Goal: Information Seeking & Learning: Check status

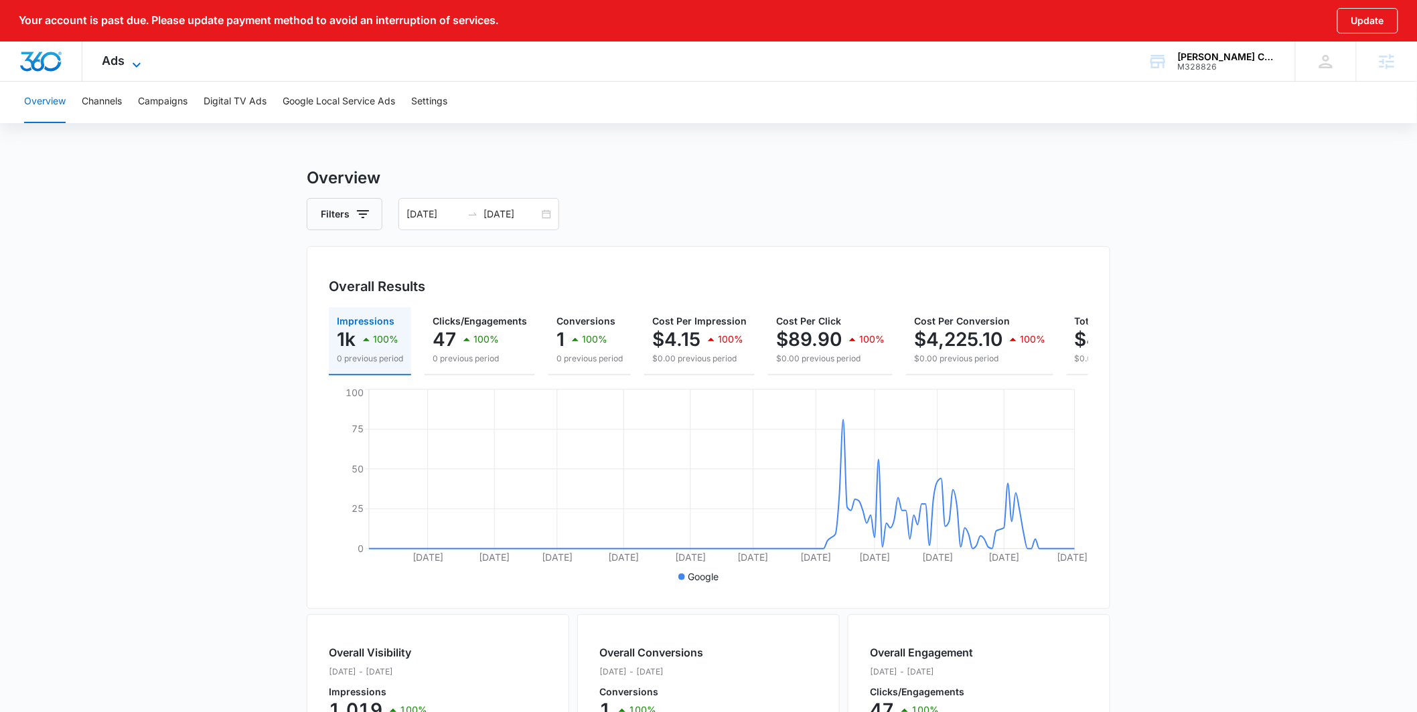
click at [139, 64] on icon at bounding box center [137, 65] width 16 height 16
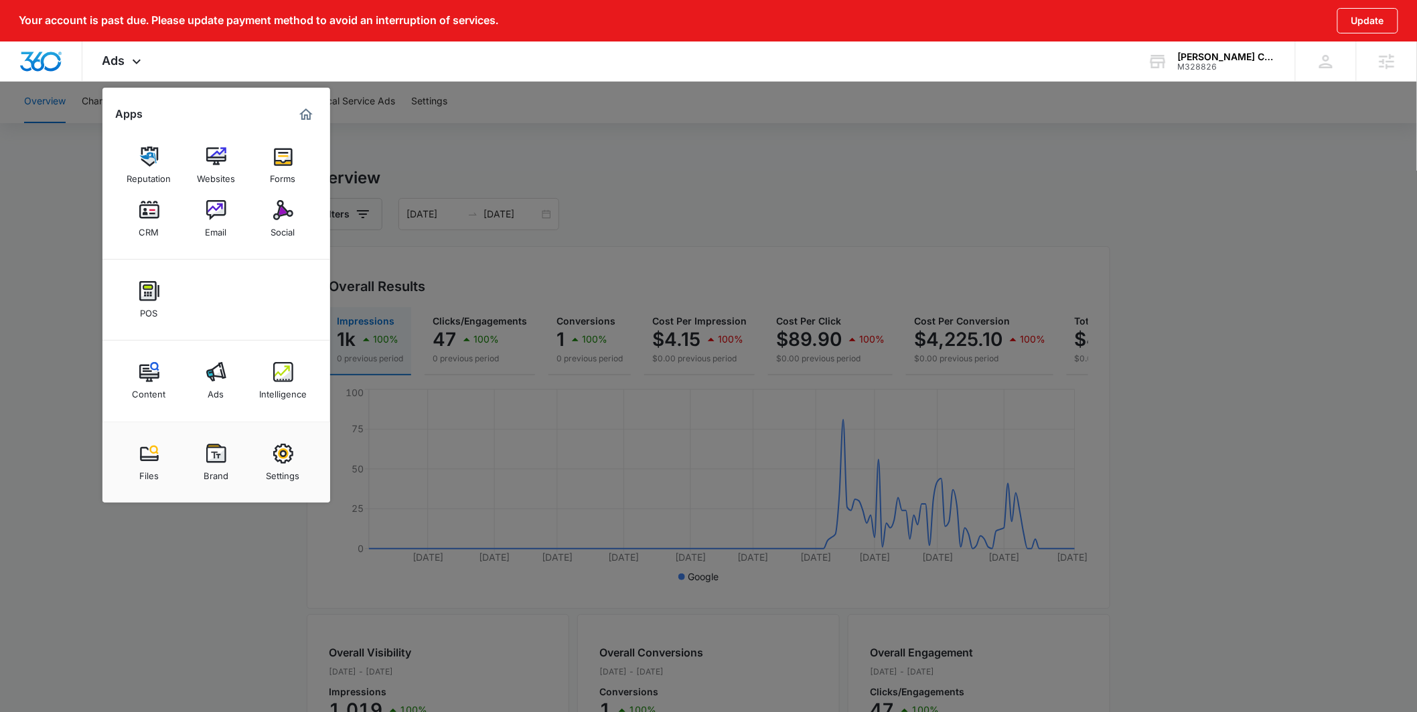
click at [278, 380] on img at bounding box center [283, 372] width 20 height 20
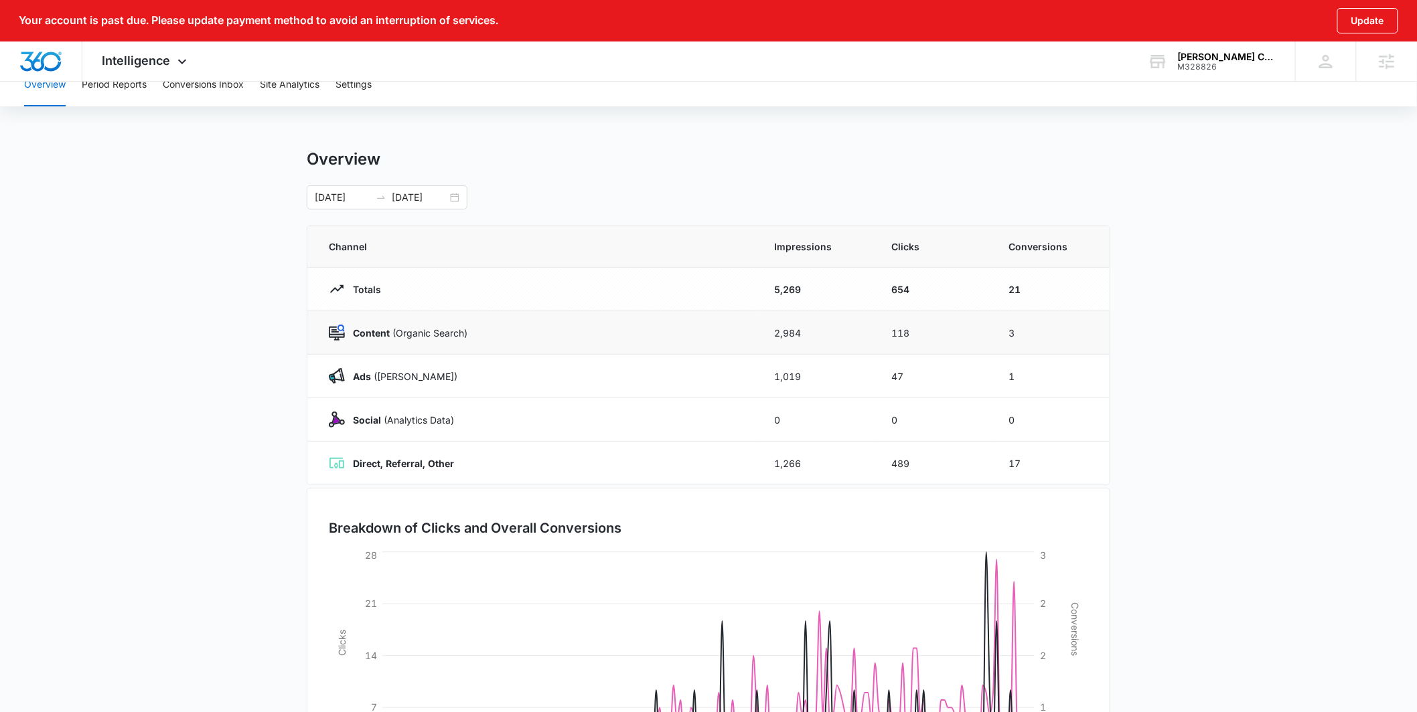
scroll to position [25, 0]
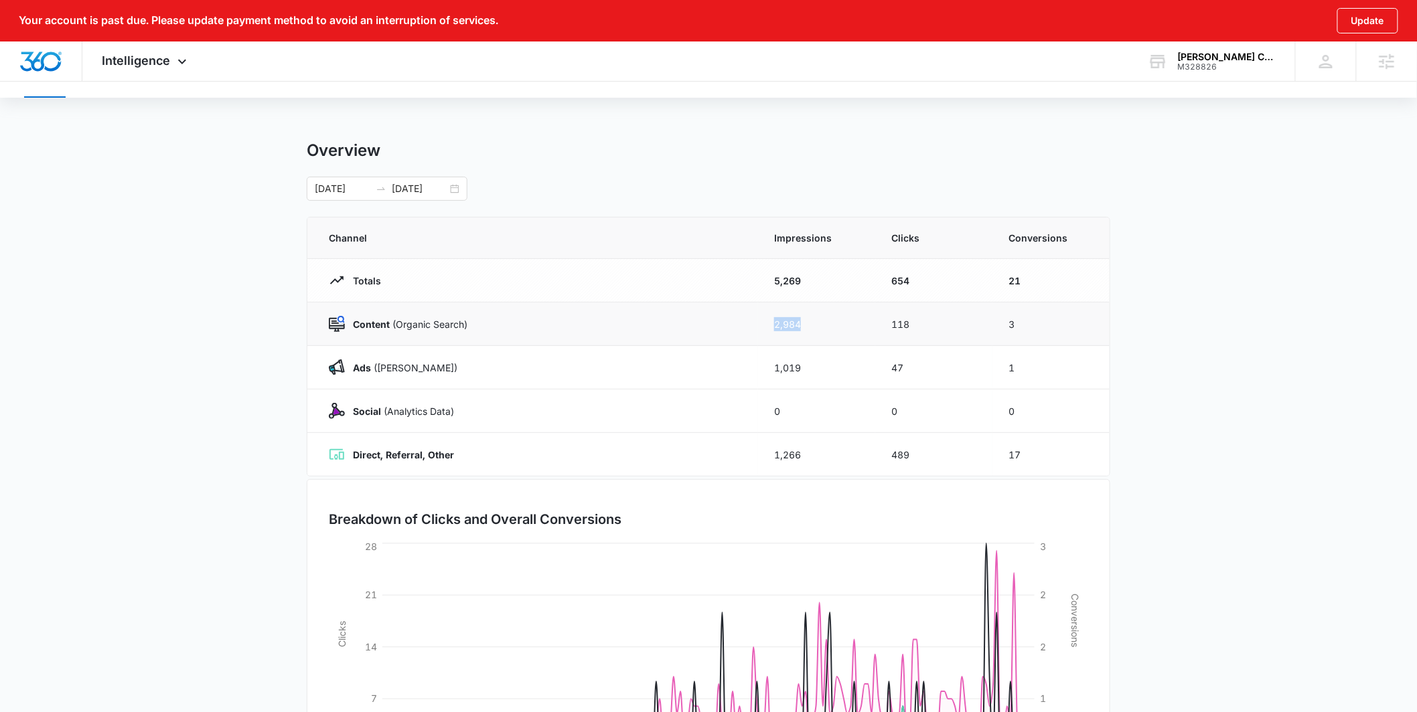
drag, startPoint x: 767, startPoint y: 320, endPoint x: 817, endPoint y: 330, distance: 51.9
click at [817, 330] on td "2,984" at bounding box center [816, 325] width 117 height 44
click at [763, 324] on td "2,984" at bounding box center [816, 325] width 117 height 44
drag, startPoint x: 784, startPoint y: 323, endPoint x: 812, endPoint y: 327, distance: 28.4
click at [812, 327] on td "2,984" at bounding box center [816, 325] width 117 height 44
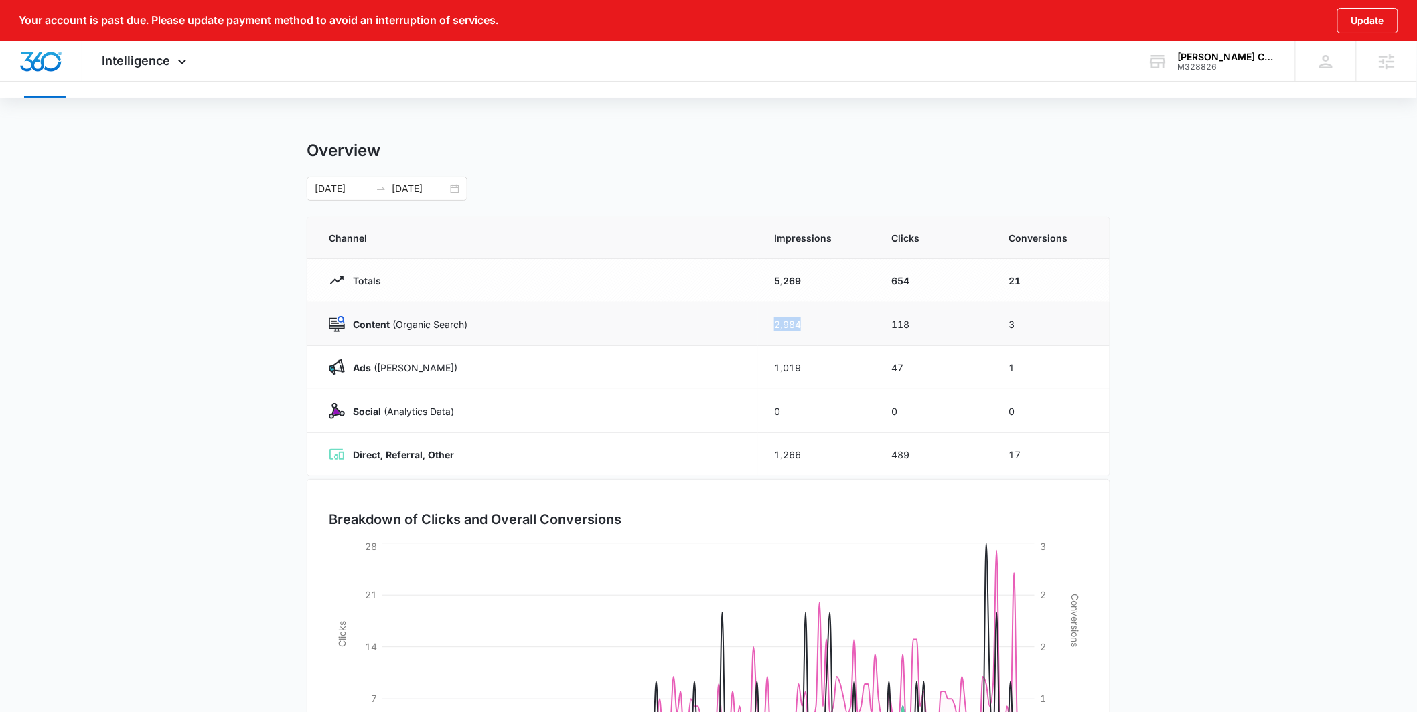
click at [772, 325] on td "2,984" at bounding box center [816, 325] width 117 height 44
drag, startPoint x: 797, startPoint y: 324, endPoint x: 819, endPoint y: 324, distance: 22.8
click at [818, 324] on td "2,984" at bounding box center [816, 325] width 117 height 44
drag, startPoint x: 885, startPoint y: 325, endPoint x: 914, endPoint y: 325, distance: 29.5
click at [914, 325] on td "118" at bounding box center [933, 325] width 117 height 44
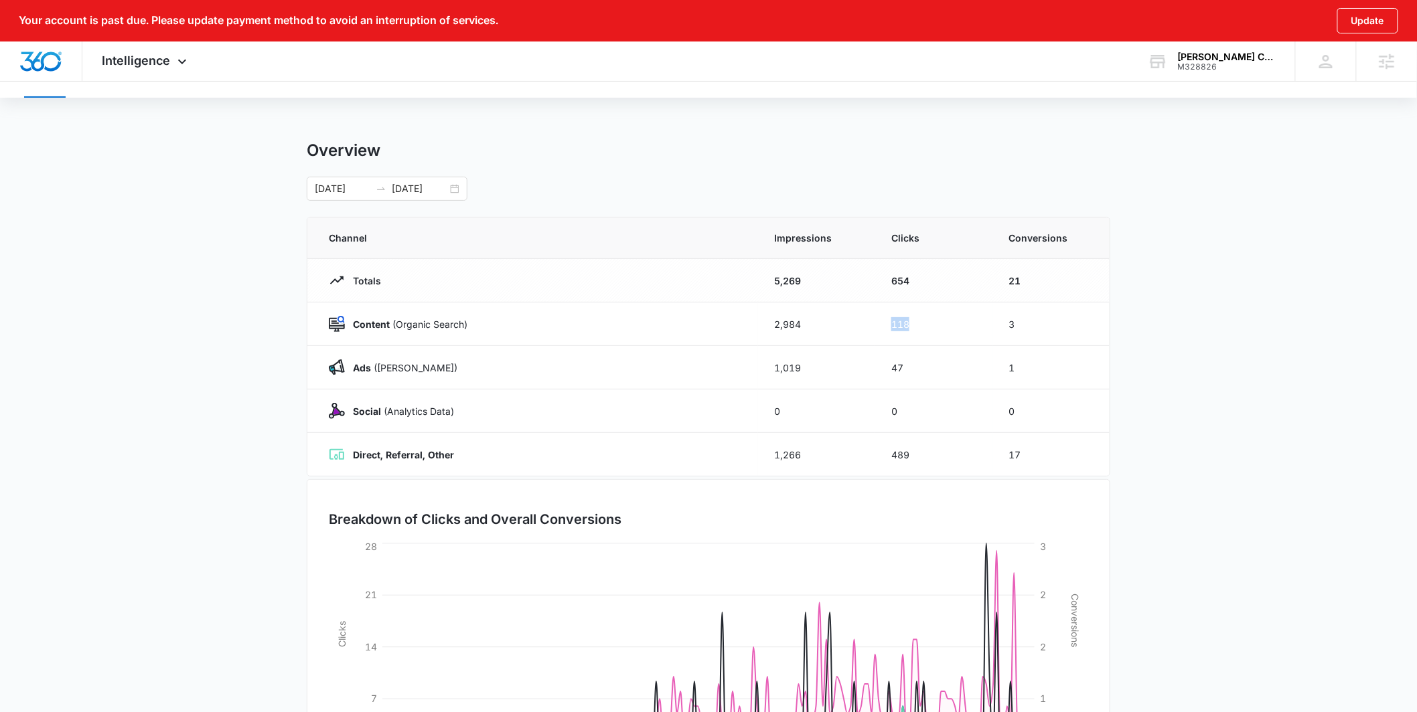
click at [865, 154] on div "Overview" at bounding box center [708, 151] width 803 height 20
drag, startPoint x: 773, startPoint y: 322, endPoint x: 948, endPoint y: 325, distance: 175.4
click at [948, 325] on tr "Content (Organic Search) 2,984 118 3" at bounding box center [708, 325] width 802 height 44
click at [778, 331] on td "2,984" at bounding box center [816, 325] width 117 height 44
drag, startPoint x: 795, startPoint y: 324, endPoint x: 936, endPoint y: 323, distance: 140.6
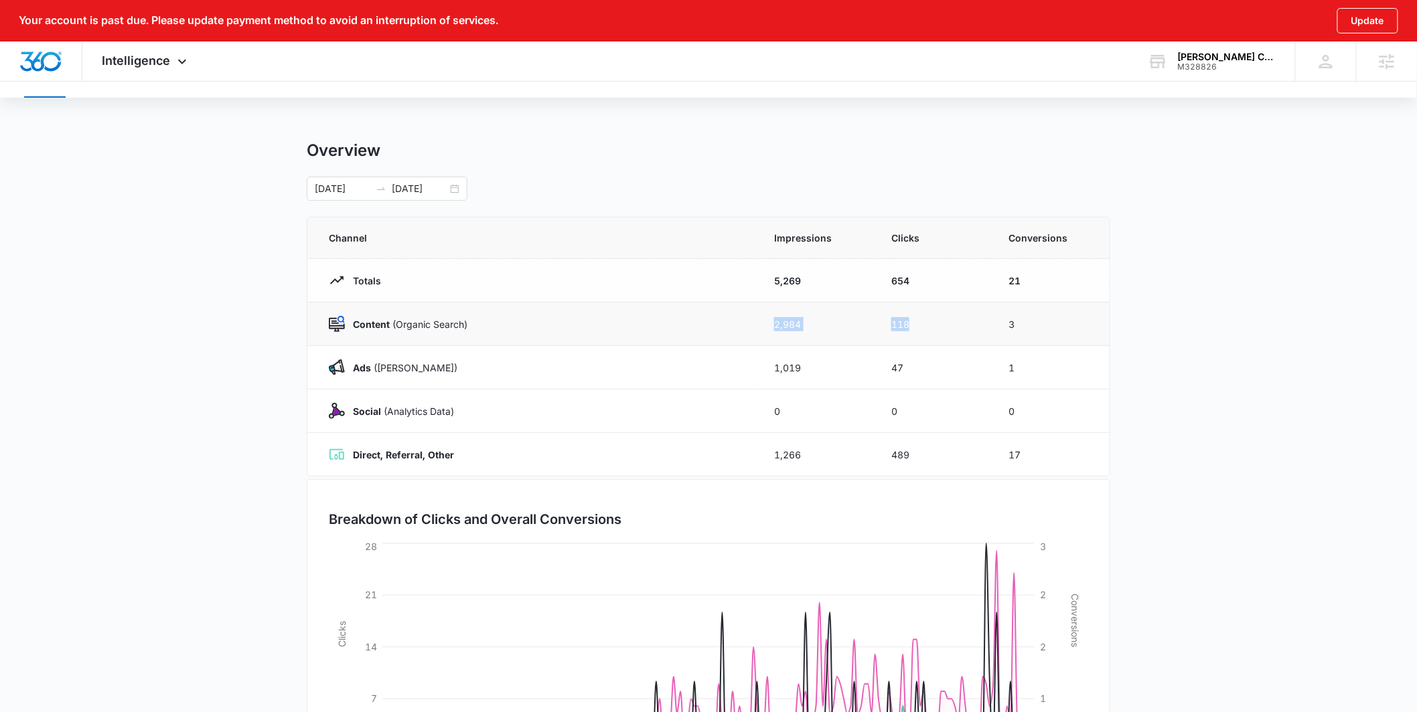
click at [936, 323] on tr "Content (Organic Search) 2,984 118 3" at bounding box center [708, 325] width 802 height 44
click at [818, 150] on div "Overview" at bounding box center [708, 151] width 803 height 20
drag, startPoint x: 798, startPoint y: 322, endPoint x: 938, endPoint y: 335, distance: 140.5
click at [938, 335] on tr "Content (Organic Search) 2,984 118 3" at bounding box center [708, 325] width 802 height 44
click at [880, 194] on div "03/15/2025 09/11/2025" at bounding box center [708, 189] width 803 height 24
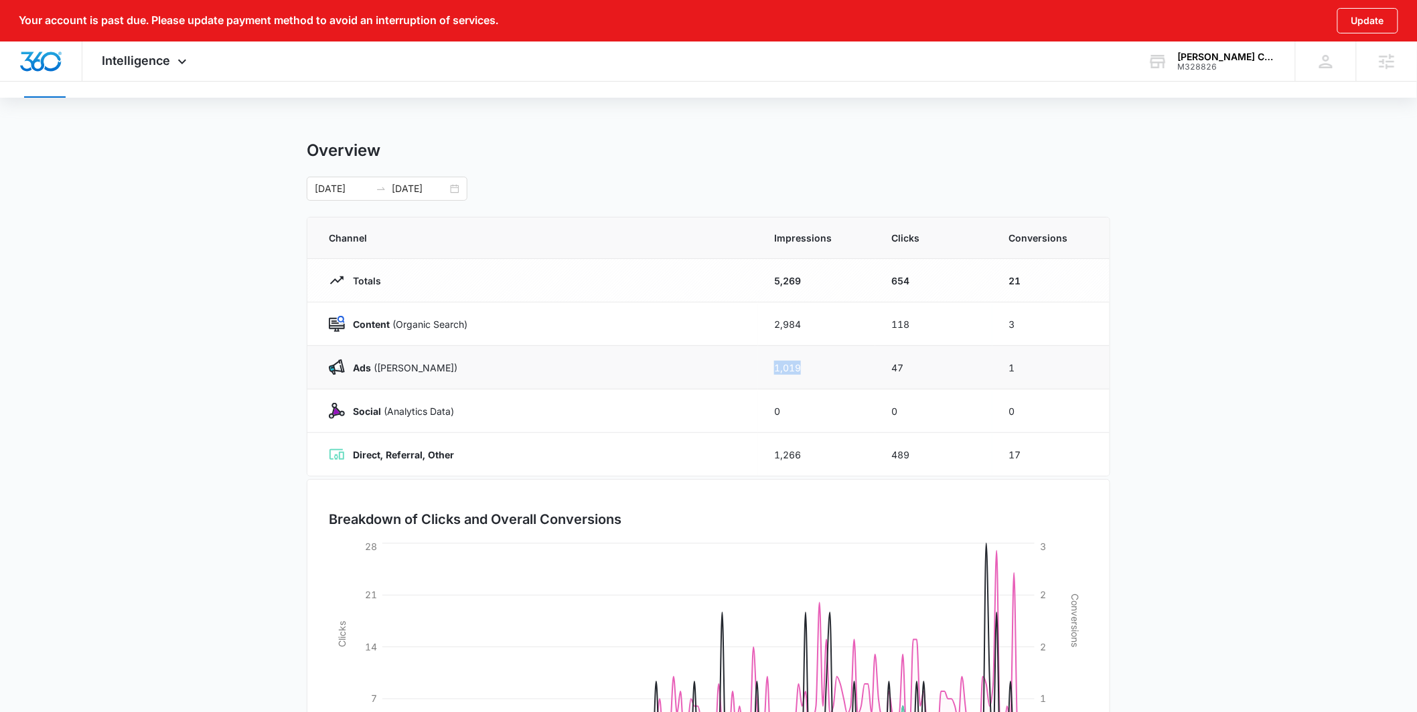
drag, startPoint x: 767, startPoint y: 369, endPoint x: 778, endPoint y: 348, distance: 23.4
click at [847, 367] on td "1,019" at bounding box center [816, 368] width 117 height 44
drag, startPoint x: 749, startPoint y: 320, endPoint x: 959, endPoint y: 349, distance: 211.6
click at [973, 340] on tr "Content (Organic Search) 2,984 118 3" at bounding box center [708, 325] width 802 height 44
click at [195, 393] on main "Overview 03/15/2025 09/11/2025 Channel Impressions Clicks Conversions Totals 5,…" at bounding box center [708, 492] width 1417 height 703
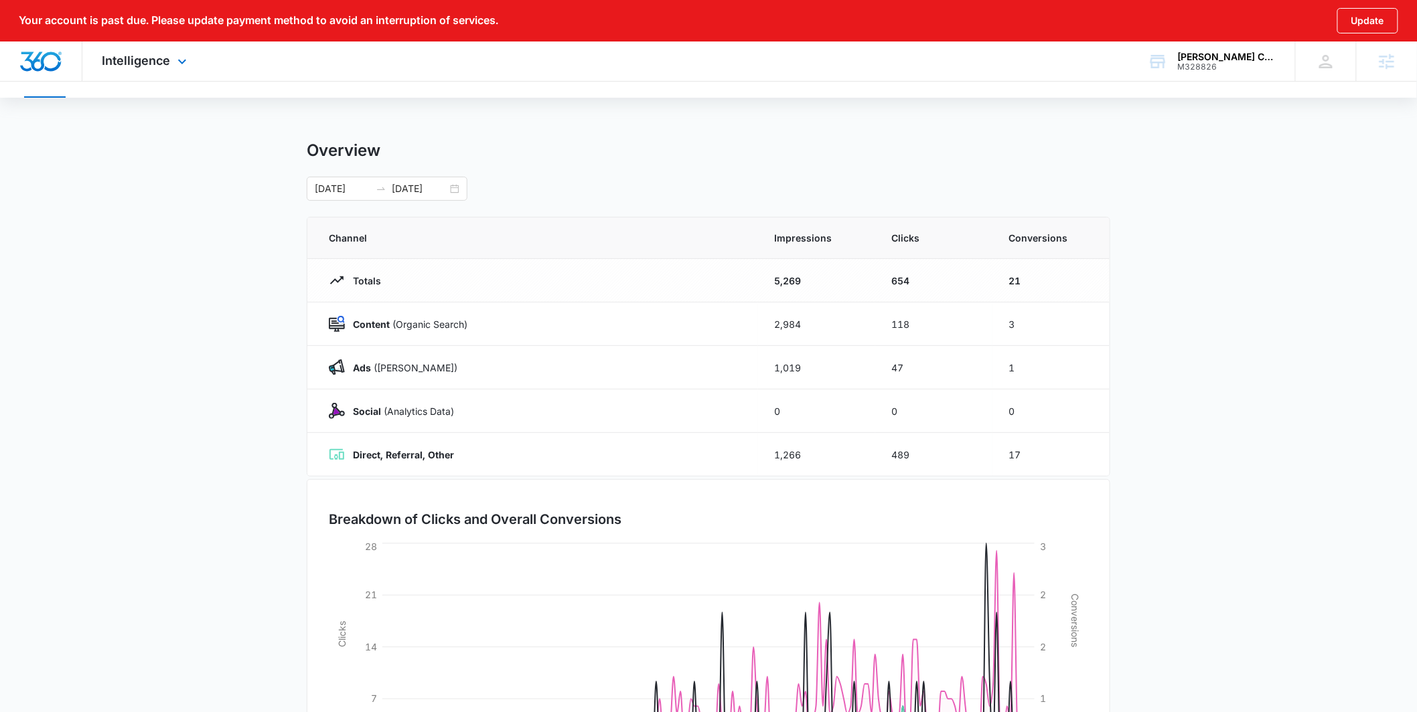
click at [155, 78] on div "Intelligence Apps Reputation Websites Forms CRM Email Social POS Content Ads In…" at bounding box center [146, 61] width 128 height 39
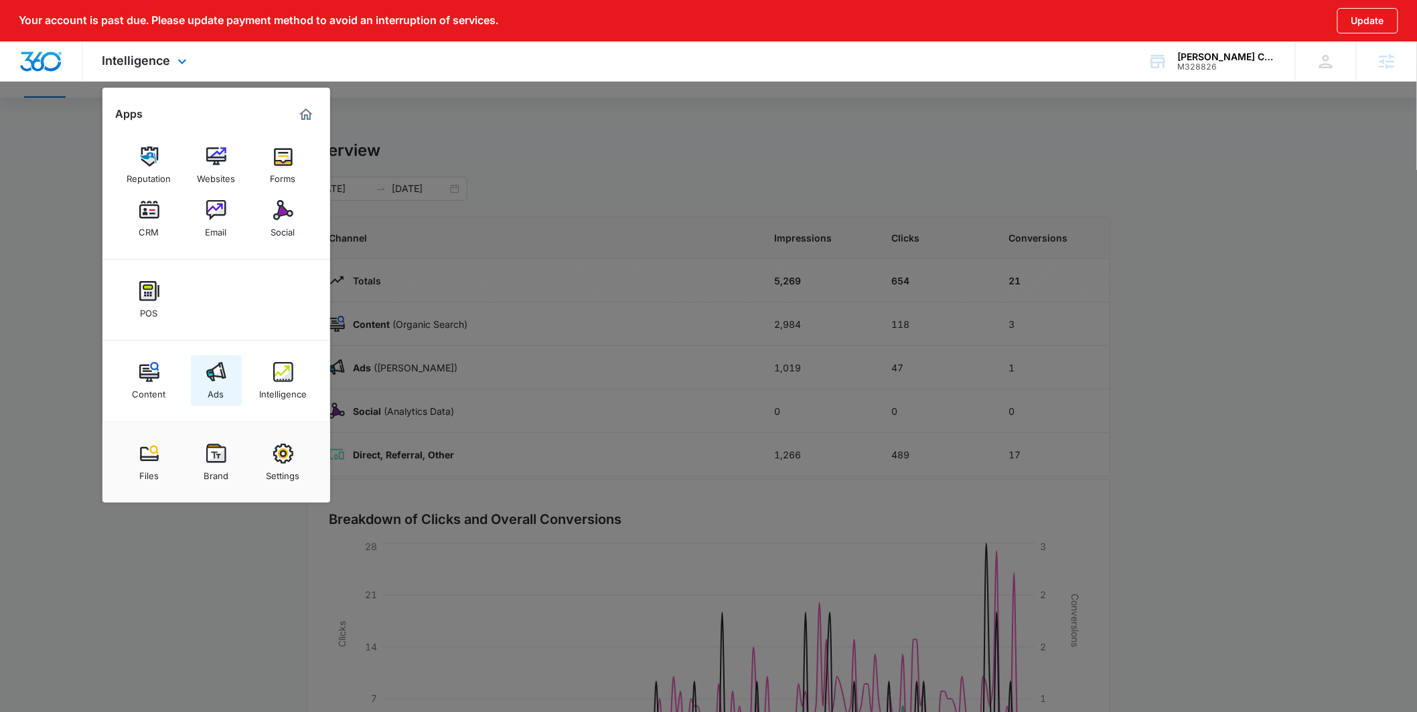
click at [210, 386] on div "Ads" at bounding box center [216, 390] width 16 height 17
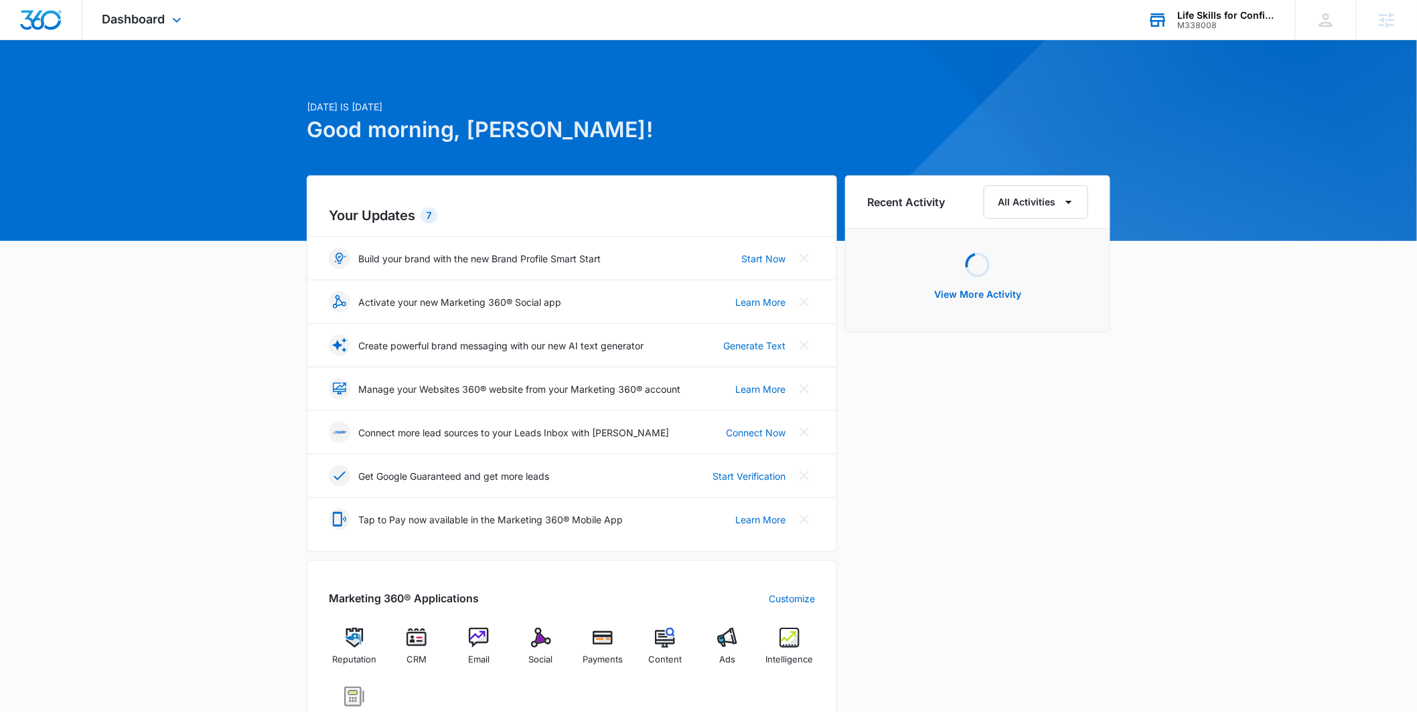
click at [1202, 31] on div "Life Skills for Confidence M338008 Your Accounts View All" at bounding box center [1210, 19] width 167 height 39
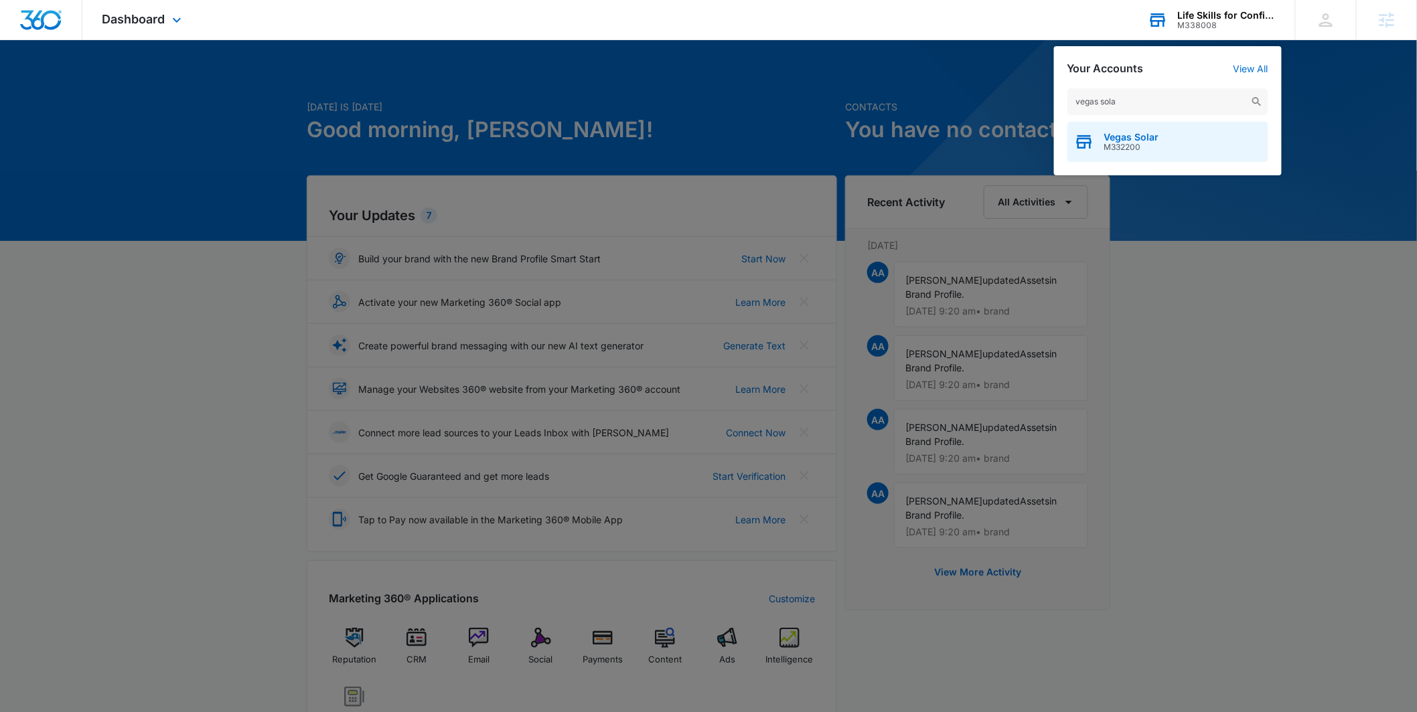
type input "vegas sola"
click at [1127, 139] on span "Vegas Solar" at bounding box center [1131, 137] width 55 height 11
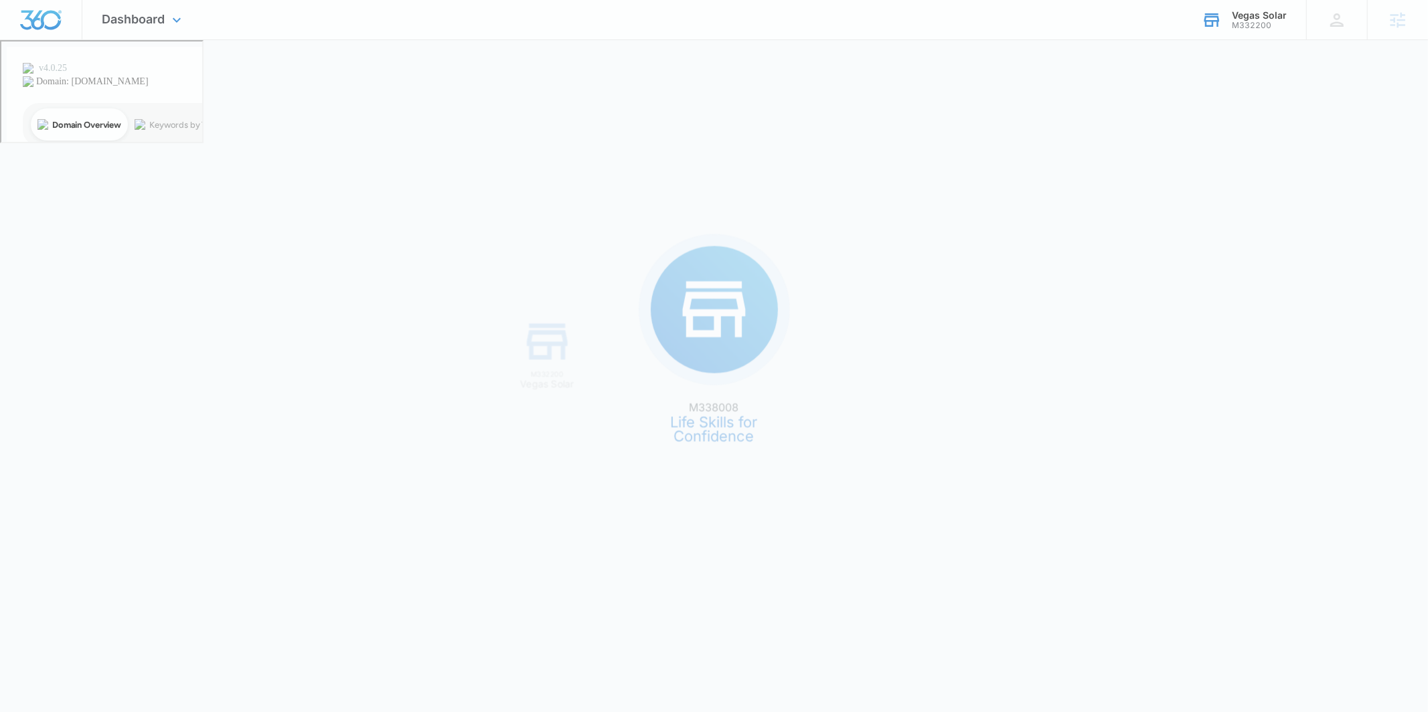
click at [1131, 137] on div "M338008 Life Skills for Confidence M332200 Vegas Solar" at bounding box center [714, 356] width 1428 height 712
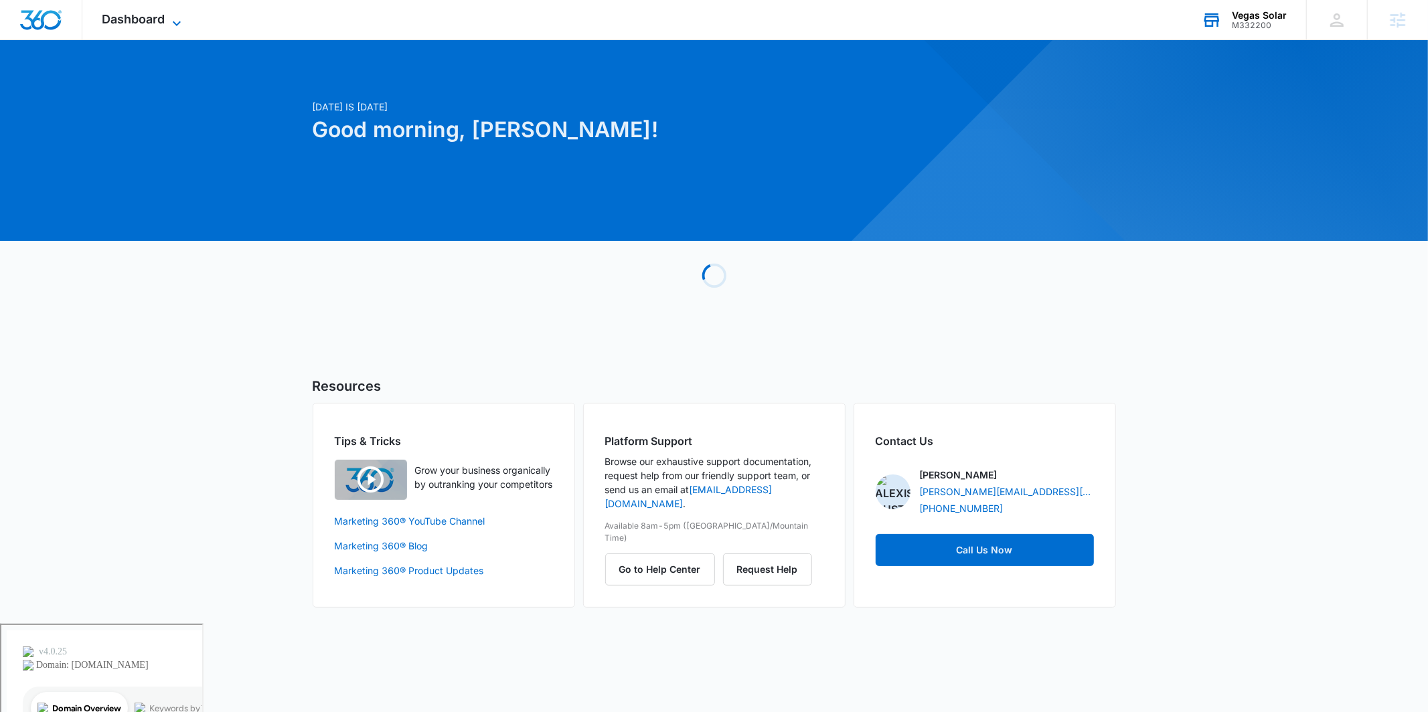
click at [174, 20] on icon at bounding box center [177, 23] width 16 height 16
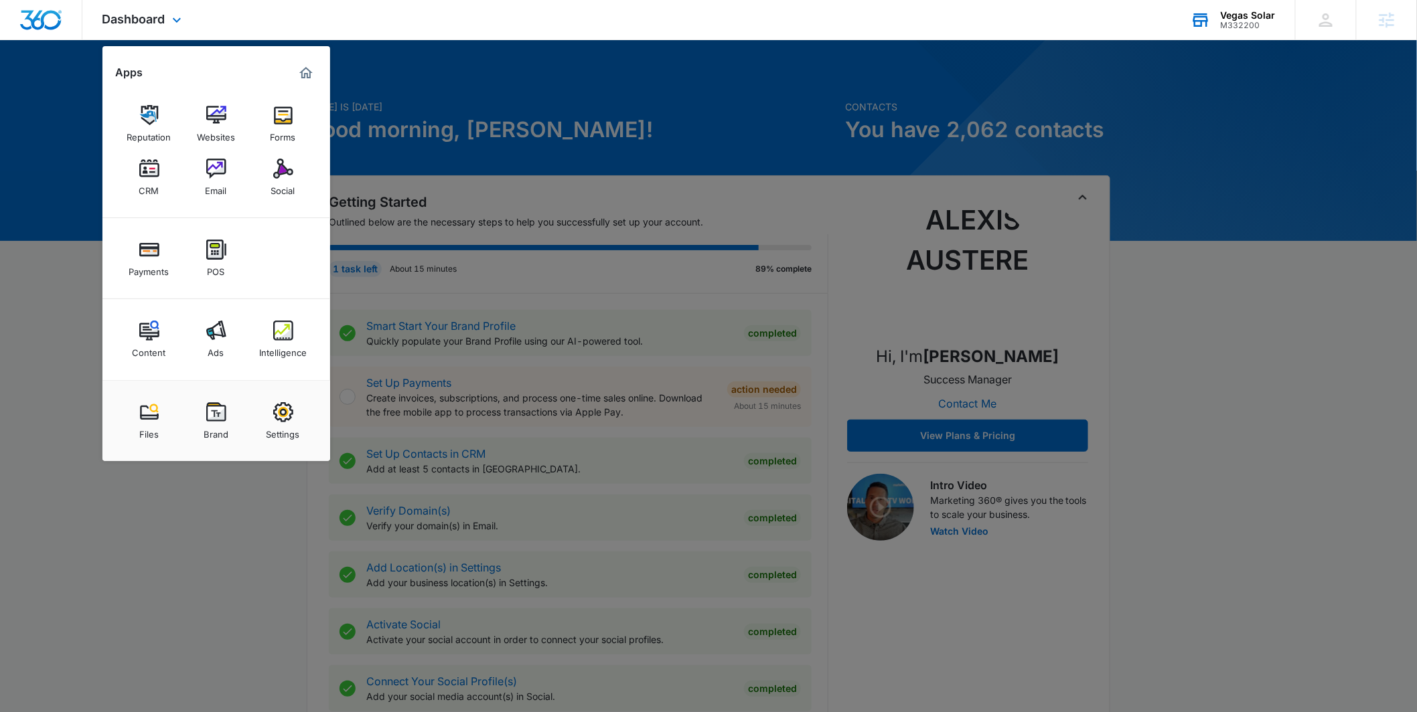
click at [300, 232] on div "Payments POS" at bounding box center [216, 258] width 228 height 81
click at [266, 328] on link "Intelligence" at bounding box center [283, 339] width 51 height 51
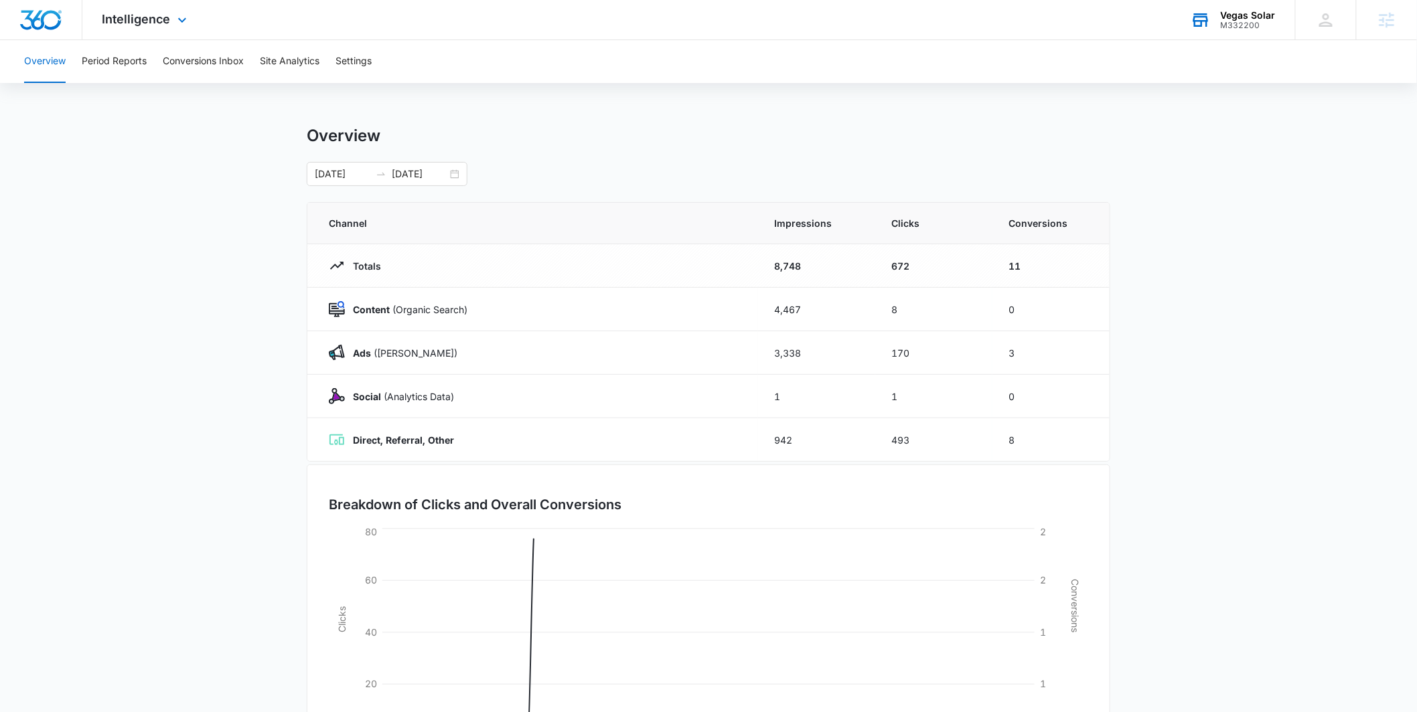
click at [151, 33] on div "Intelligence Apps Reputation Websites Forms CRM Email Social Payments POS Conte…" at bounding box center [146, 19] width 128 height 39
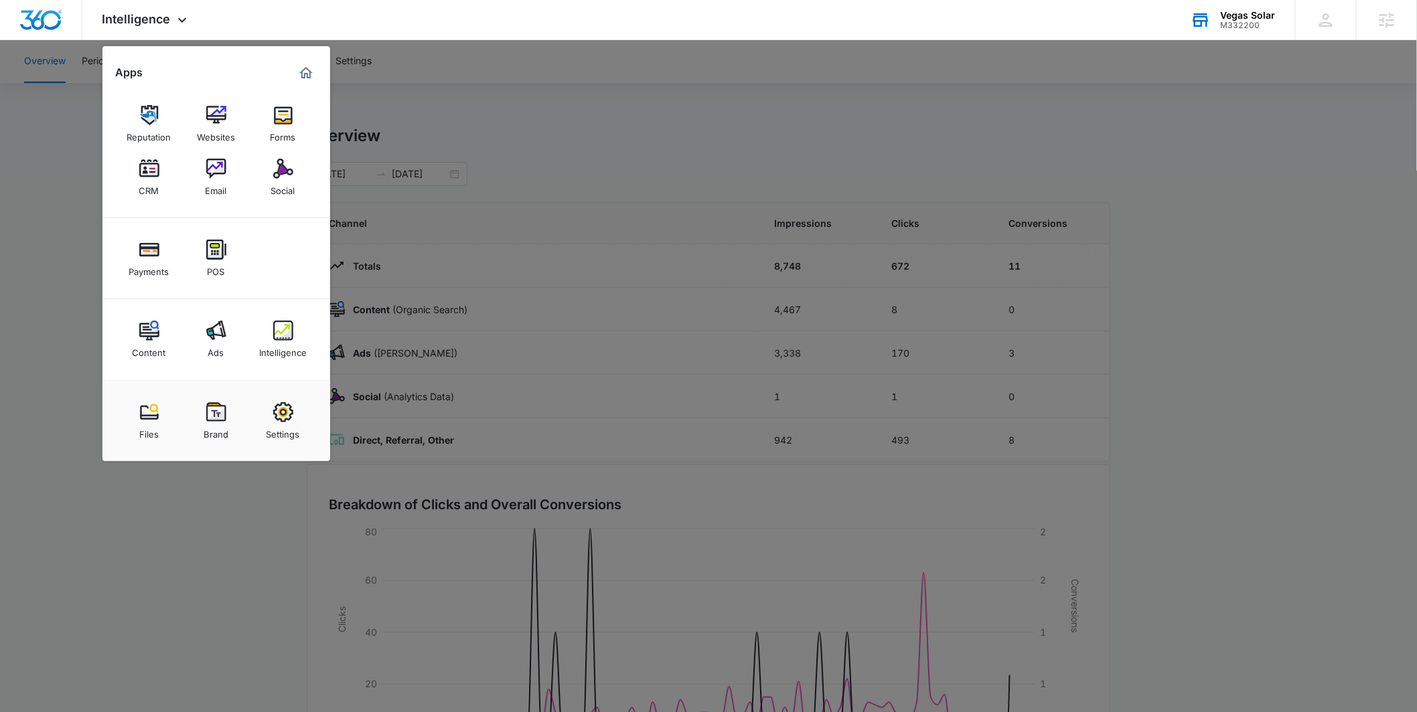
click at [210, 323] on img at bounding box center [216, 331] width 20 height 20
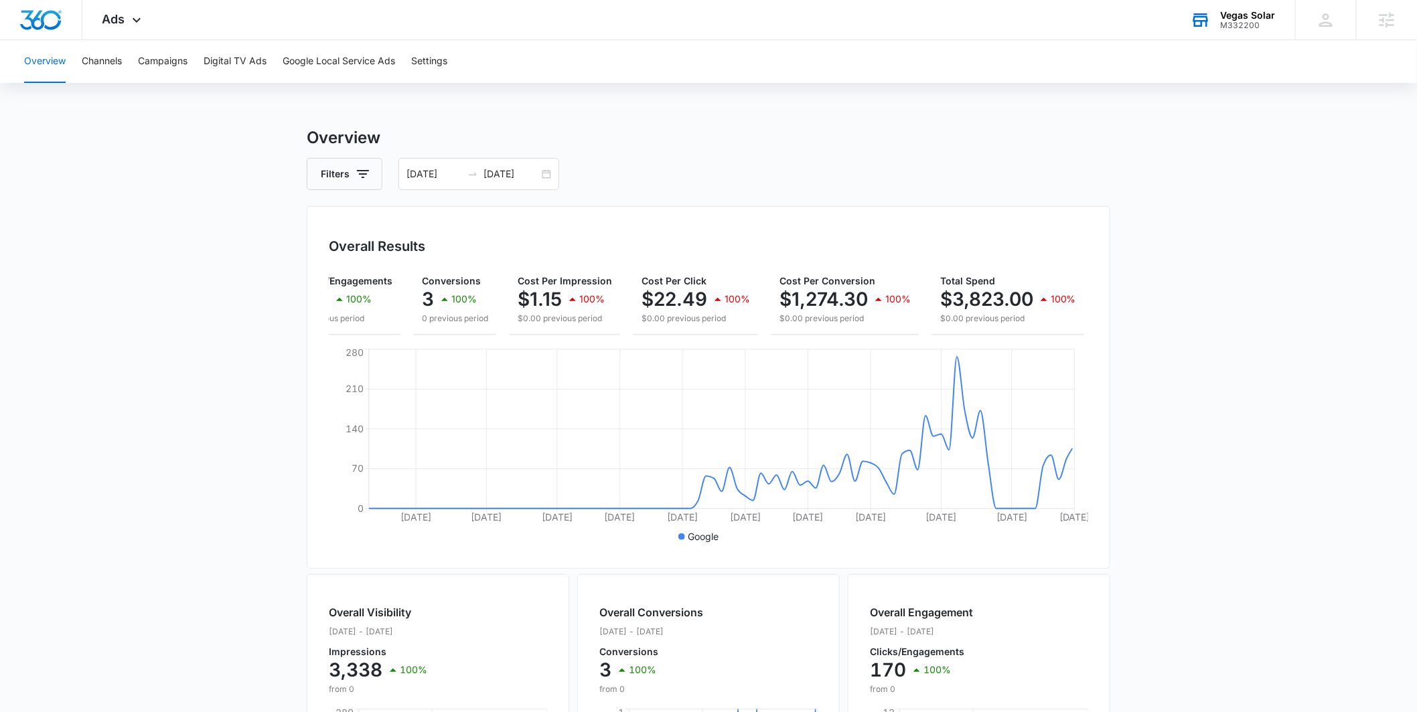
scroll to position [0, 1]
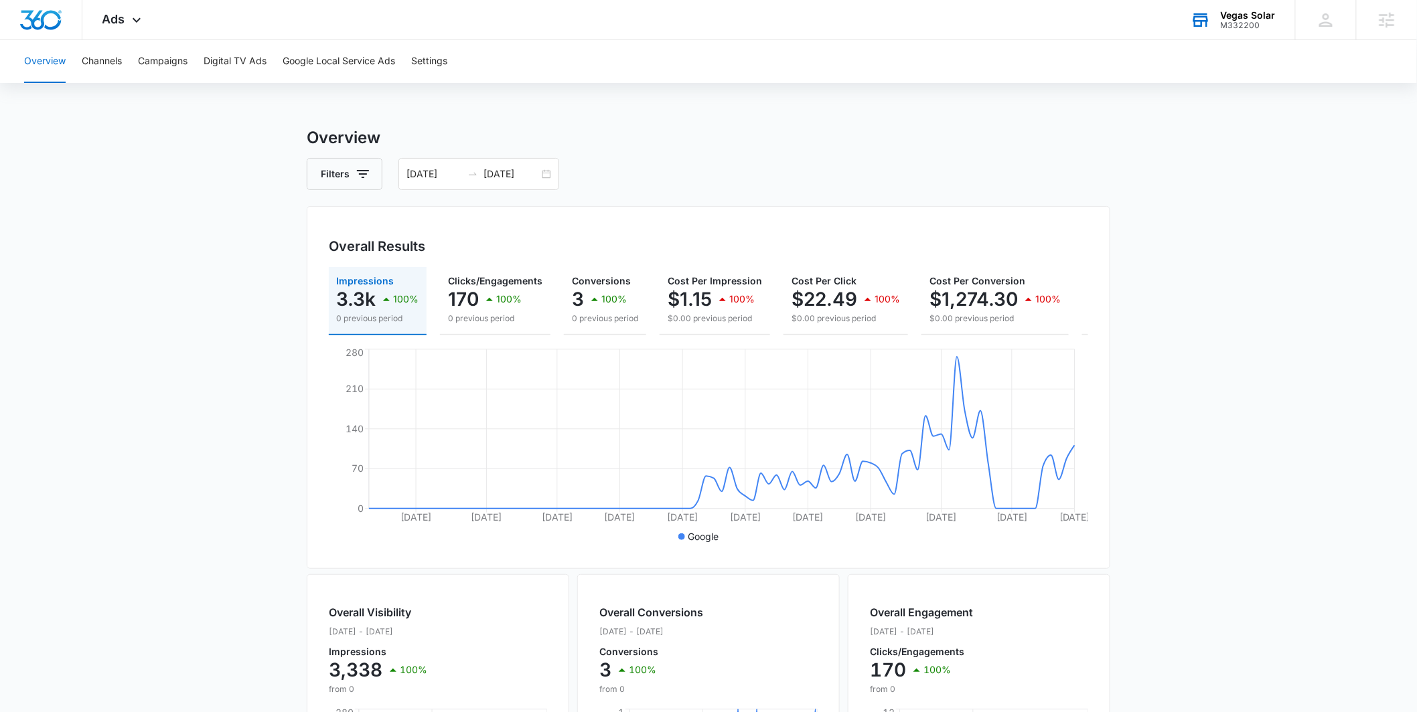
click at [560, 179] on div "Filters 06/04/2025 09/02/2025" at bounding box center [708, 174] width 803 height 32
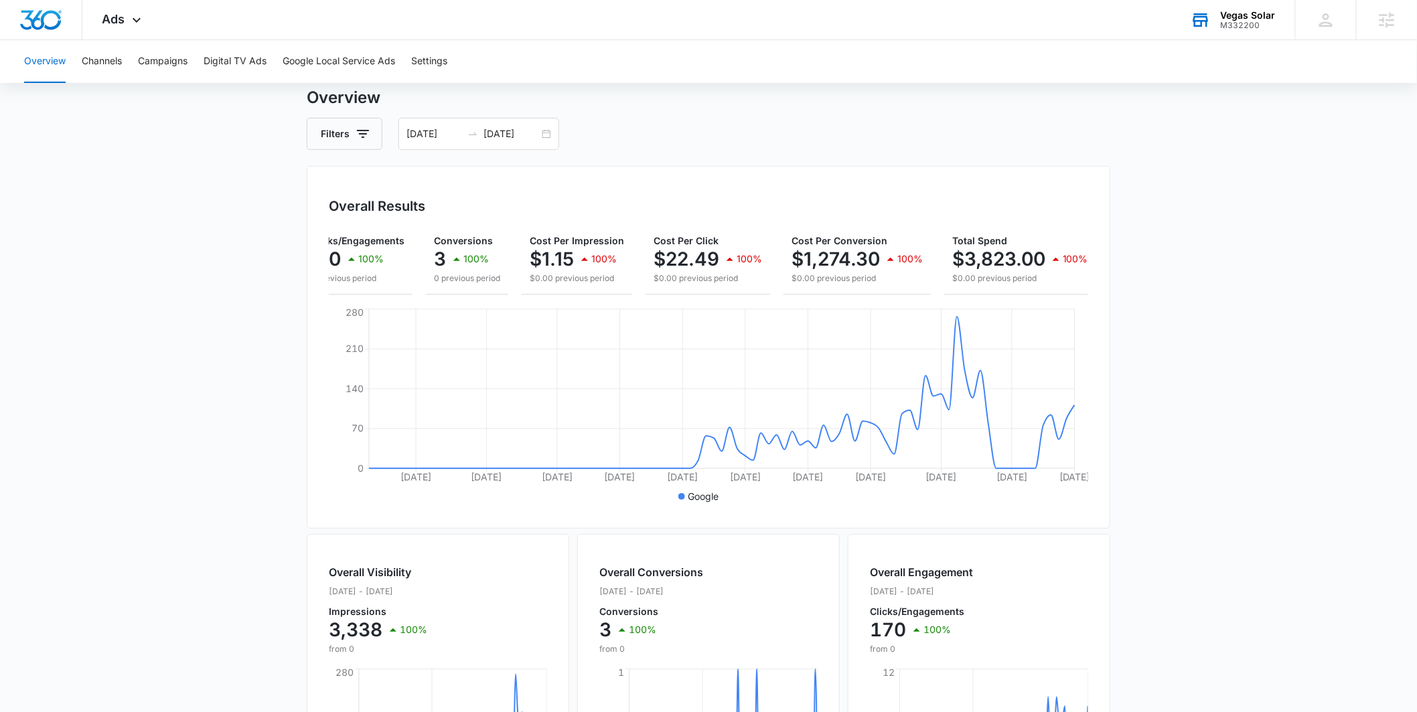
scroll to position [0, 0]
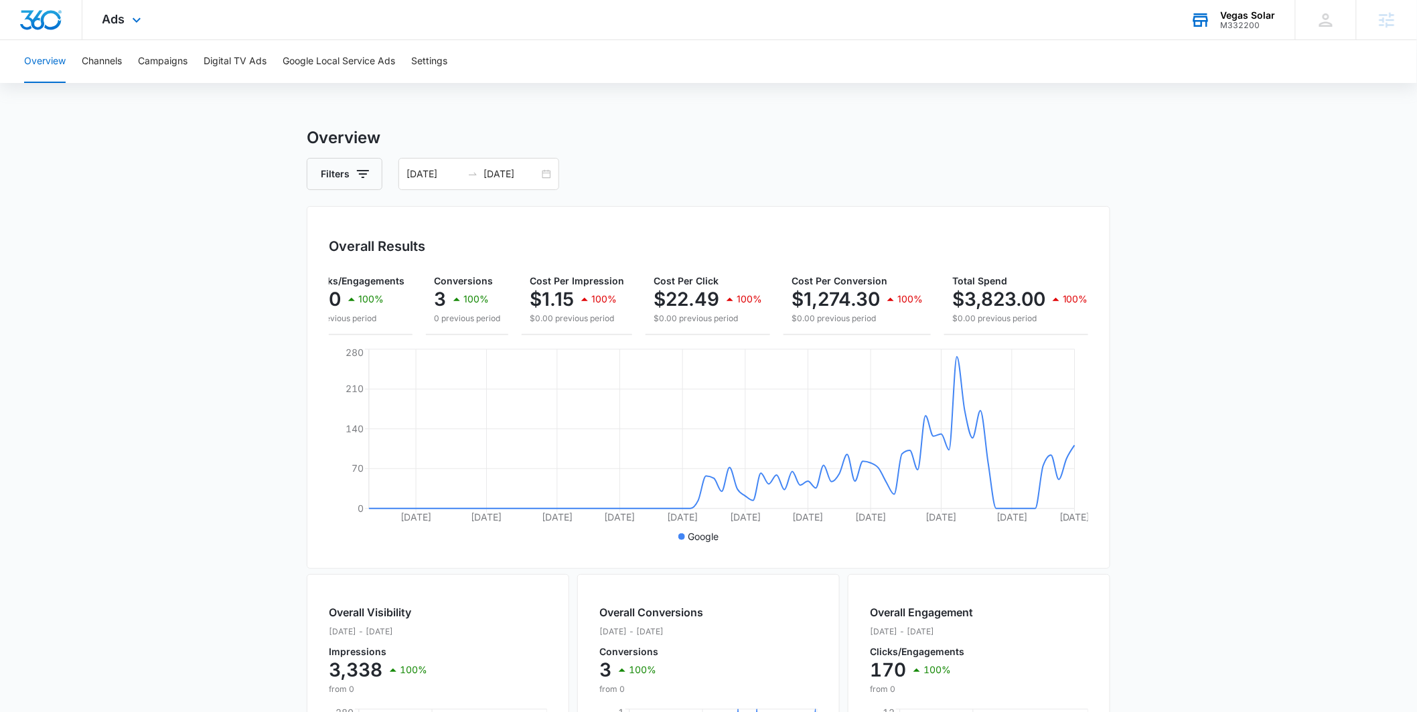
click at [131, 29] on div "Ads Apps Reputation Websites Forms CRM Email Social Payments POS Content Ads In…" at bounding box center [123, 19] width 82 height 39
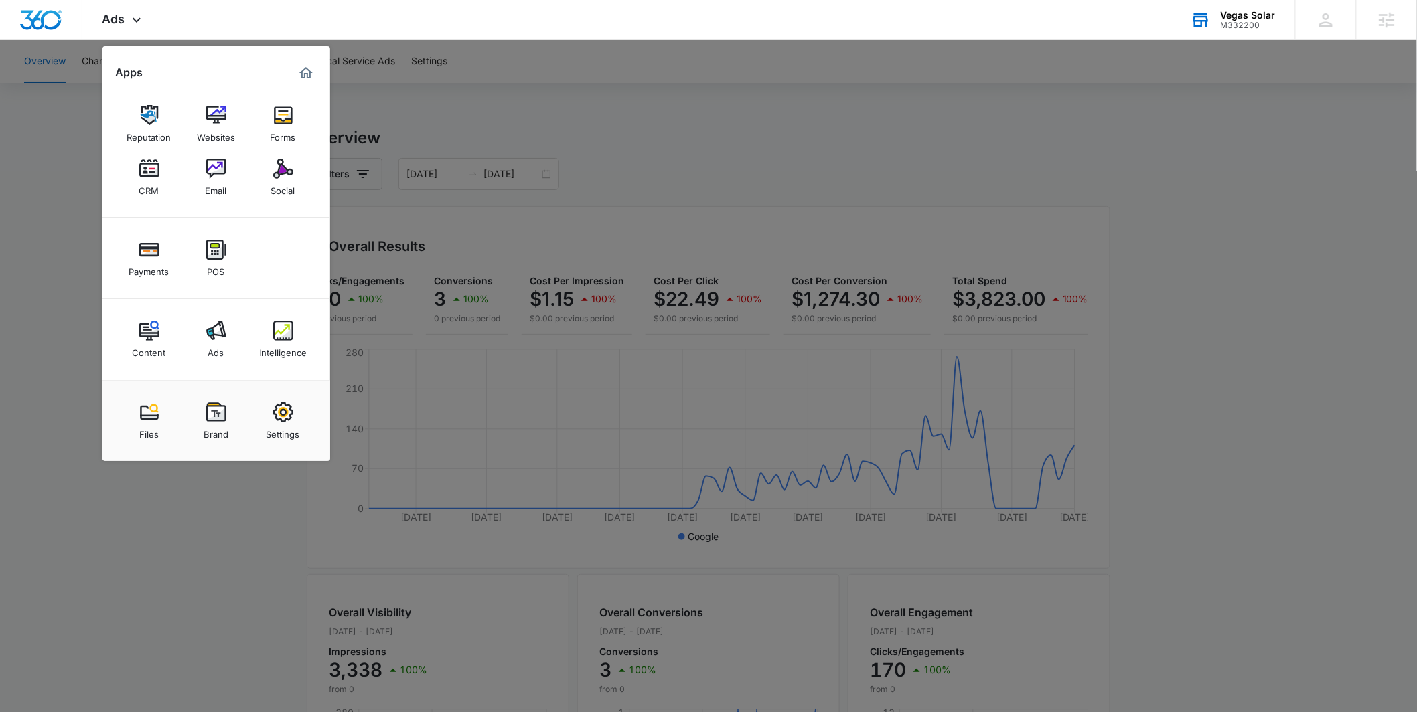
drag, startPoint x: 283, startPoint y: 329, endPoint x: 283, endPoint y: 297, distance: 32.1
click at [284, 328] on img at bounding box center [283, 331] width 20 height 20
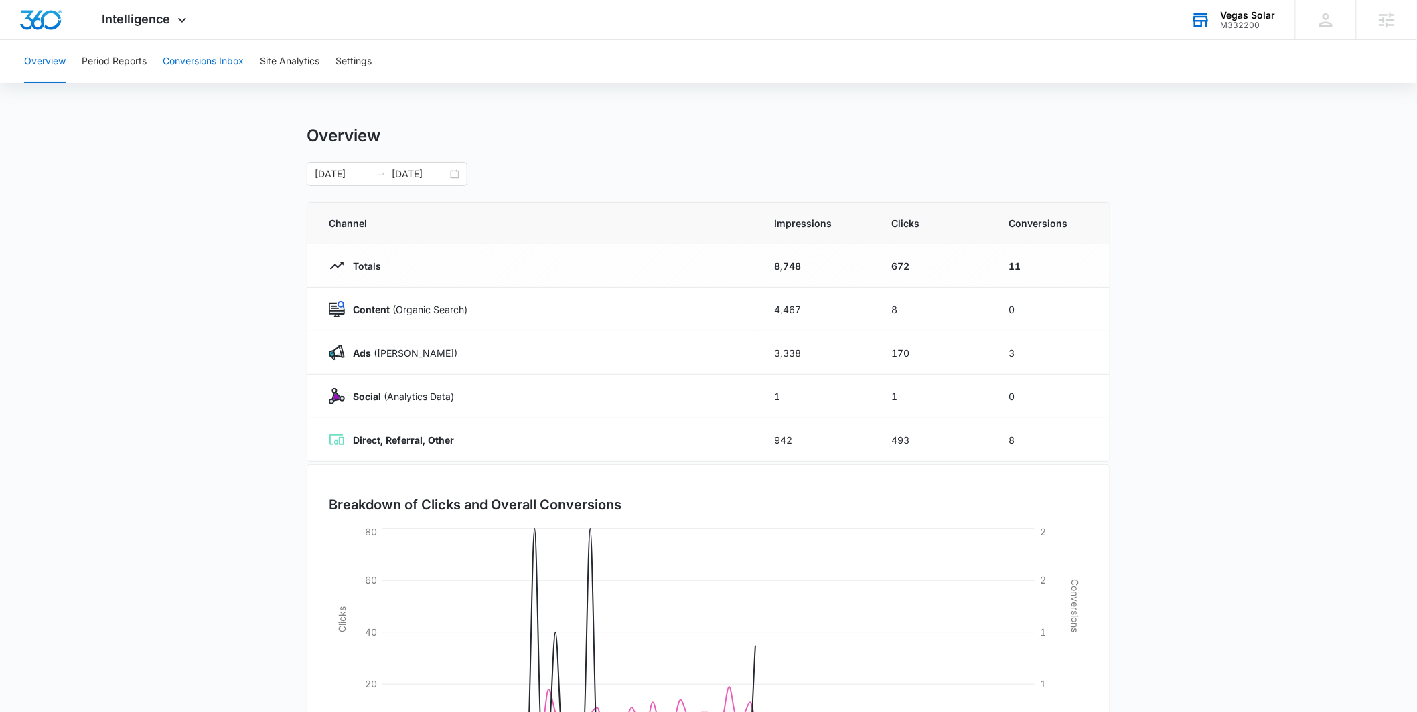
click at [204, 64] on button "Conversions Inbox" at bounding box center [203, 61] width 81 height 43
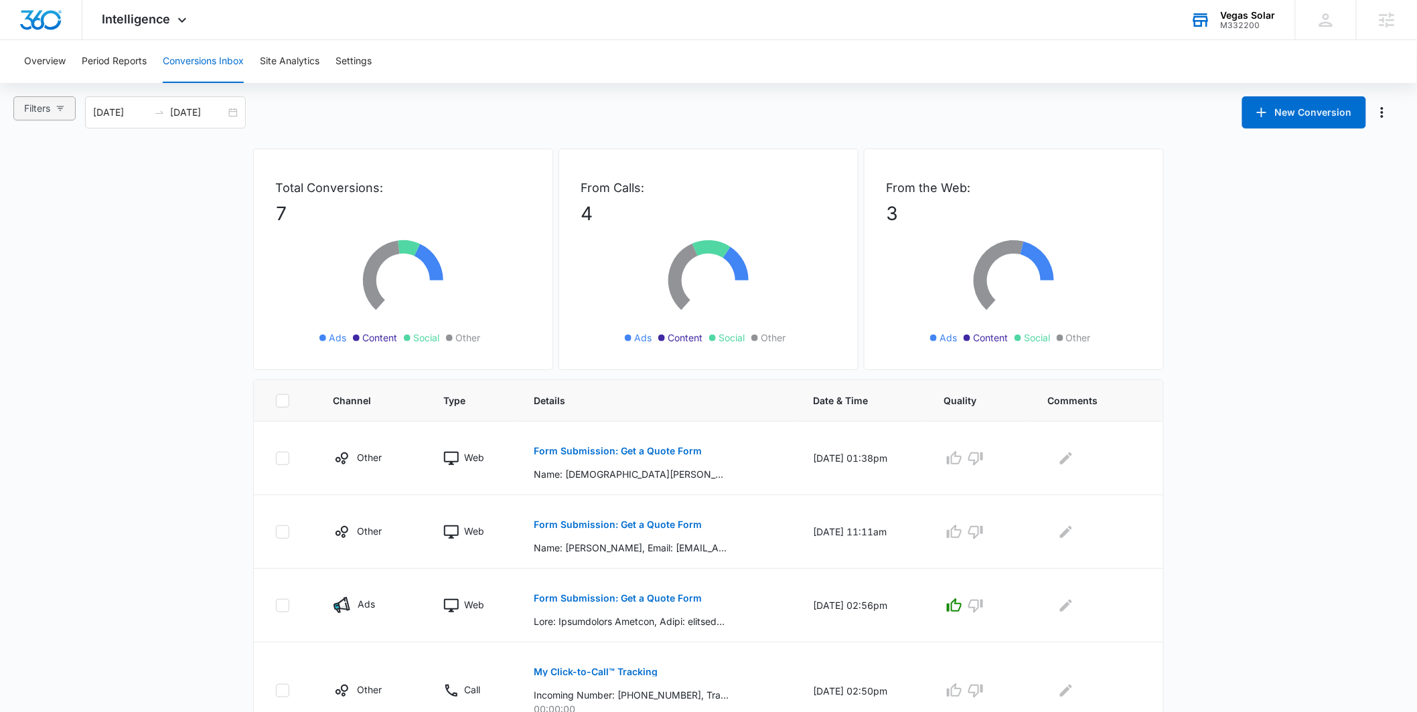
click at [65, 107] on icon "button" at bounding box center [60, 108] width 9 height 9
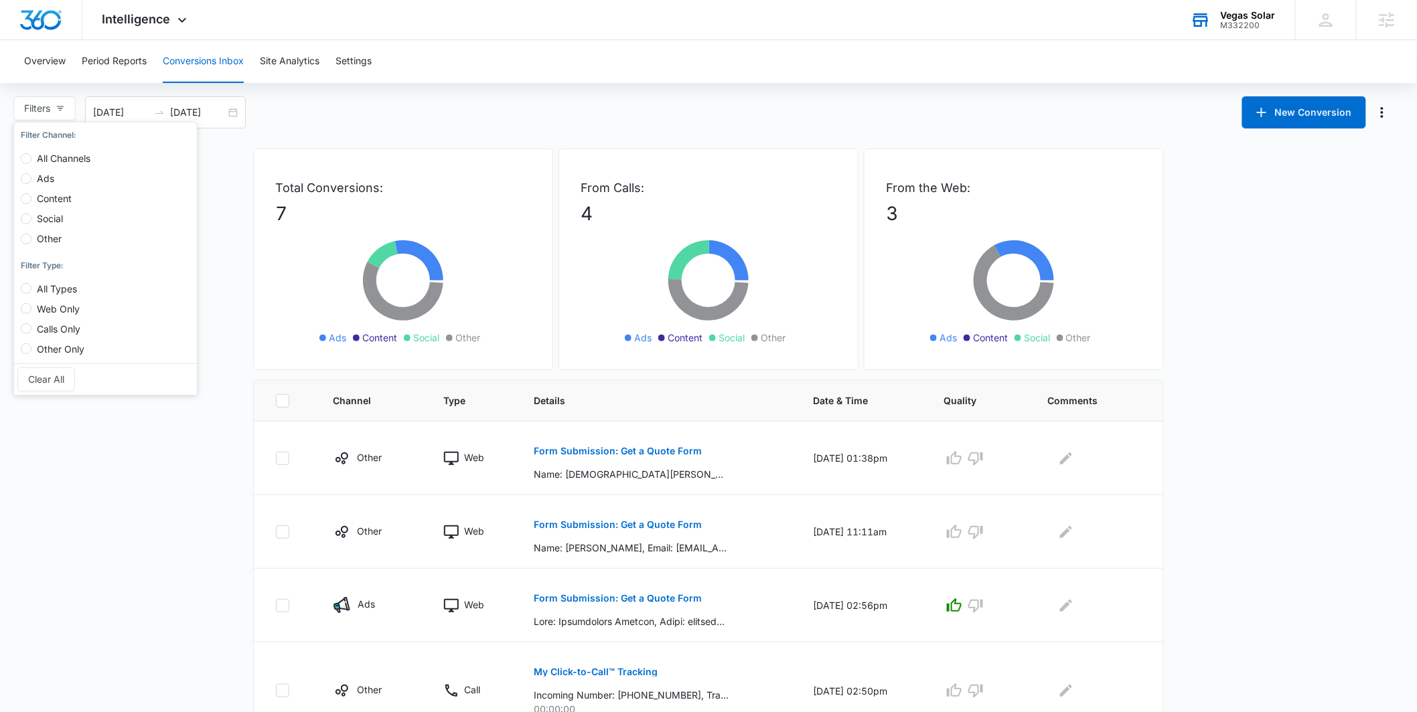
click at [62, 174] on label "Ads" at bounding box center [58, 172] width 75 height 20
click at [31, 174] on input "Ads" at bounding box center [26, 178] width 11 height 11
radio input "true"
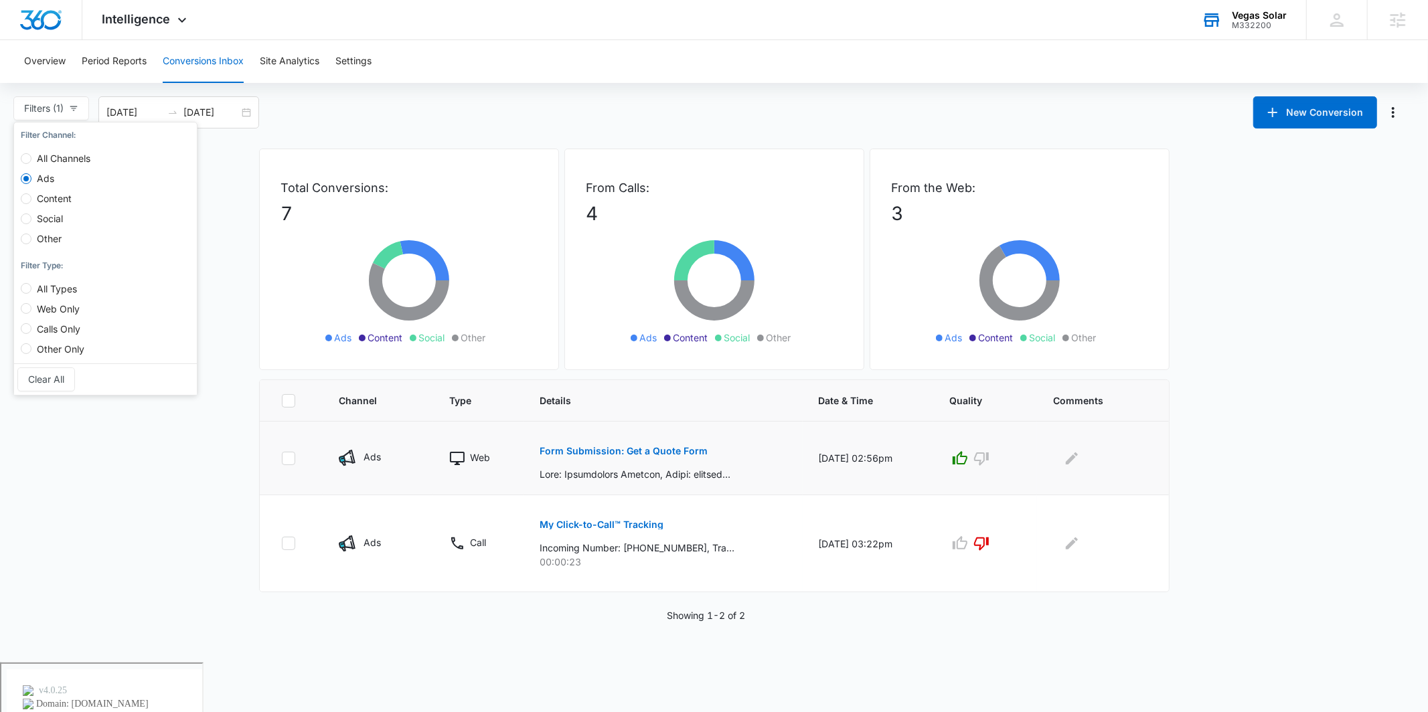
click at [644, 449] on p "Form Submission: Get a Quote Form" at bounding box center [624, 451] width 168 height 9
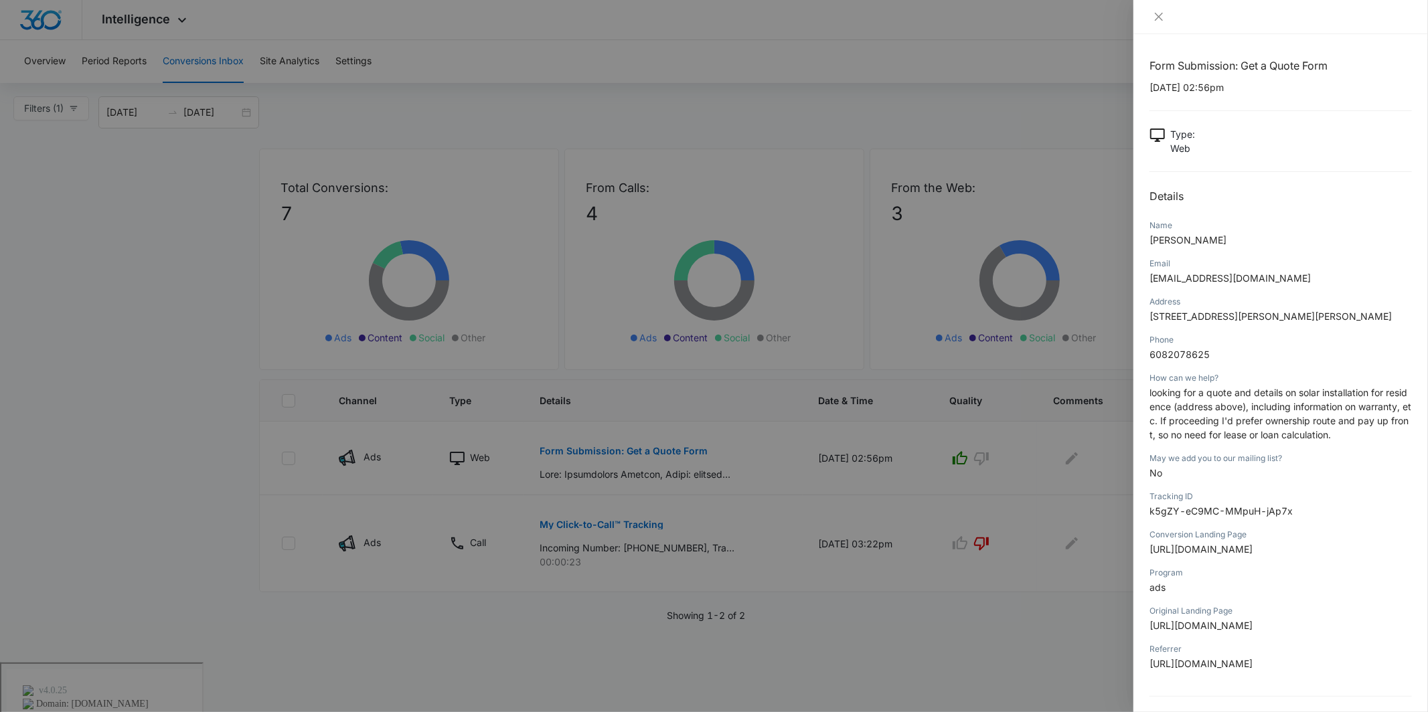
click at [1069, 148] on div at bounding box center [714, 356] width 1428 height 712
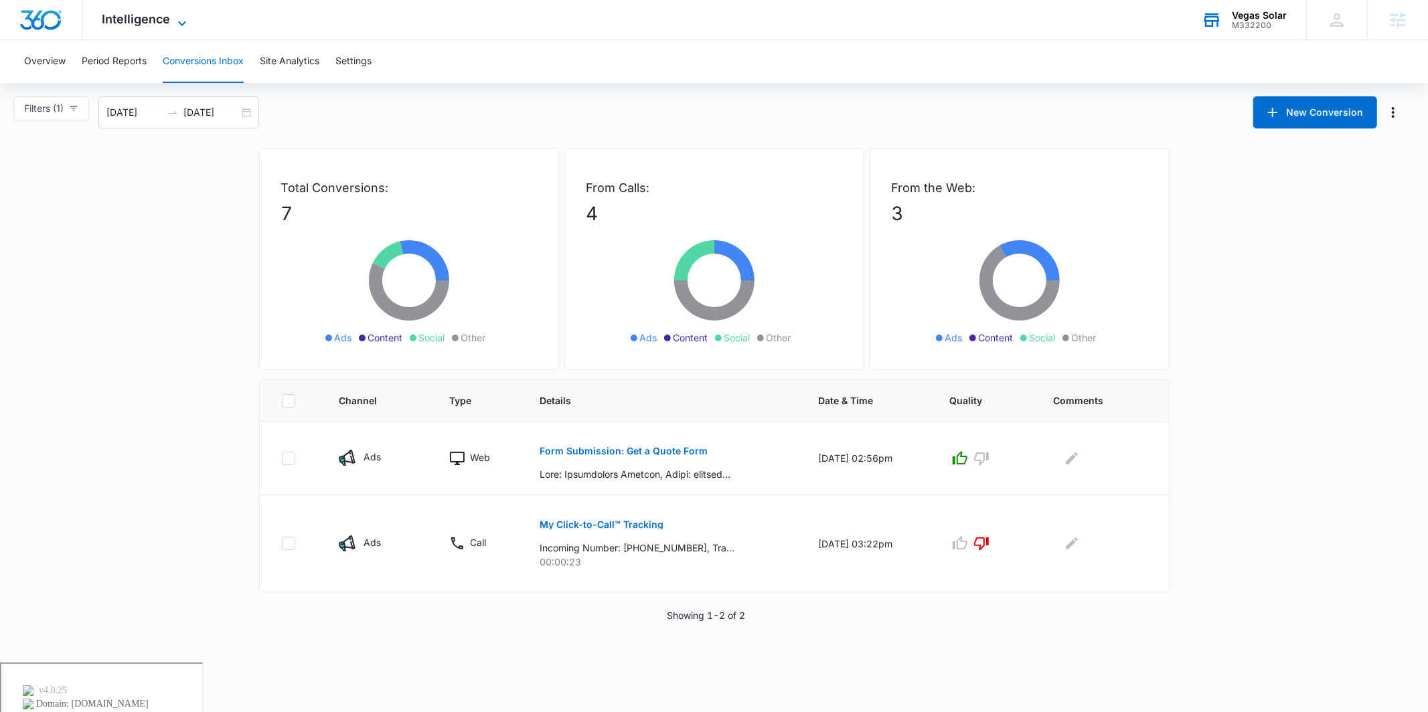
click at [154, 12] on span "Intelligence" at bounding box center [136, 19] width 68 height 14
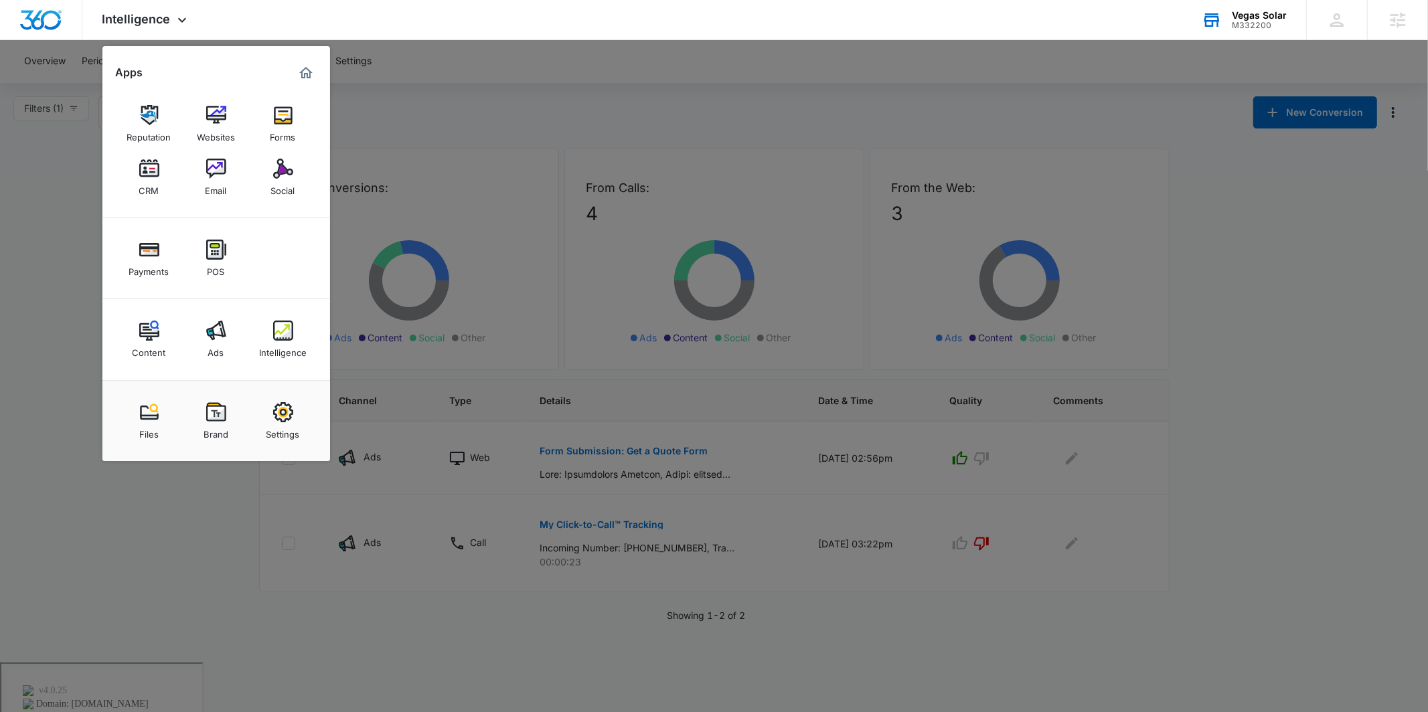
click at [492, 157] on div at bounding box center [714, 356] width 1428 height 712
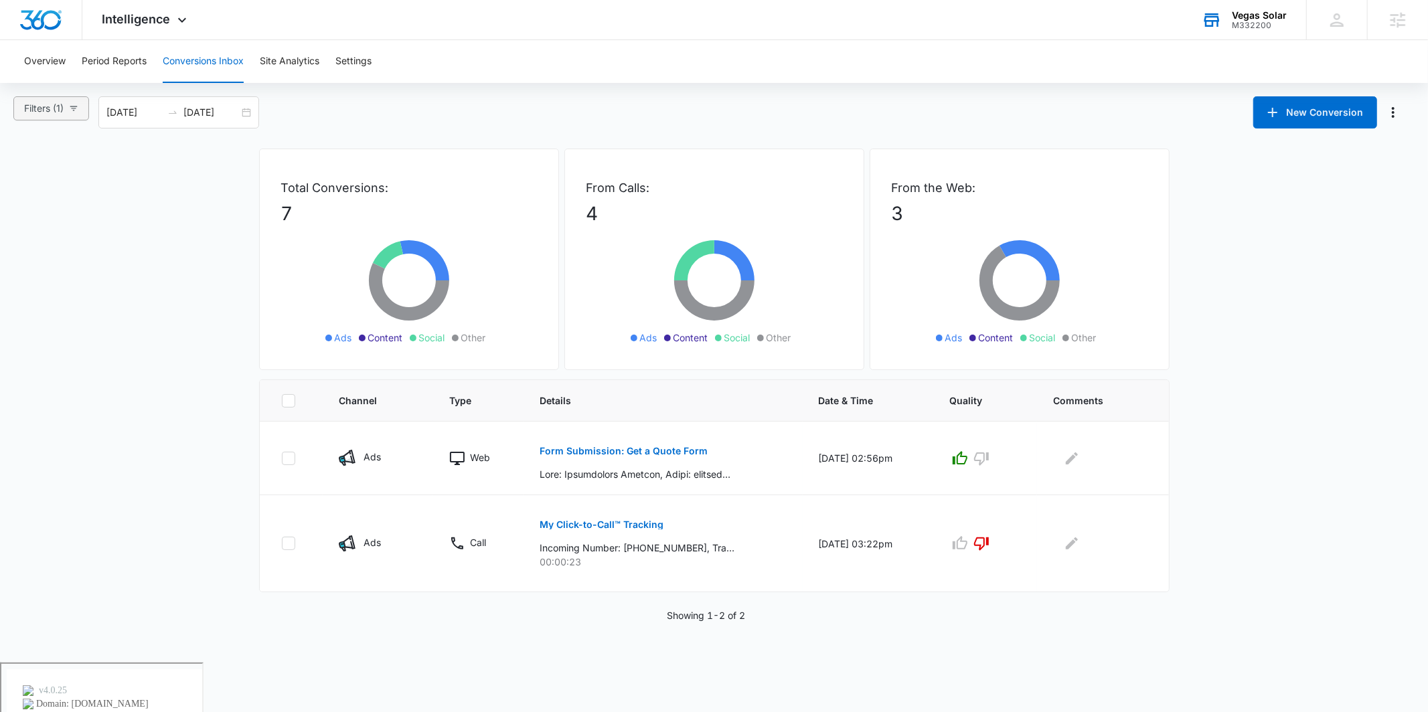
click at [78, 110] on icon "button" at bounding box center [73, 108] width 9 height 9
click at [48, 157] on span "All Channels" at bounding box center [63, 158] width 64 height 11
click at [31, 157] on input "All Channels" at bounding box center [26, 158] width 11 height 11
radio input "true"
radio input "false"
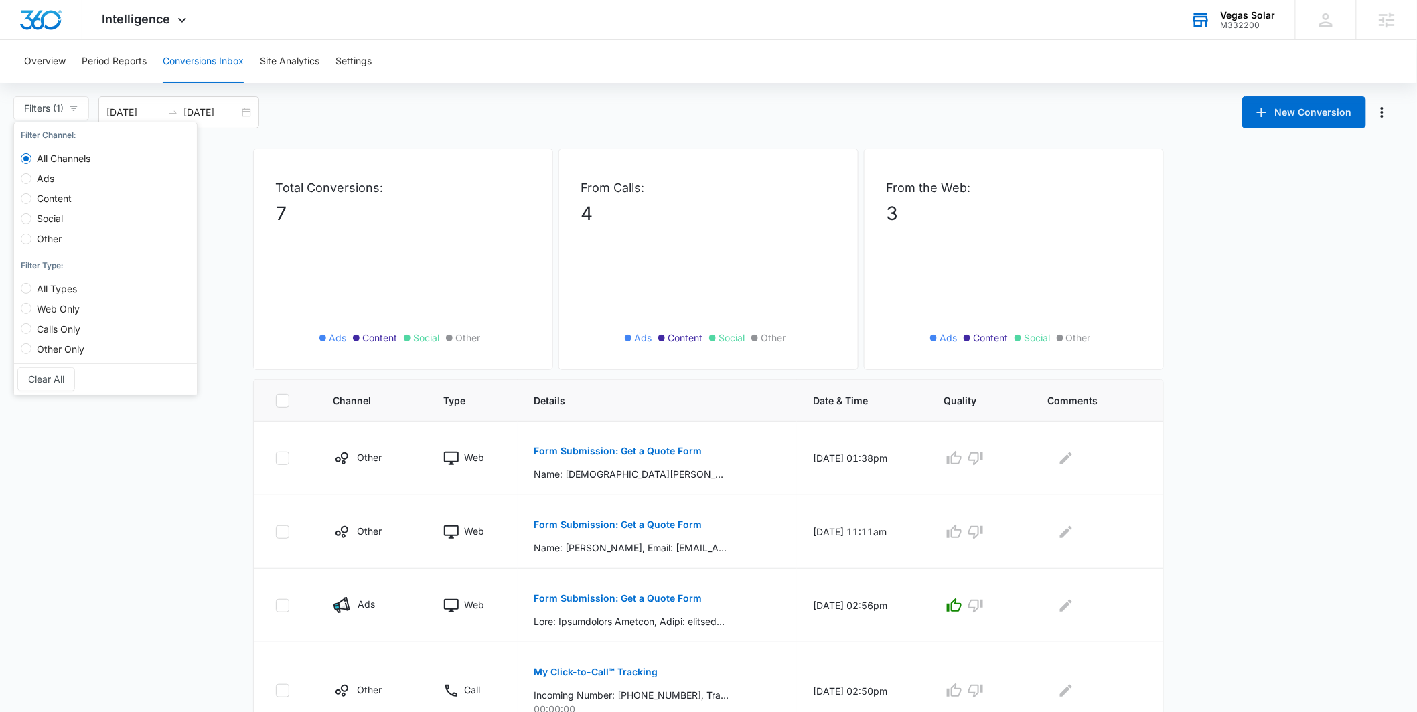
click at [449, 159] on div "Total Conversions: 7 Ads Content Social Other" at bounding box center [403, 260] width 300 height 222
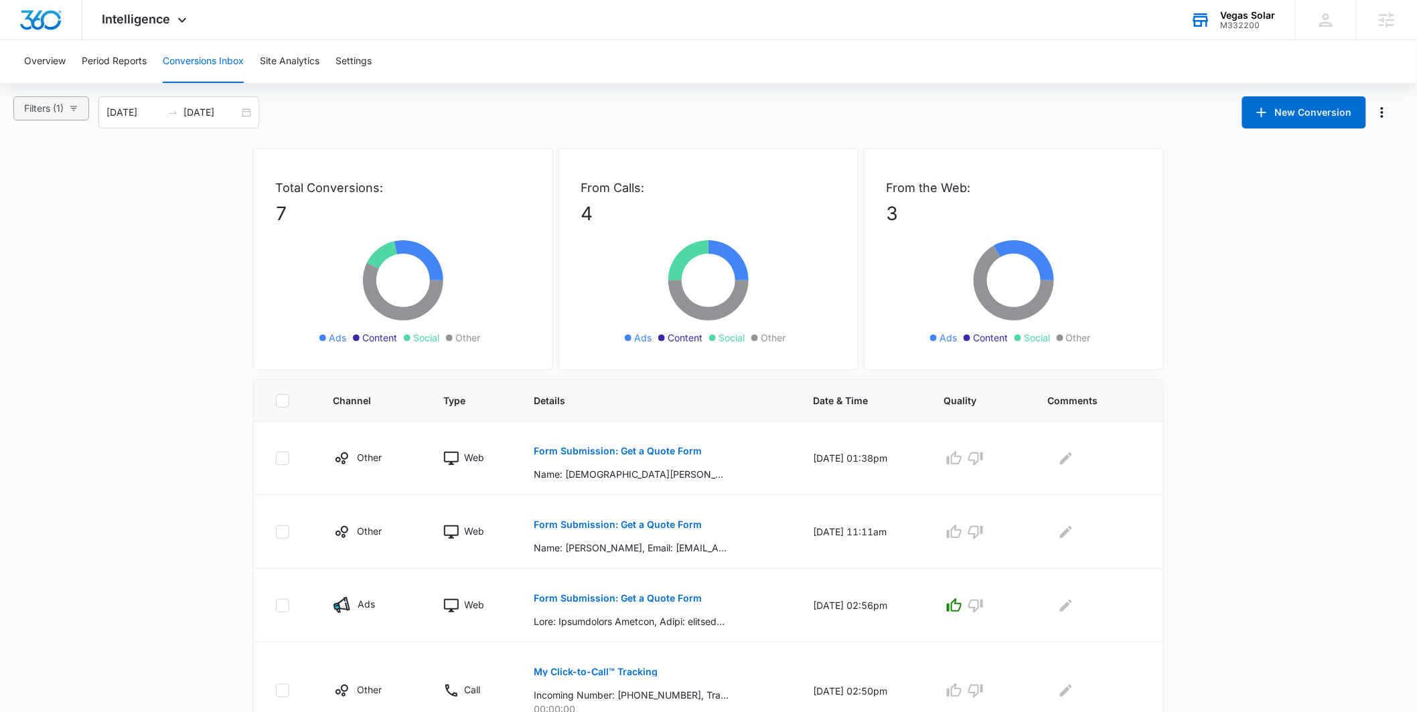
click at [49, 104] on span "Filters (1)" at bounding box center [43, 108] width 39 height 15
click at [60, 160] on span "All Channels" at bounding box center [63, 158] width 64 height 11
click at [31, 160] on input "All Channels" at bounding box center [26, 158] width 11 height 11
click at [347, 185] on p "Total Conversions:" at bounding box center [403, 188] width 256 height 18
click at [154, 29] on div "Intelligence Apps Reputation Websites Forms CRM Email Social Payments POS Conte…" at bounding box center [146, 19] width 128 height 39
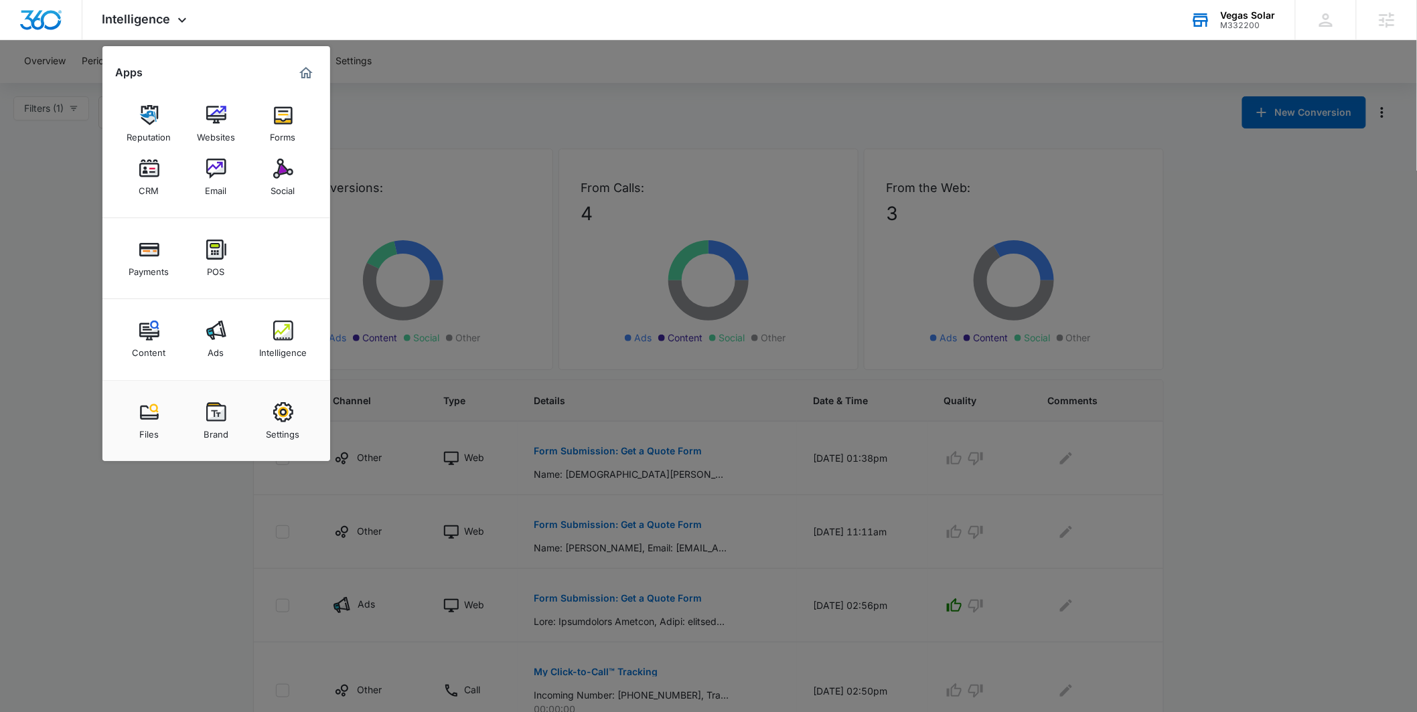
click at [405, 131] on div at bounding box center [708, 356] width 1417 height 712
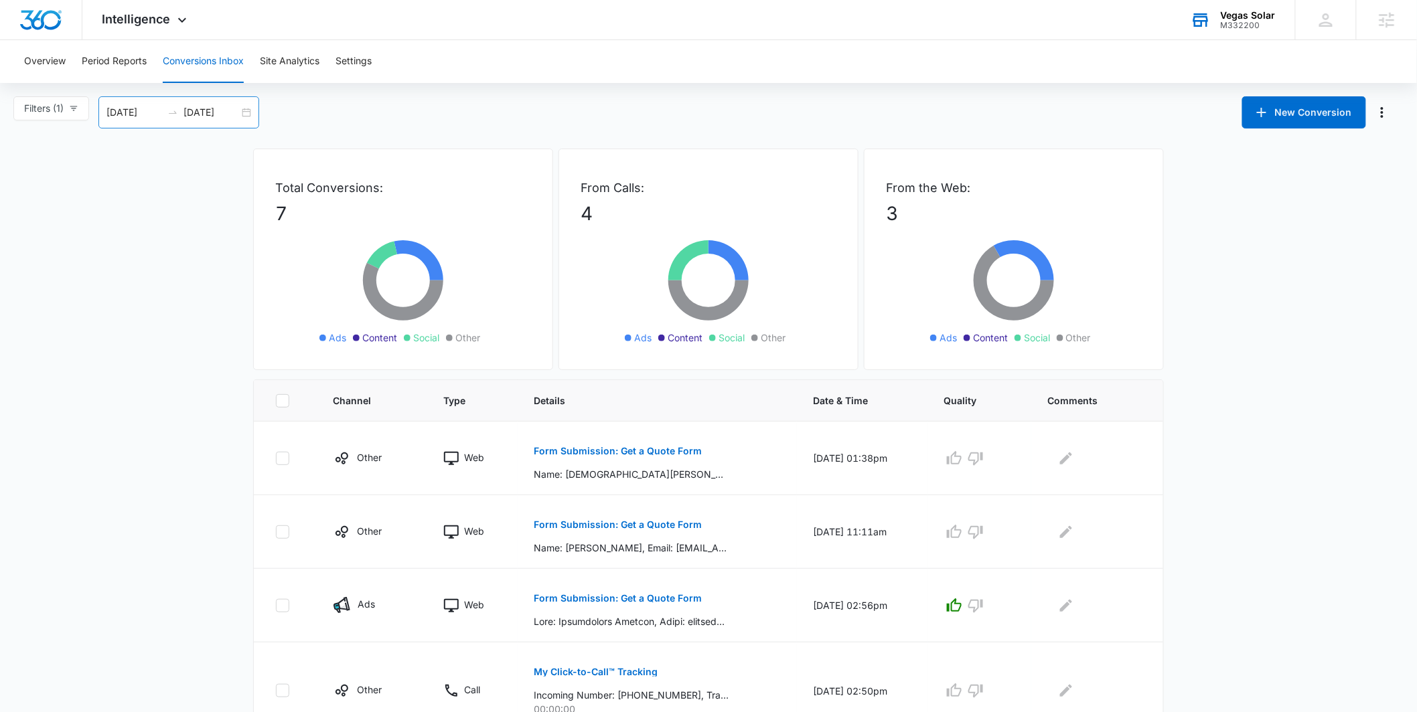
click at [232, 101] on div "08/13/2025 09/12/2025" at bounding box center [178, 112] width 161 height 32
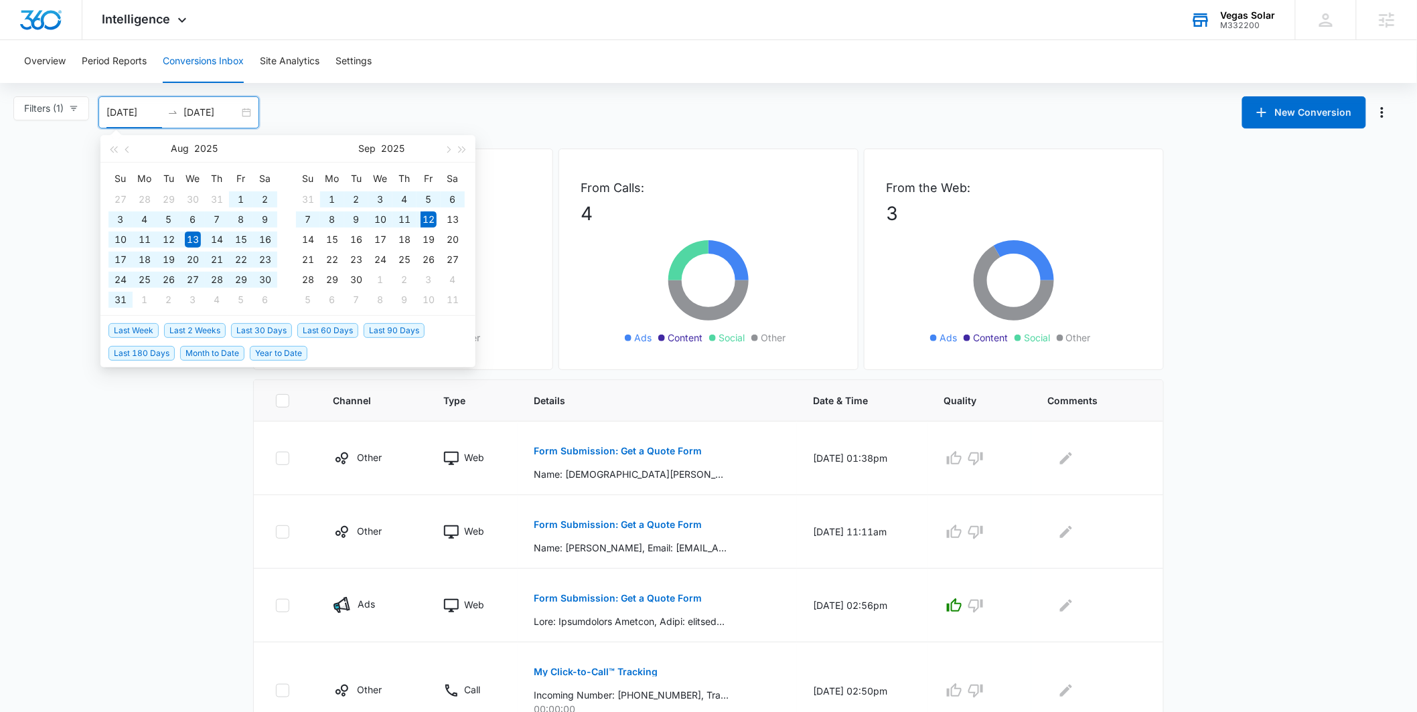
click at [167, 352] on span "Last 180 Days" at bounding box center [141, 353] width 66 height 15
type input "03/16/2025"
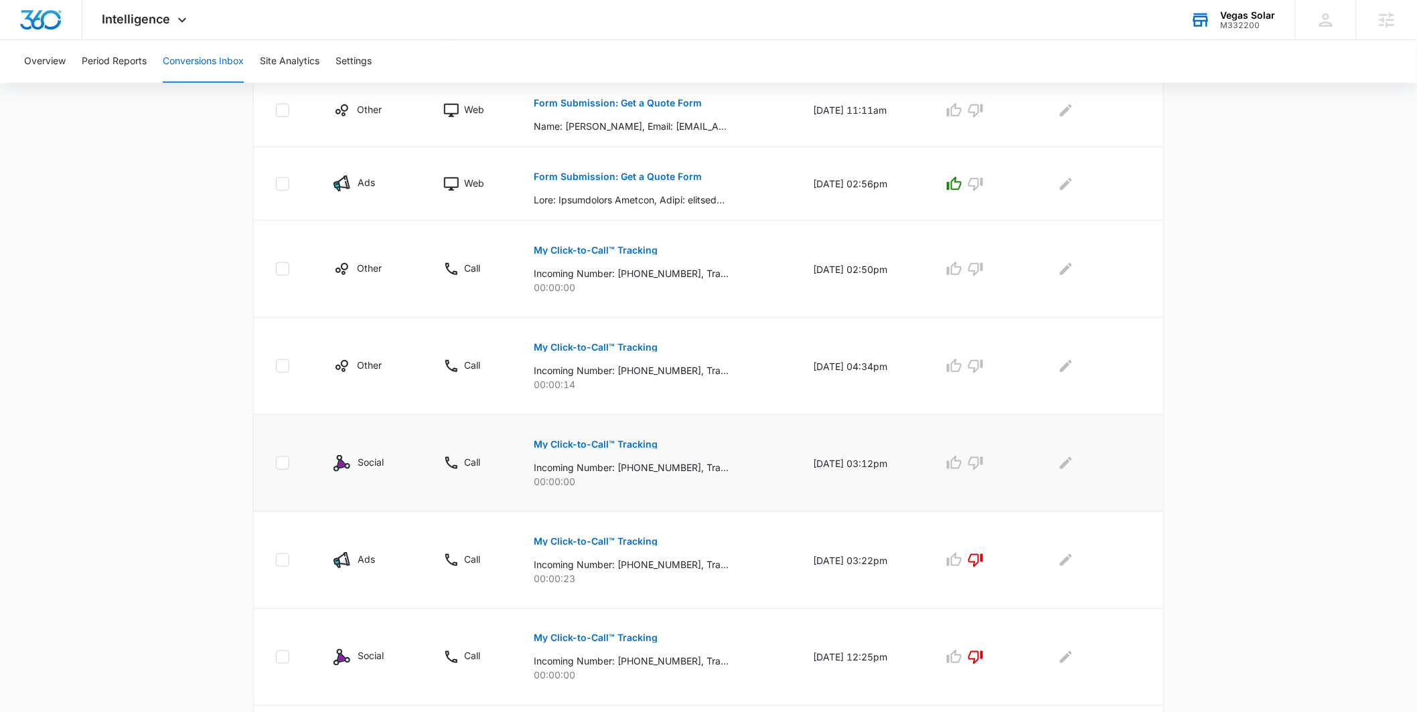
scroll to position [628, 0]
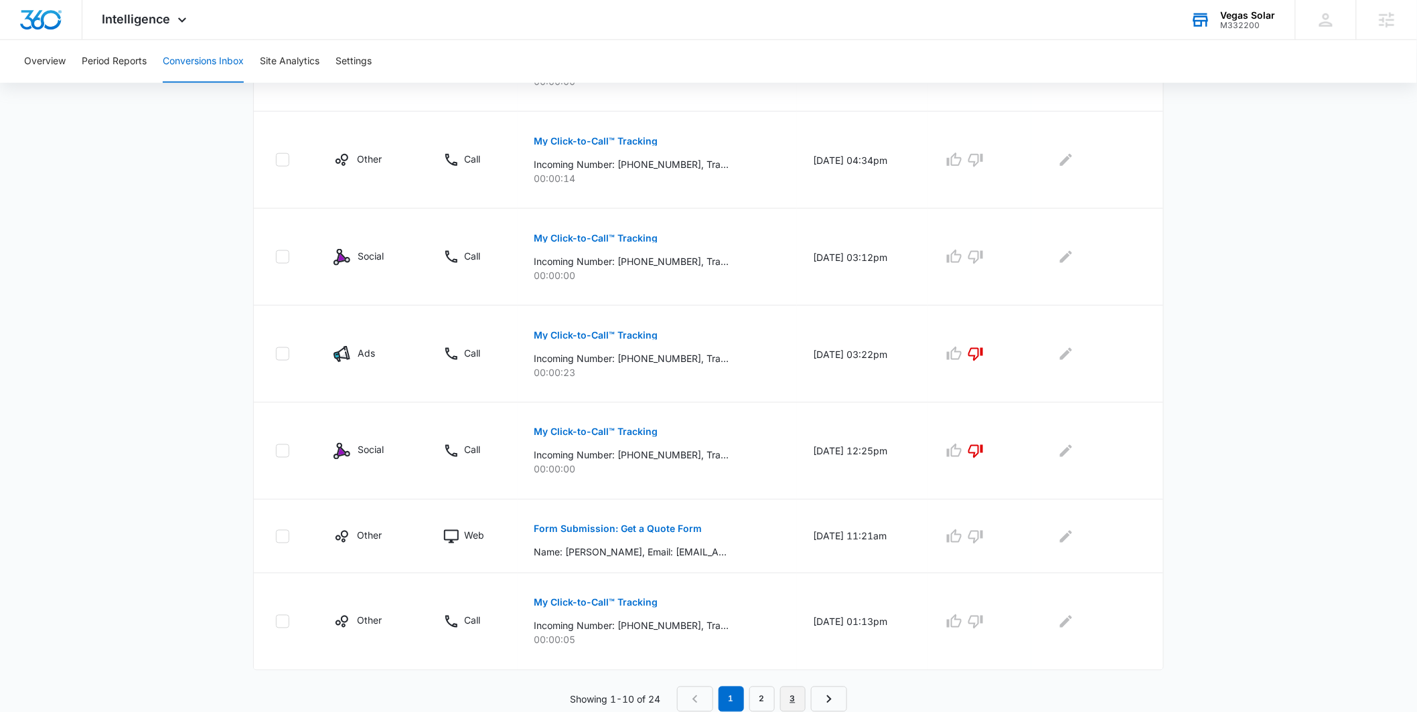
click at [784, 694] on link "3" at bounding box center [792, 699] width 25 height 25
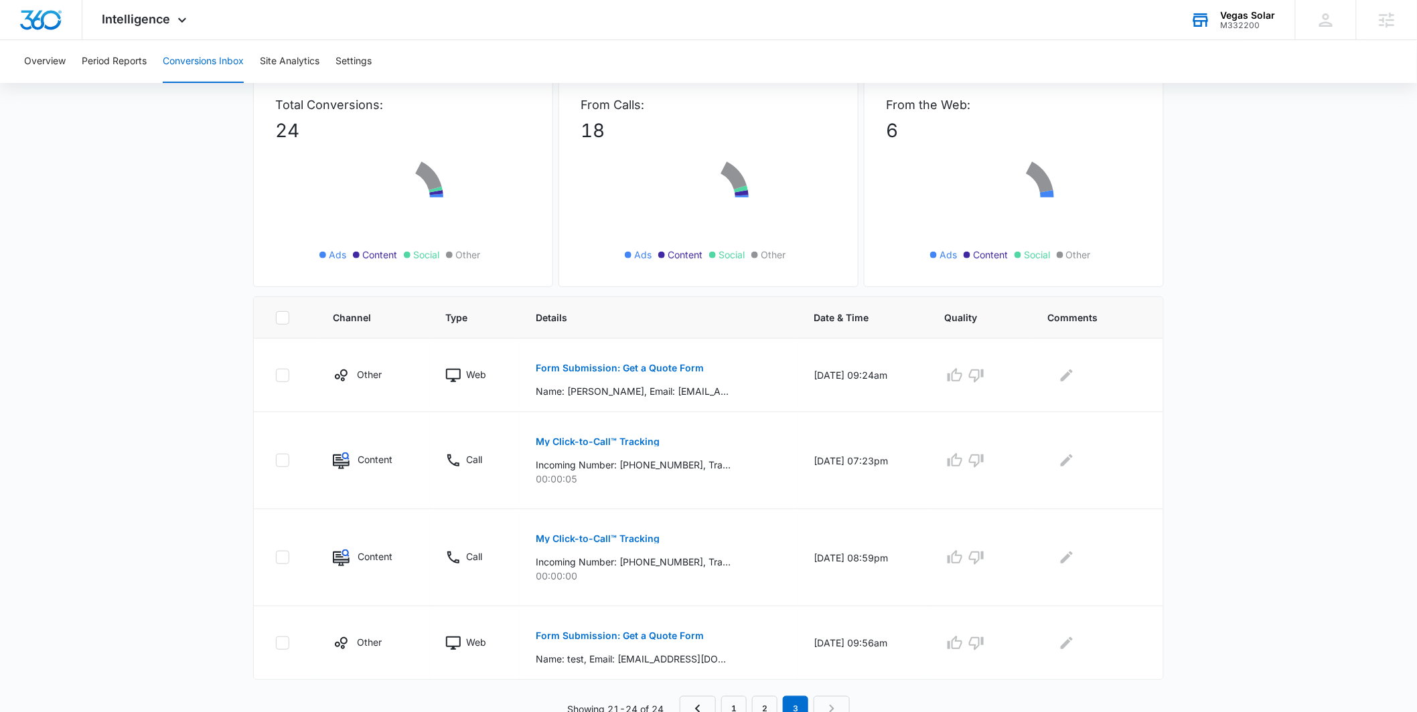
scroll to position [92, 0]
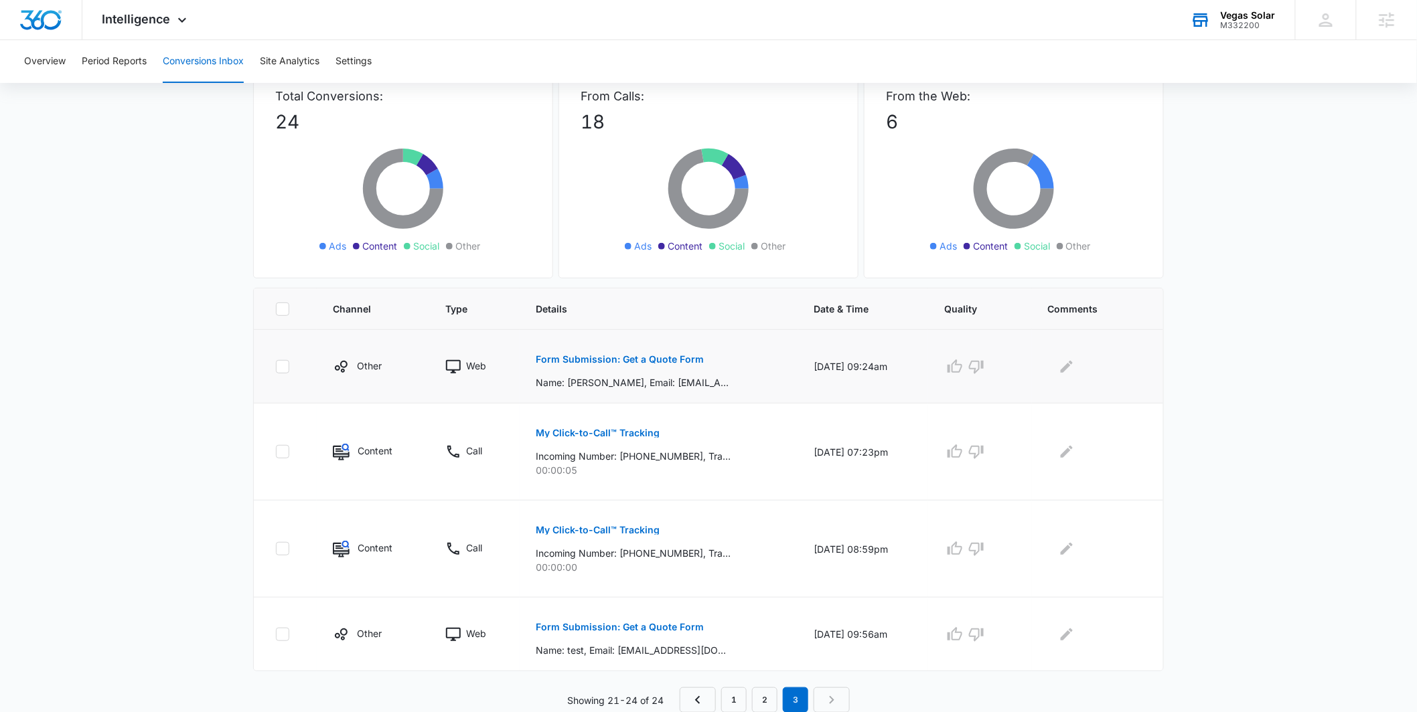
click at [639, 355] on p "Form Submission: Get a Quote Form" at bounding box center [620, 359] width 168 height 9
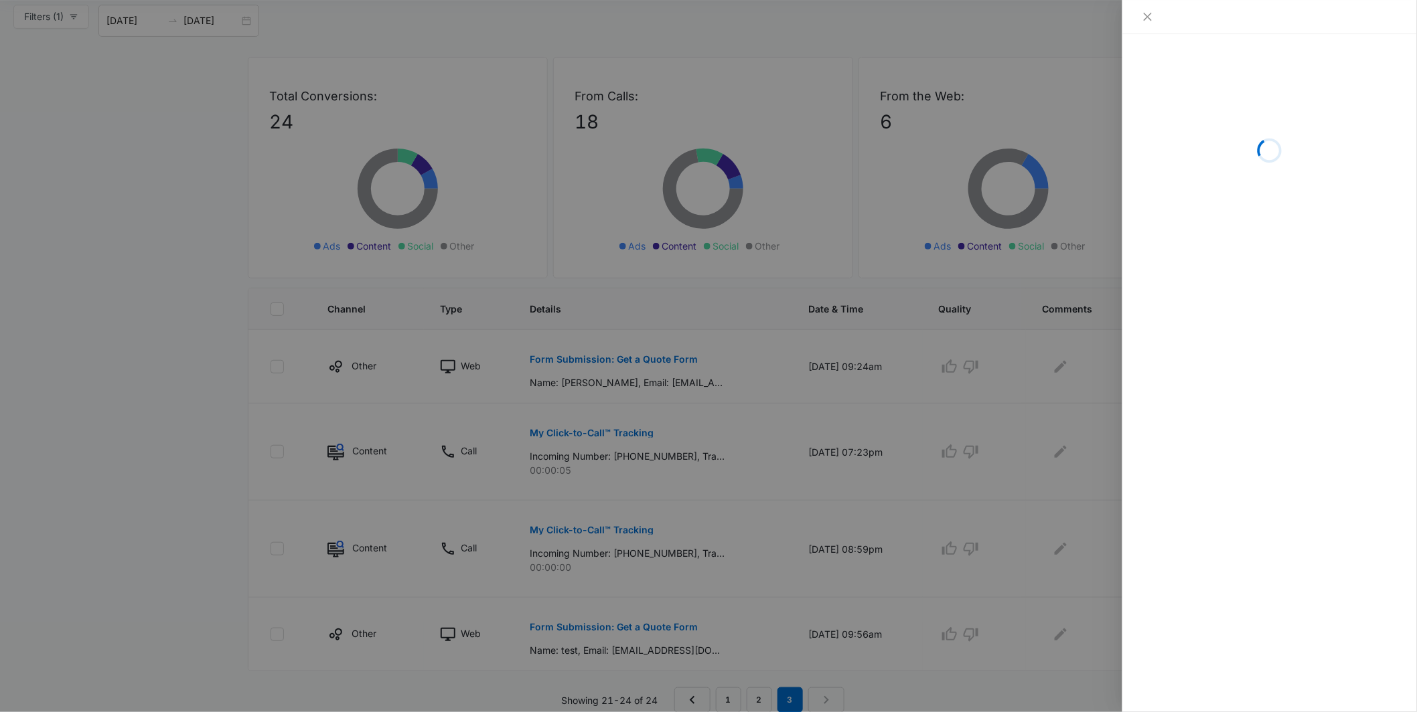
click at [923, 378] on div at bounding box center [708, 356] width 1417 height 712
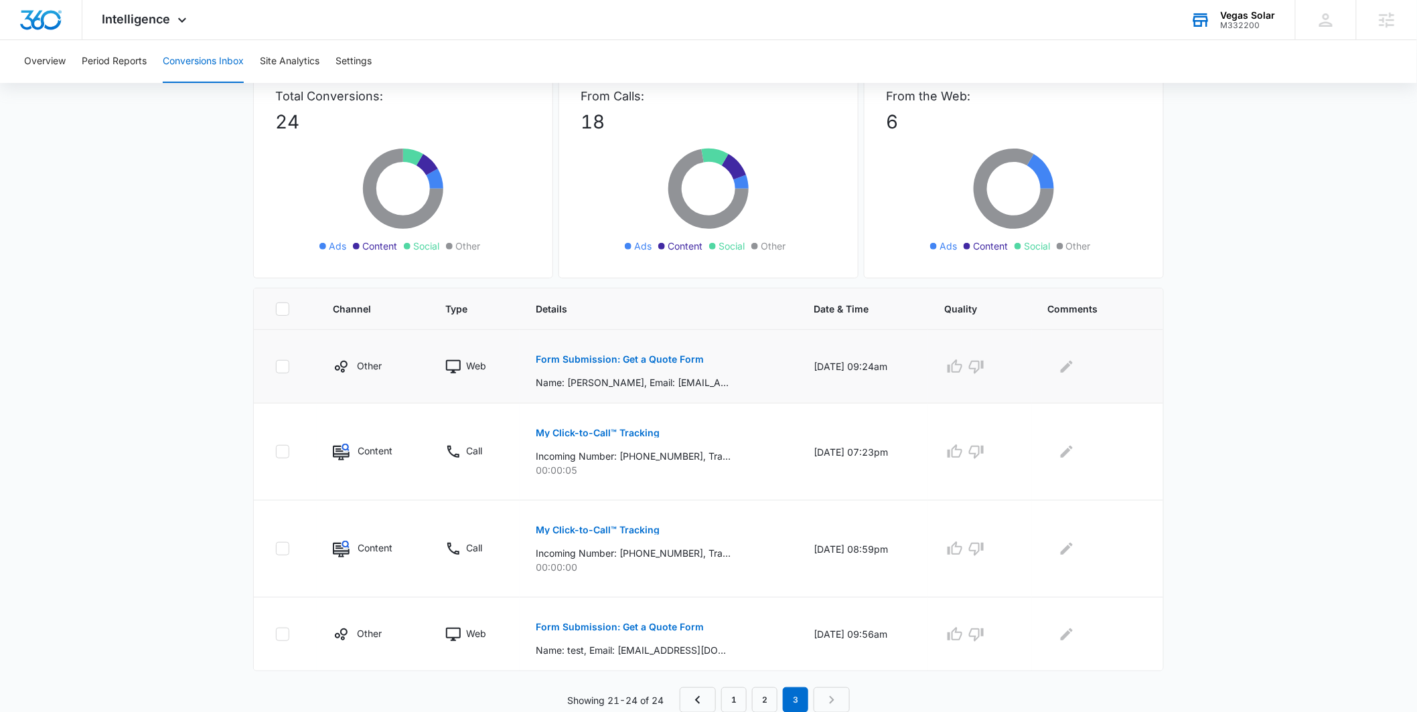
click at [670, 368] on button "Form Submission: Get a Quote Form" at bounding box center [620, 359] width 168 height 32
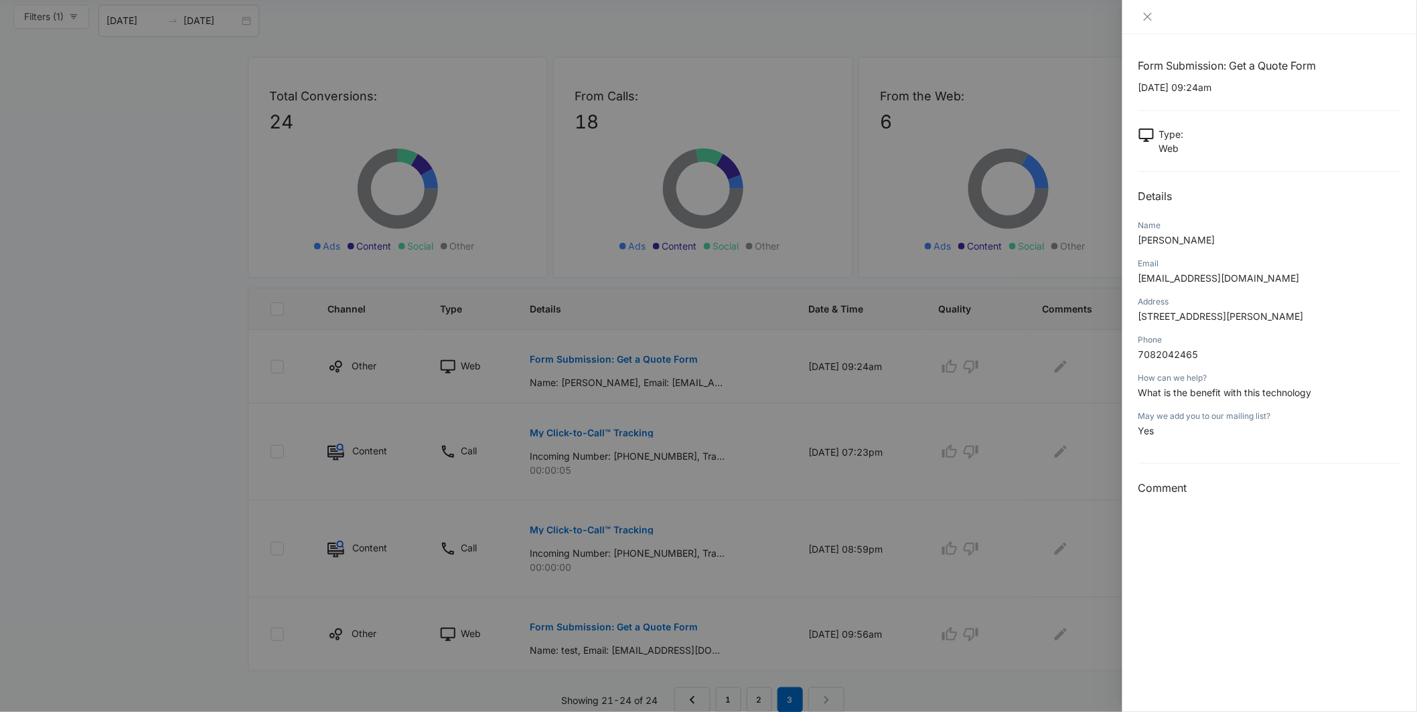
drag, startPoint x: 799, startPoint y: 398, endPoint x: 955, endPoint y: 260, distance: 207.7
click at [798, 398] on div at bounding box center [708, 356] width 1417 height 712
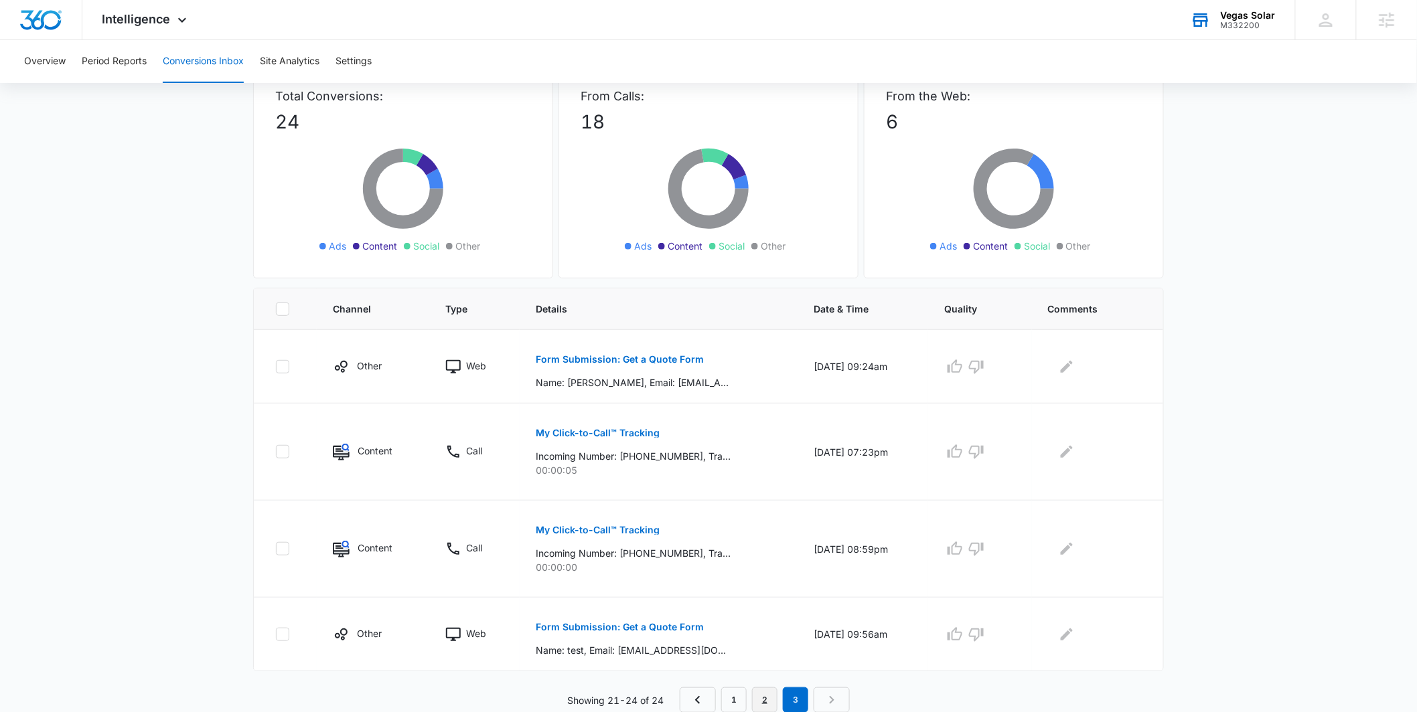
click at [757, 693] on link "2" at bounding box center [764, 700] width 25 height 25
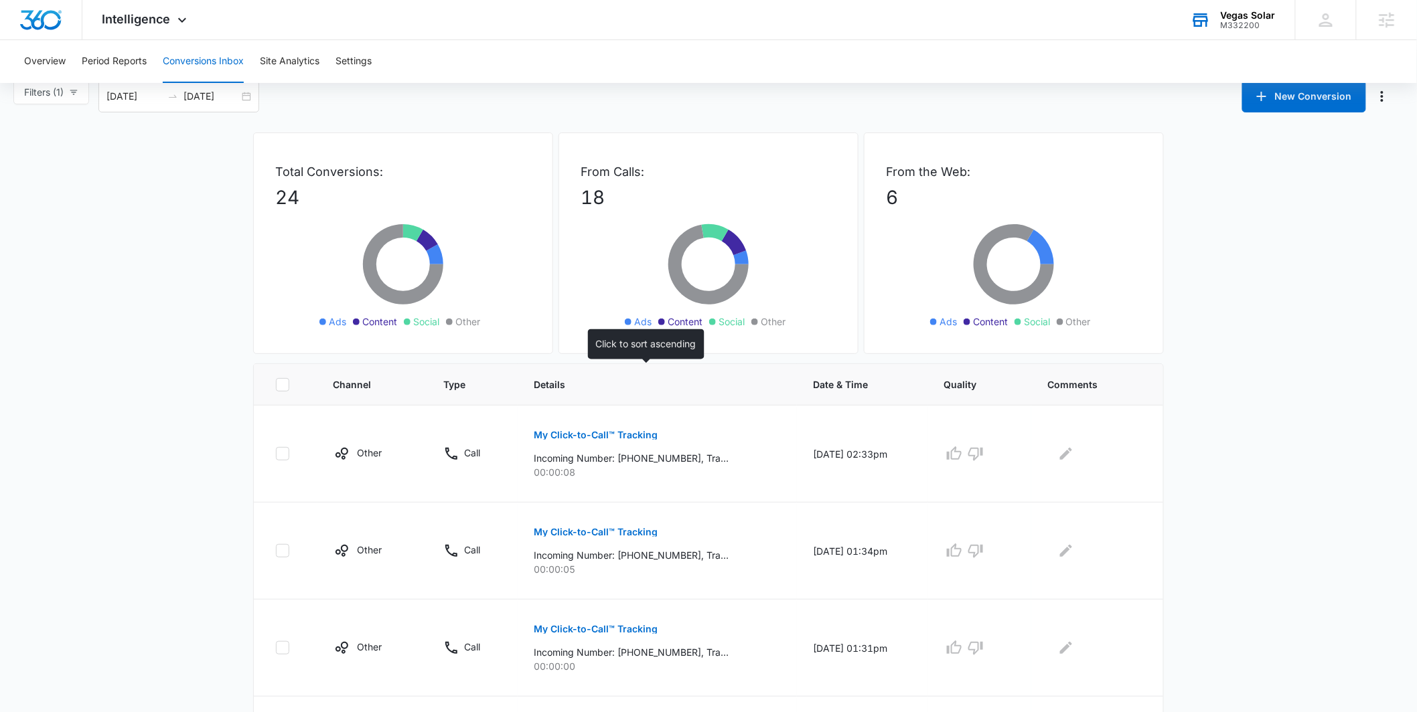
scroll to position [722, 0]
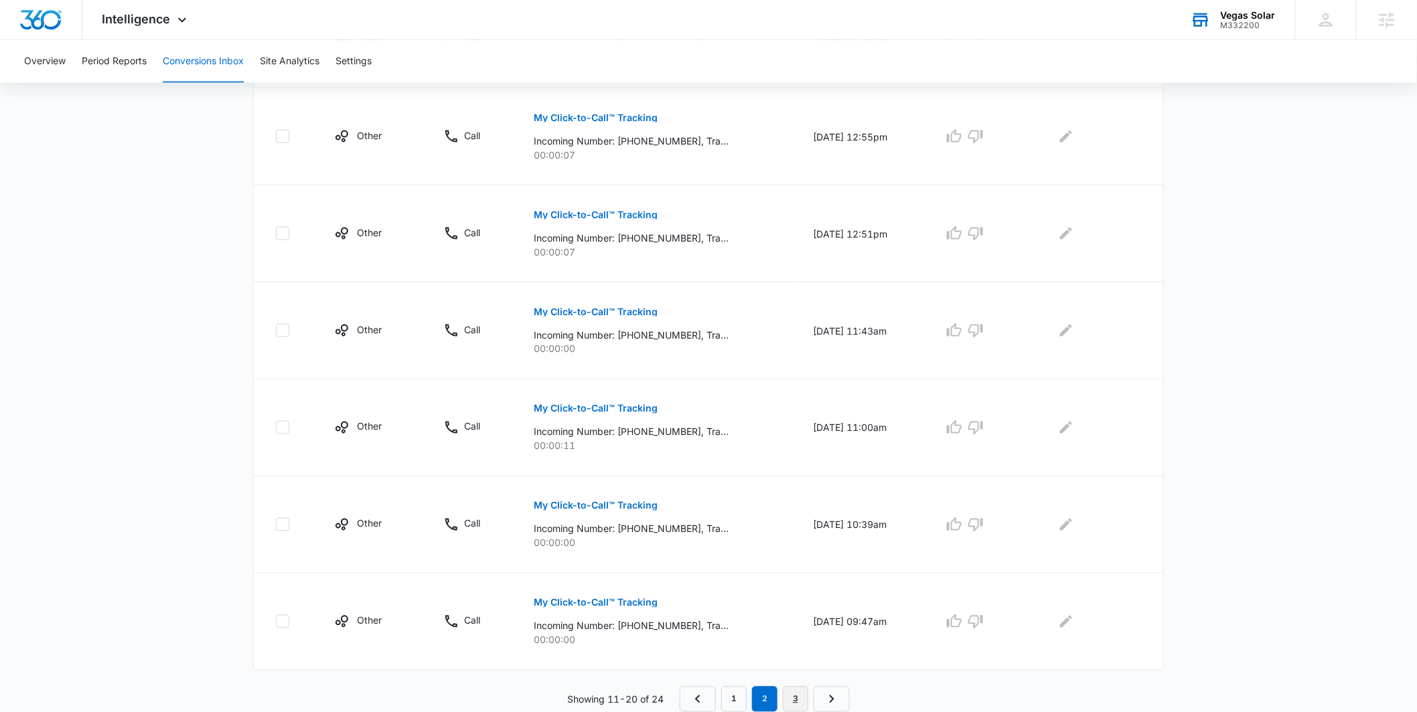
click at [793, 702] on link "3" at bounding box center [795, 699] width 25 height 25
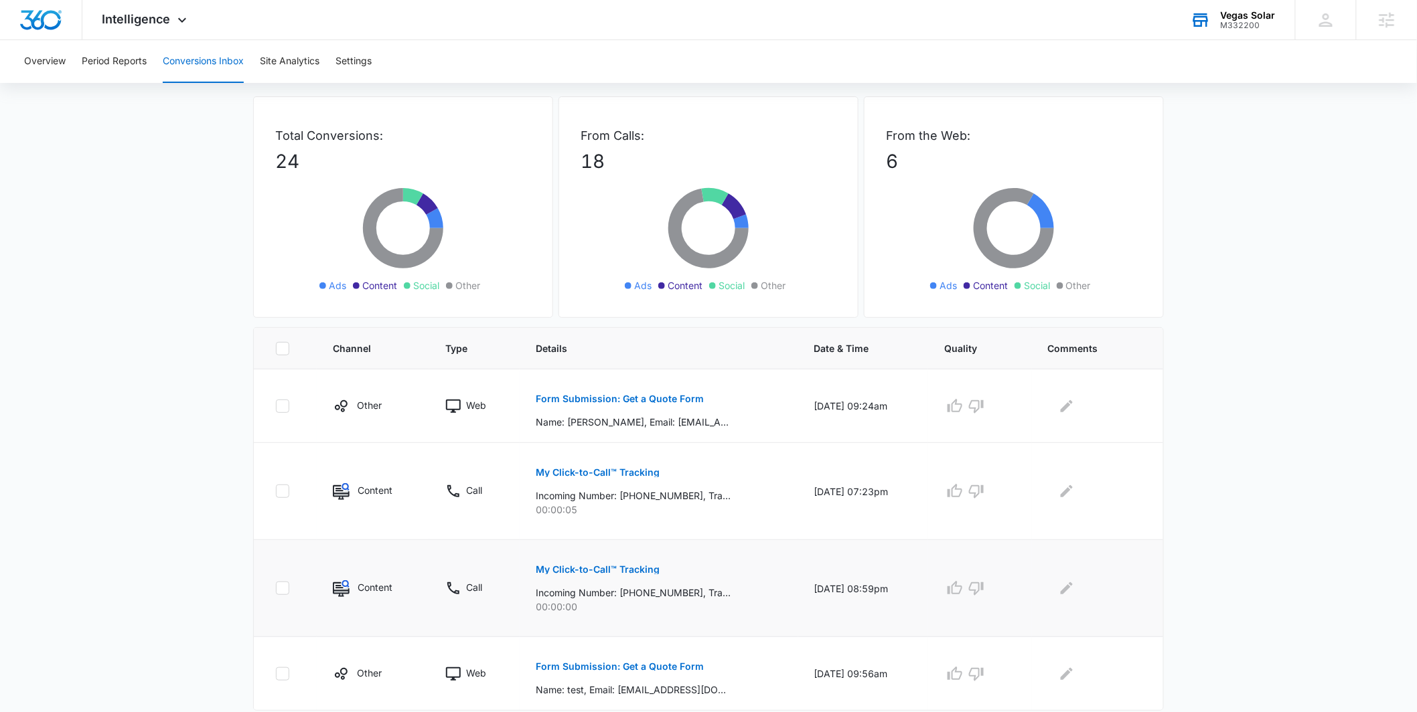
scroll to position [92, 0]
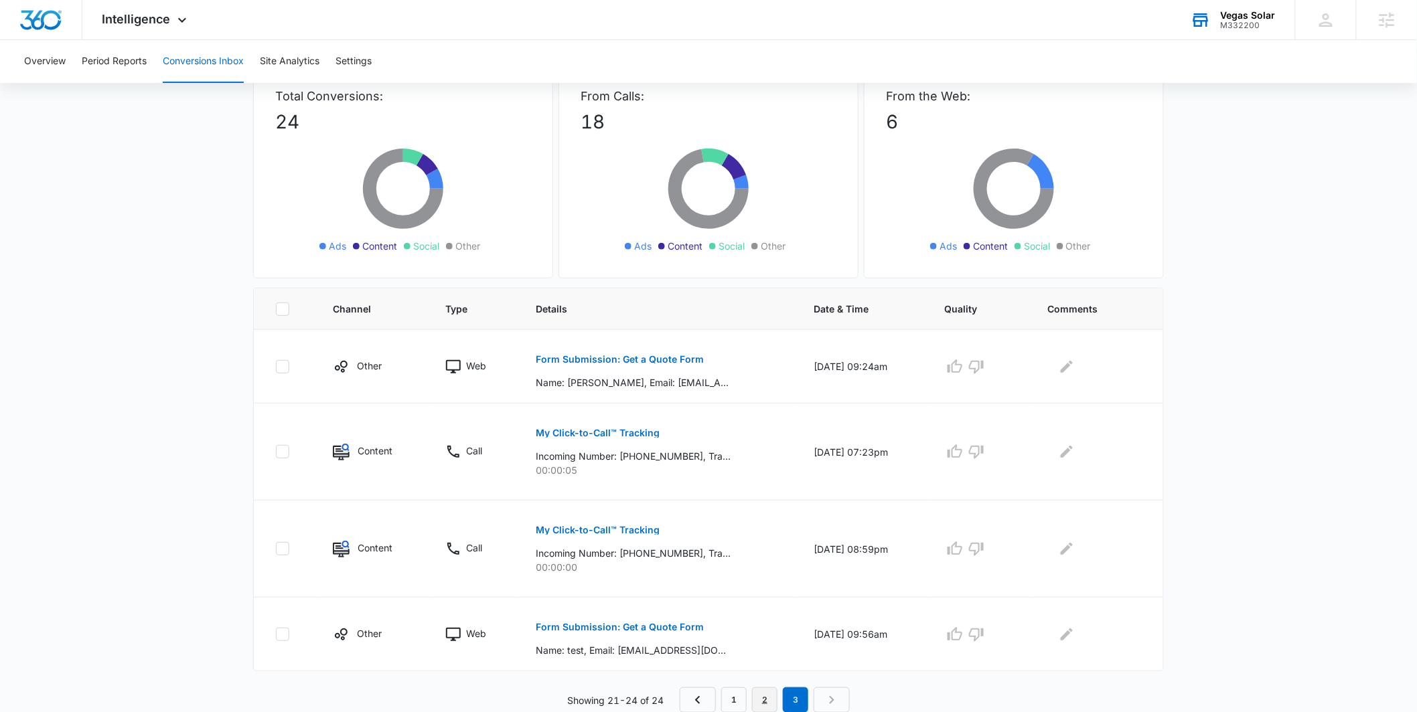
click at [755, 705] on link "2" at bounding box center [764, 700] width 25 height 25
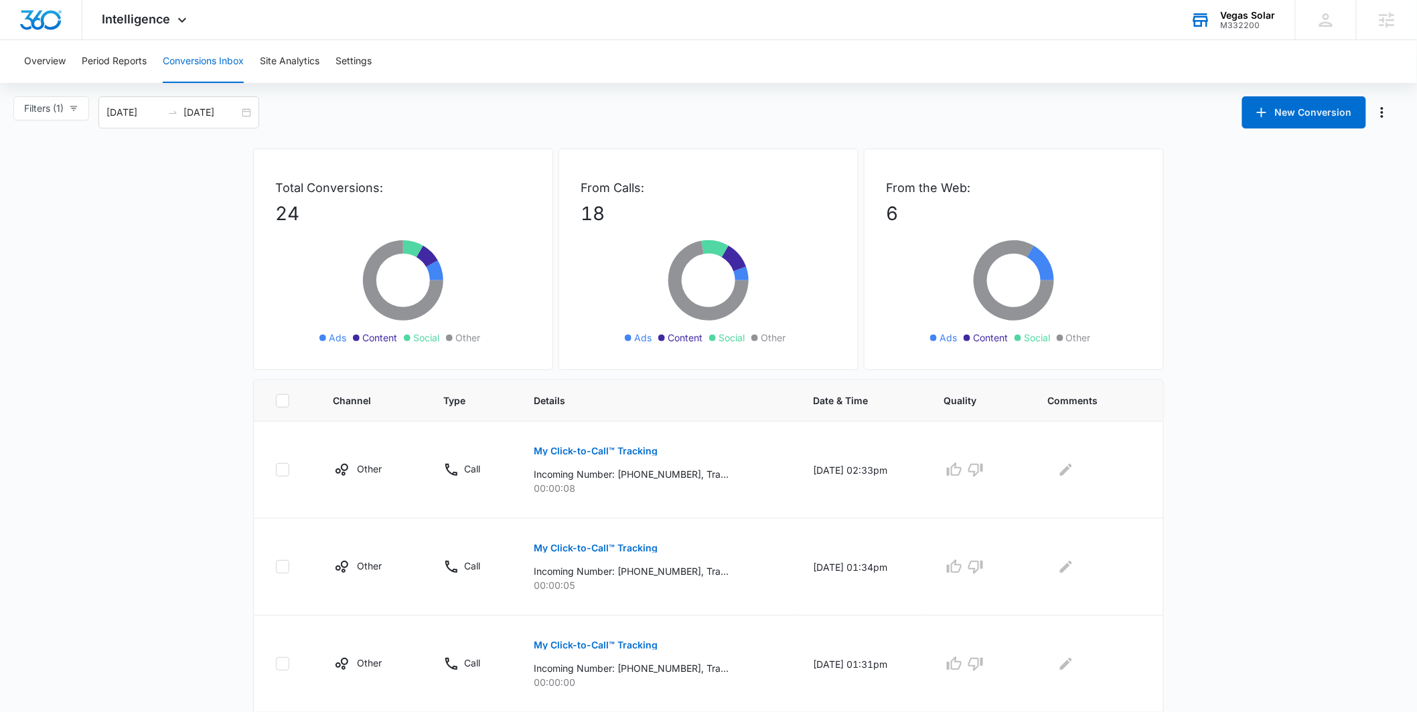
scroll to position [722, 0]
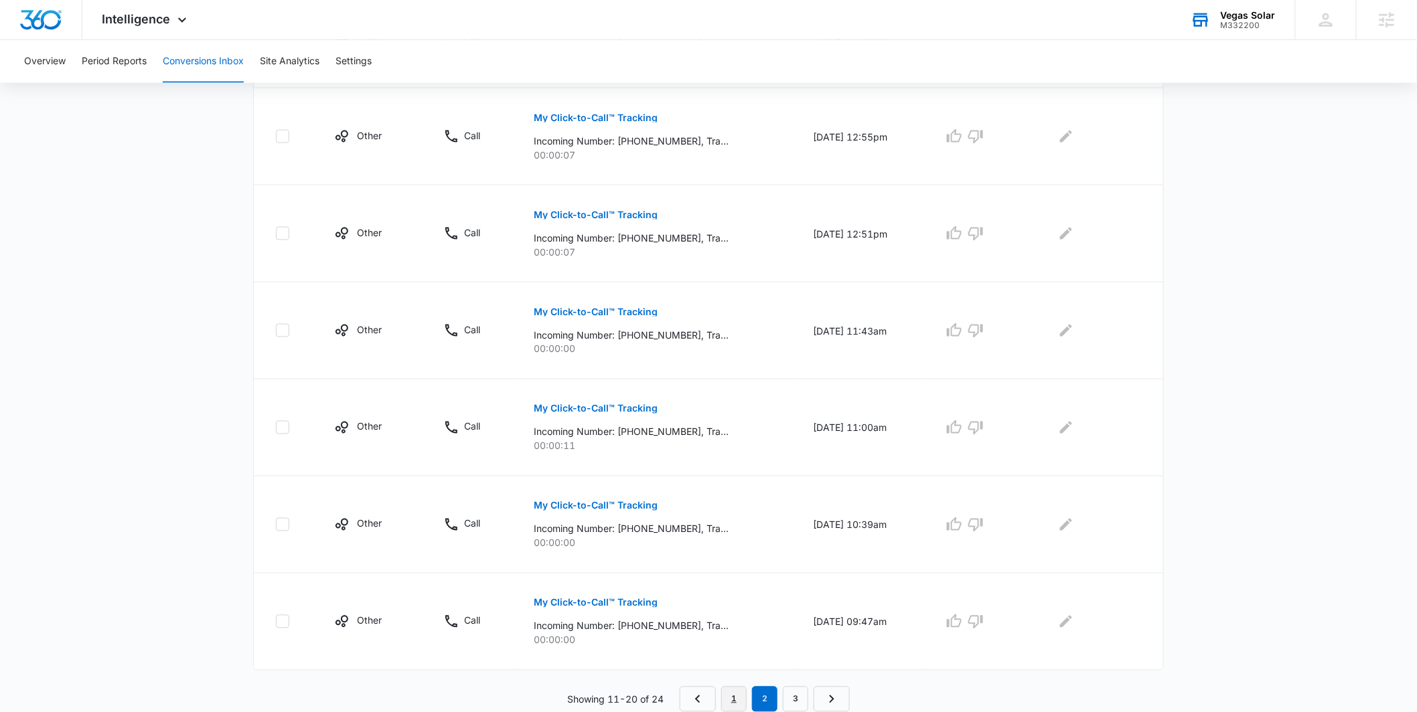
click at [726, 706] on link "1" at bounding box center [733, 699] width 25 height 25
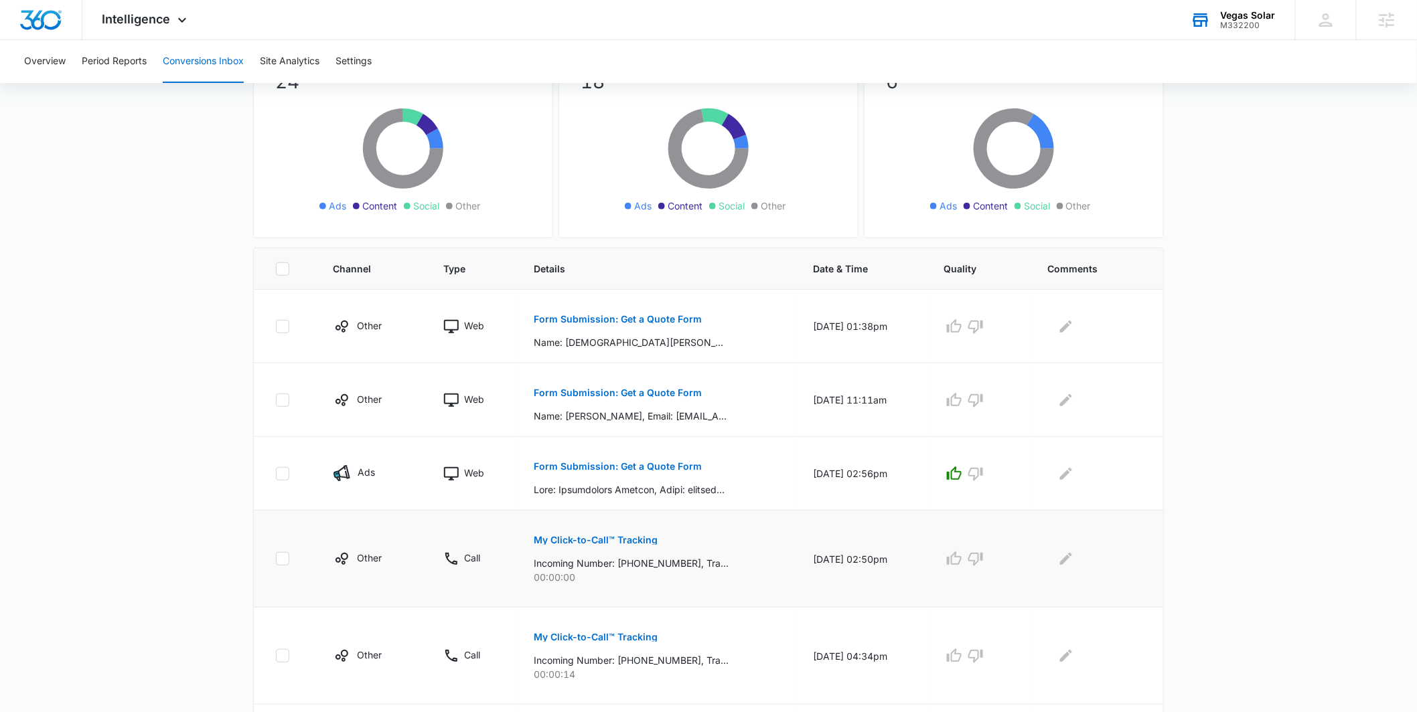
scroll to position [628, 0]
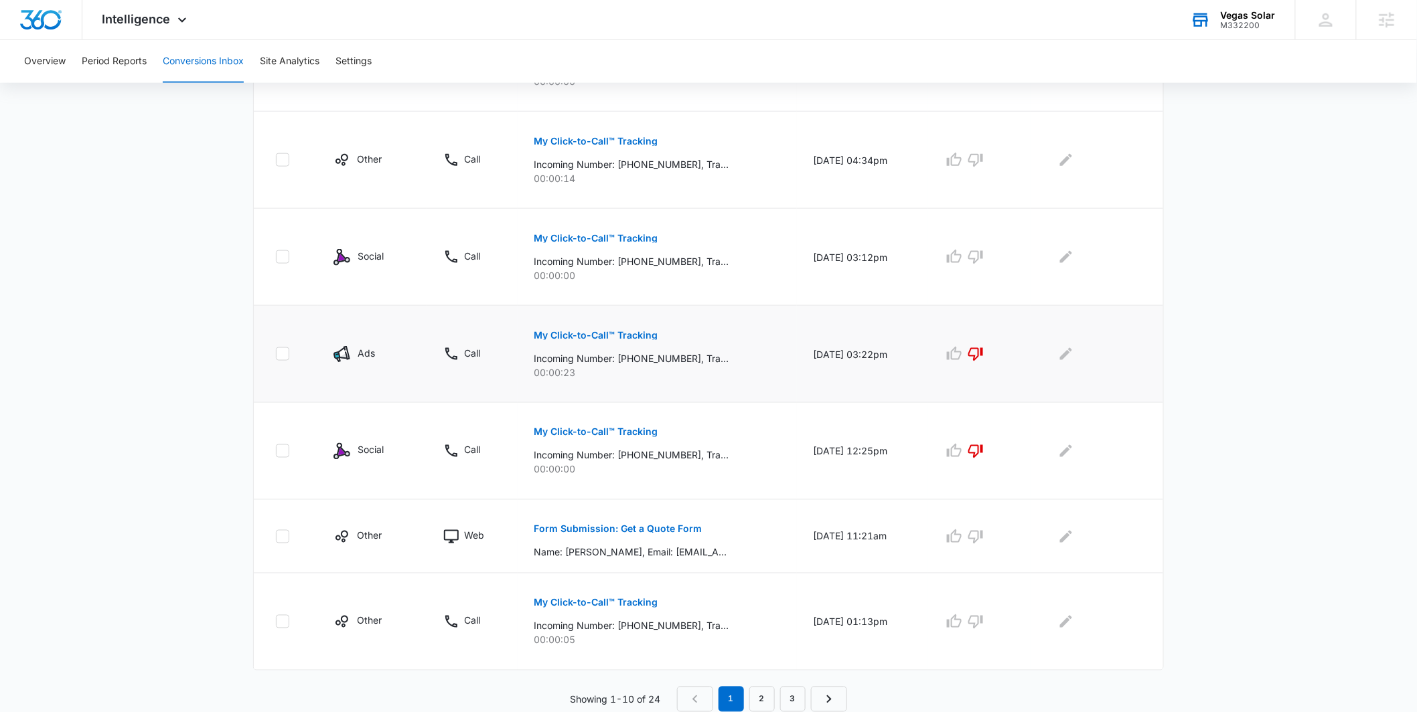
click at [603, 335] on p "My Click-to-Call™ Tracking" at bounding box center [596, 335] width 124 height 9
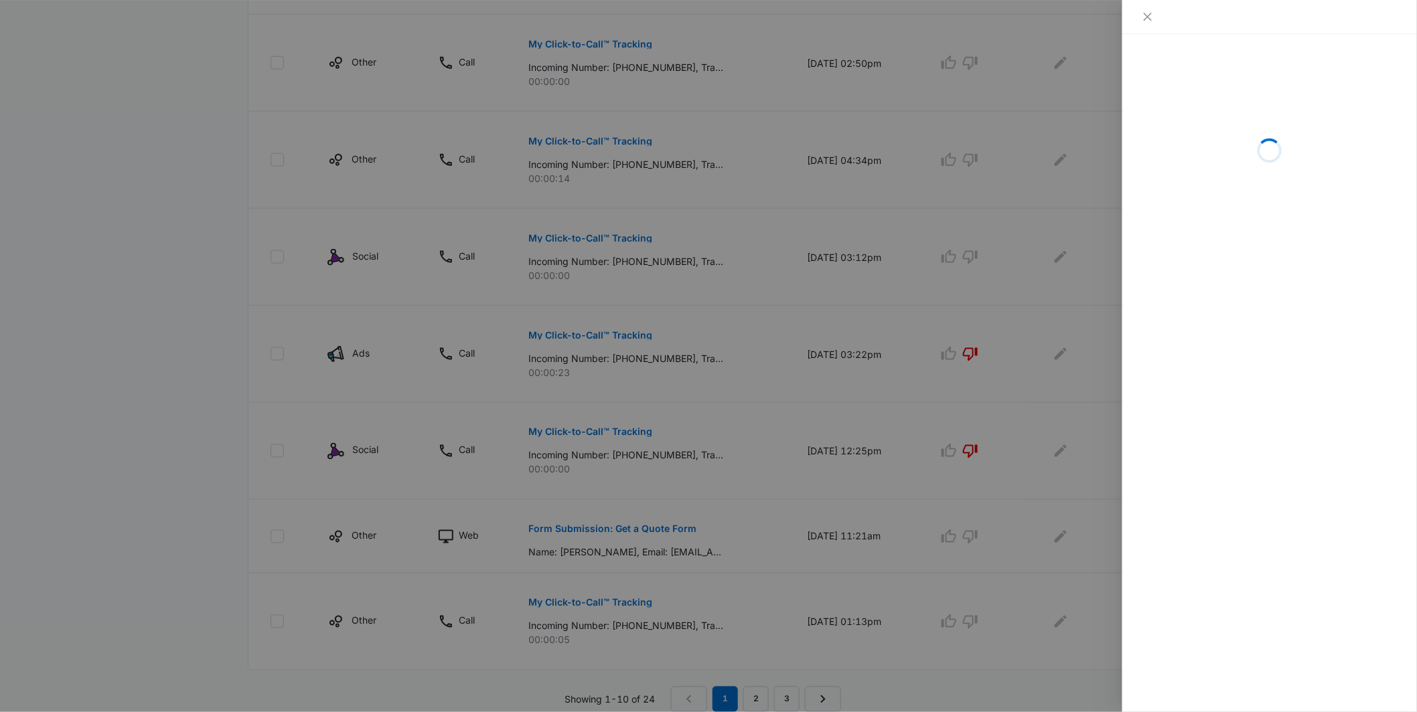
drag, startPoint x: 674, startPoint y: 348, endPoint x: 687, endPoint y: 343, distance: 13.6
click at [673, 347] on div at bounding box center [708, 356] width 1417 height 712
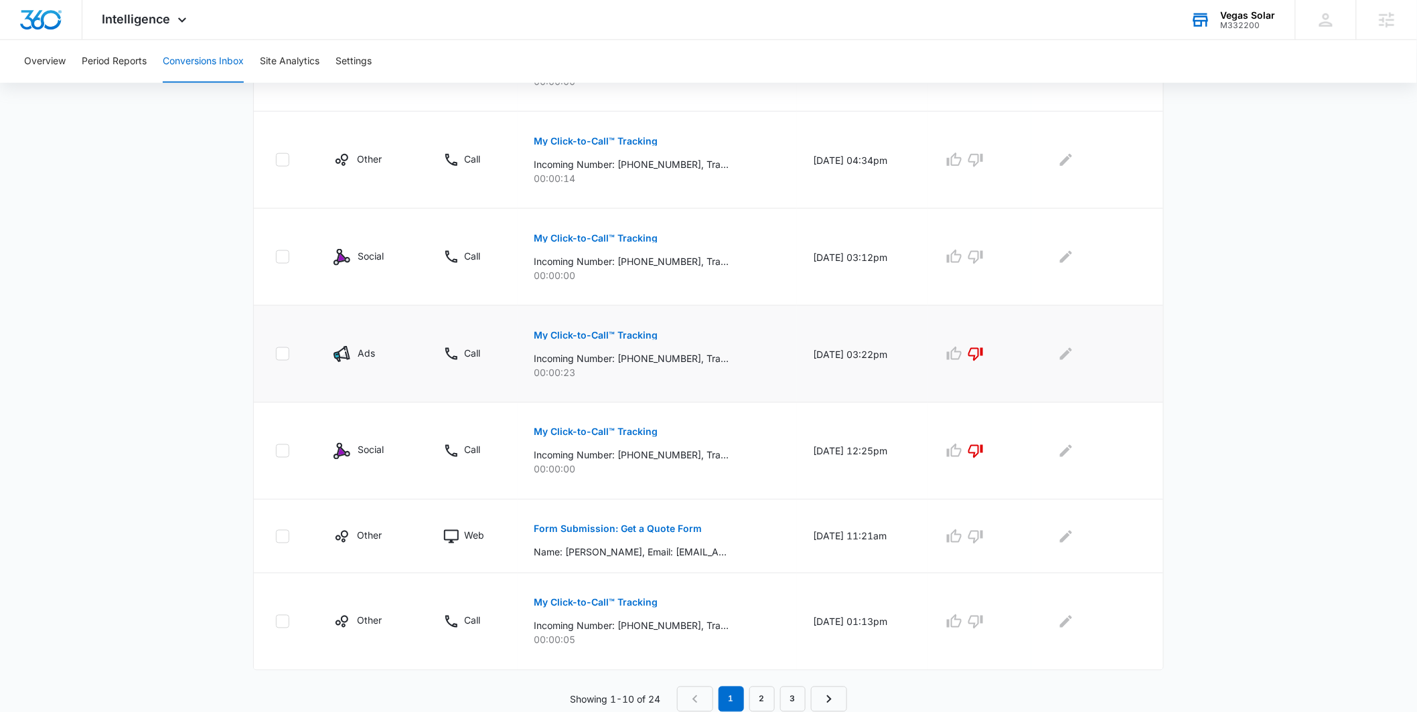
click at [558, 338] on p "My Click-to-Call™ Tracking" at bounding box center [596, 335] width 124 height 9
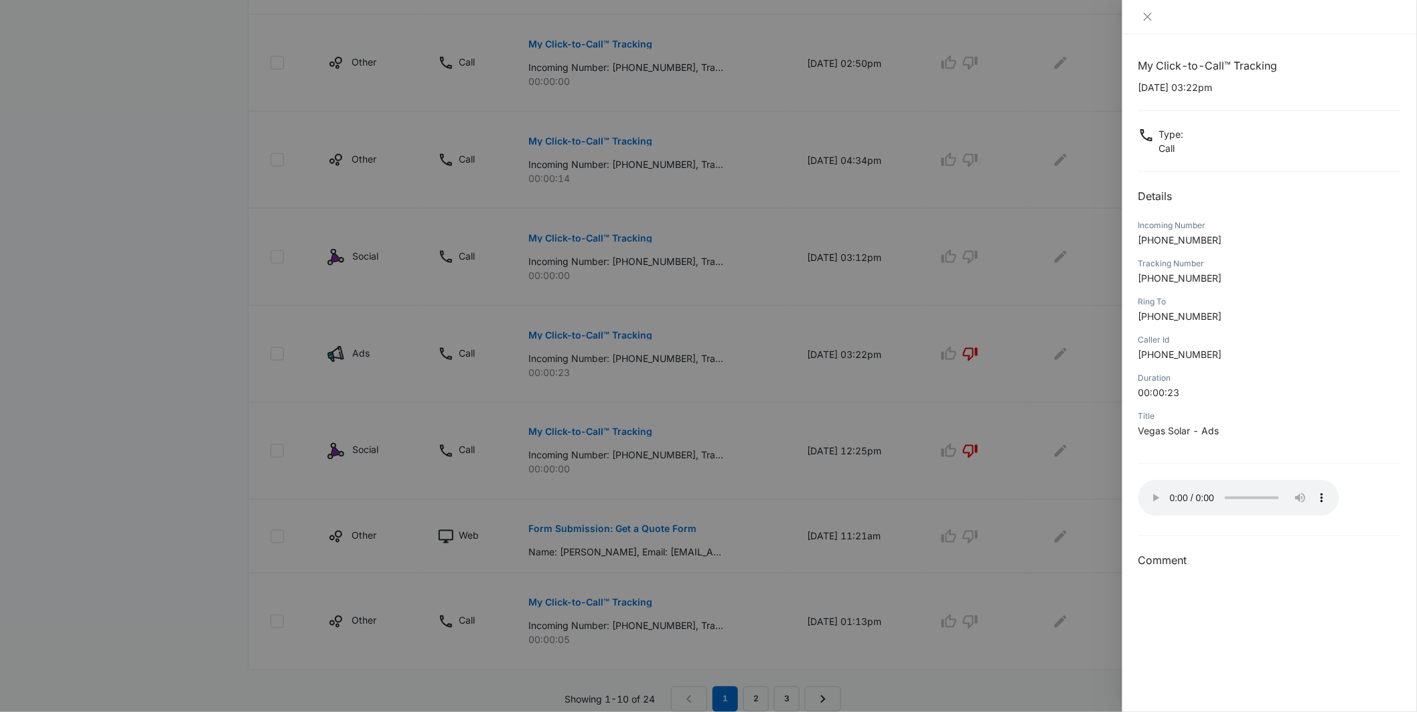
click at [1012, 537] on div at bounding box center [708, 356] width 1417 height 712
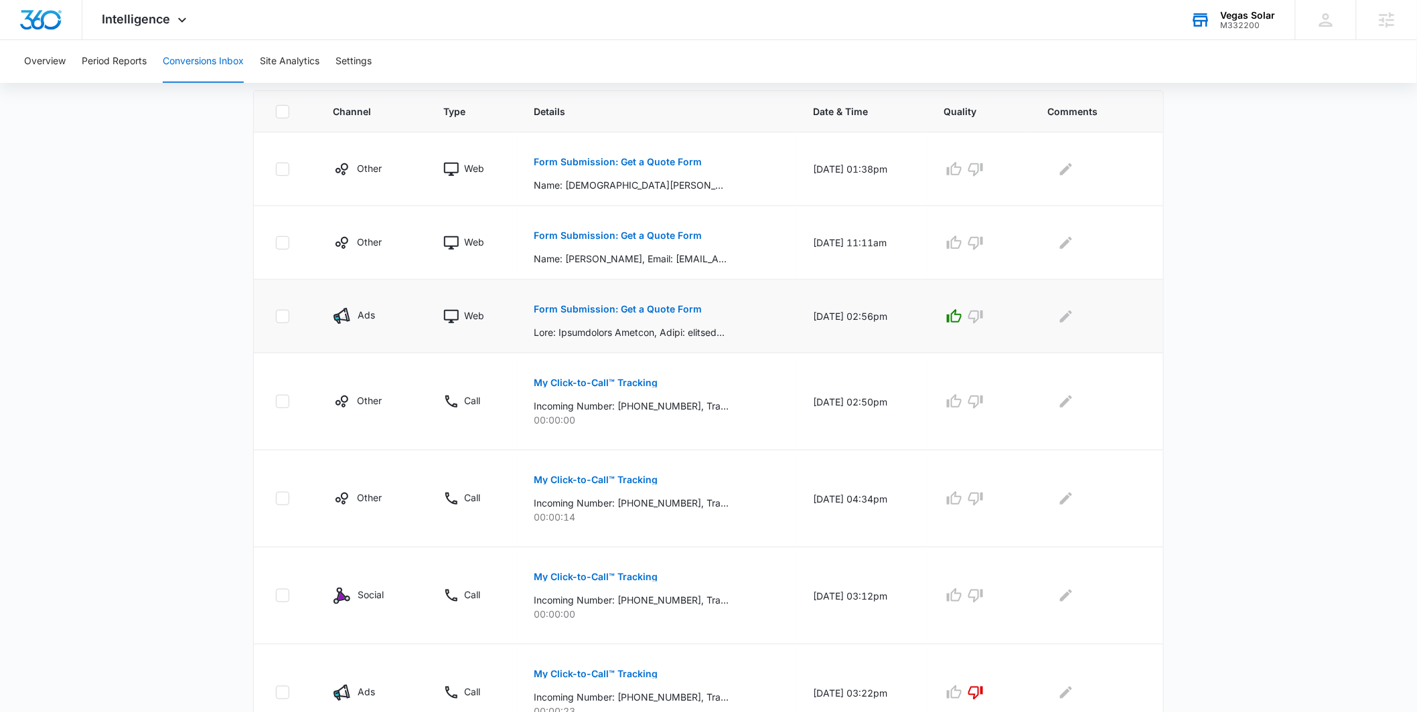
scroll to position [205, 0]
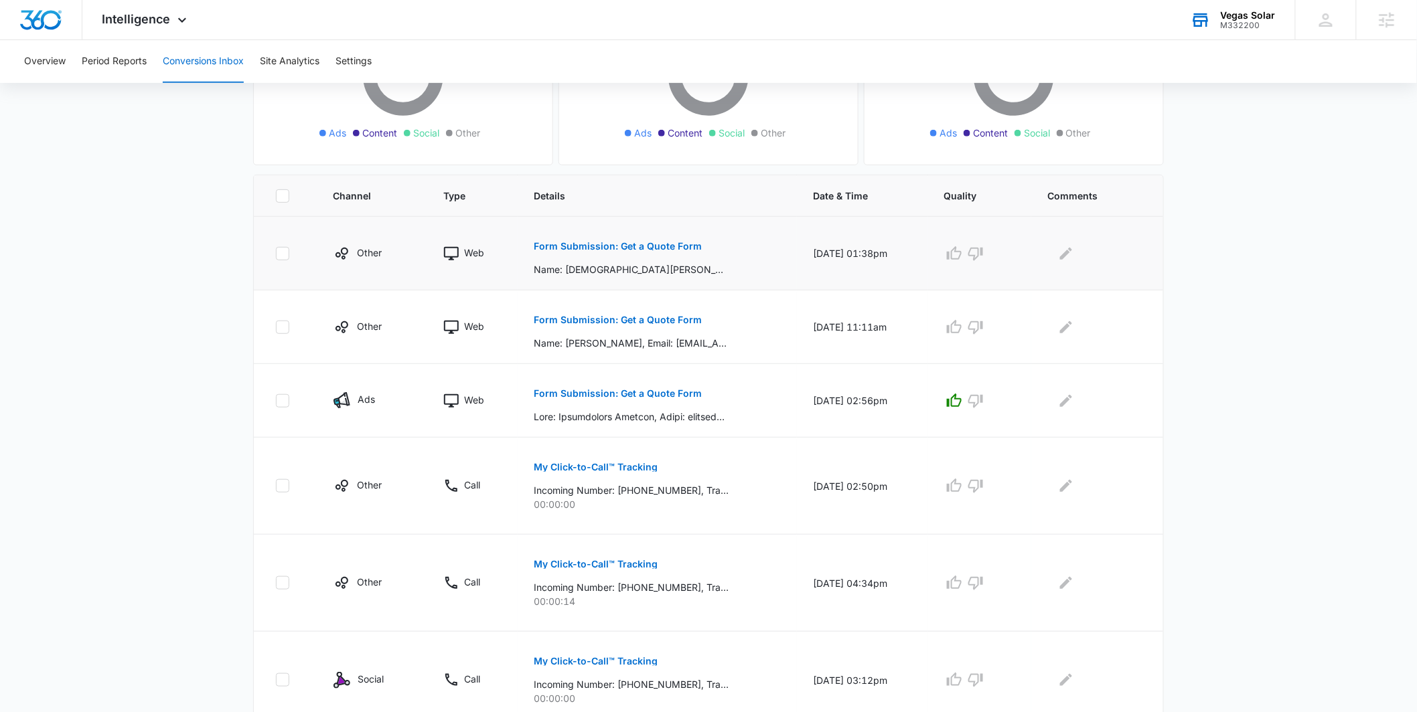
click at [615, 249] on p "Form Submission: Get a Quote Form" at bounding box center [618, 246] width 168 height 9
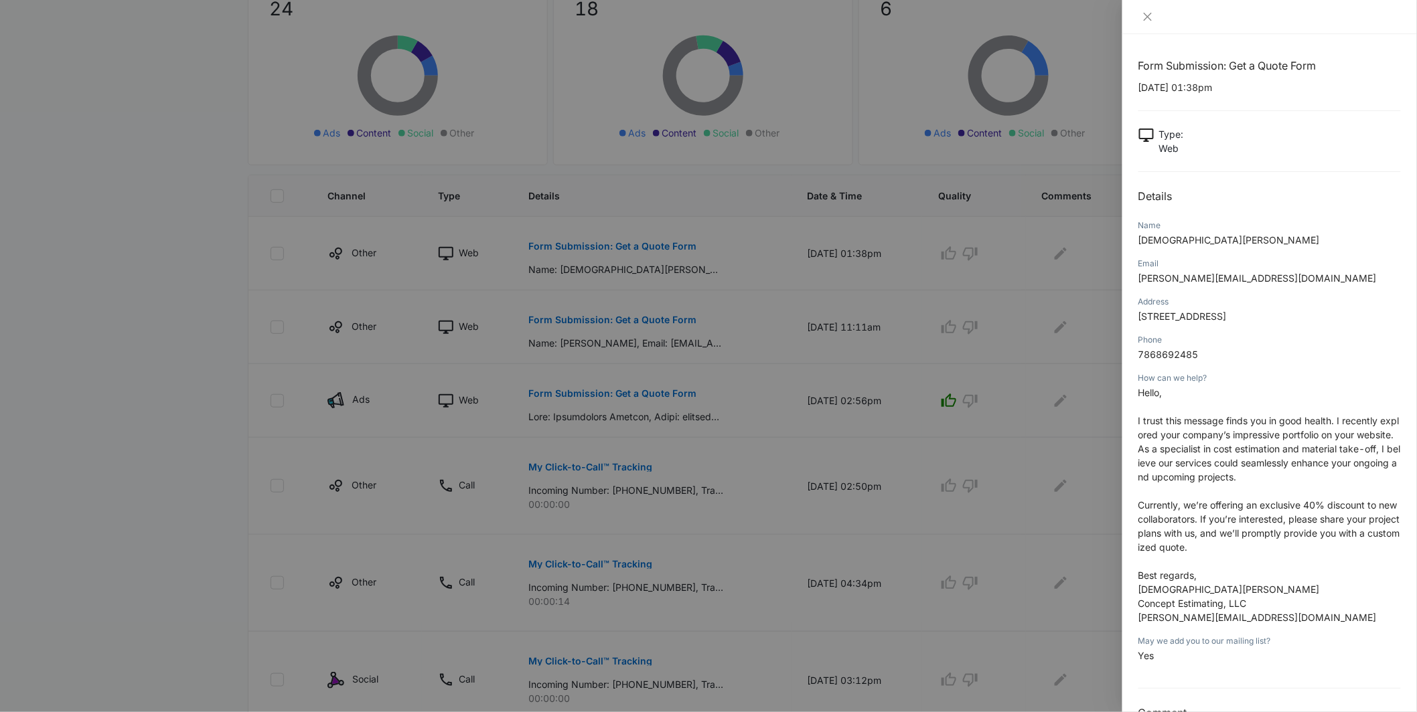
click at [1064, 321] on div at bounding box center [708, 356] width 1417 height 712
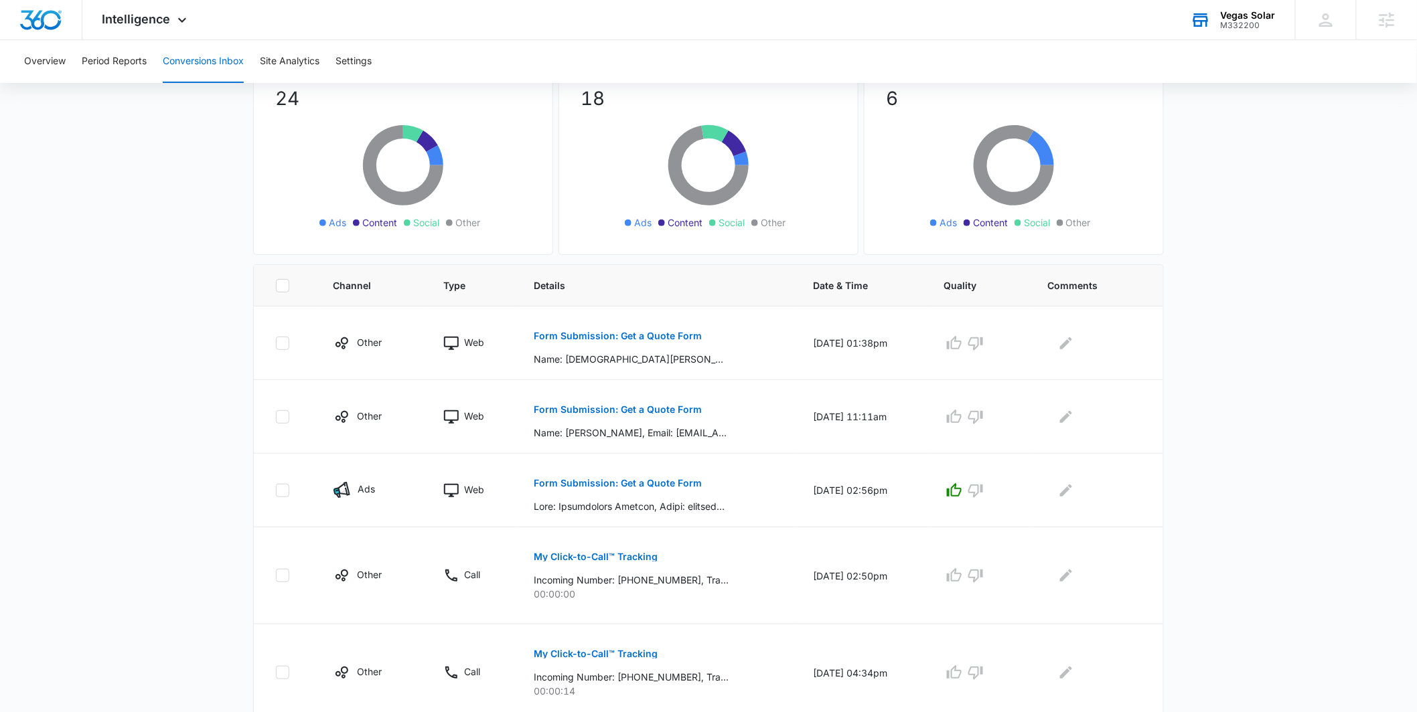
scroll to position [0, 0]
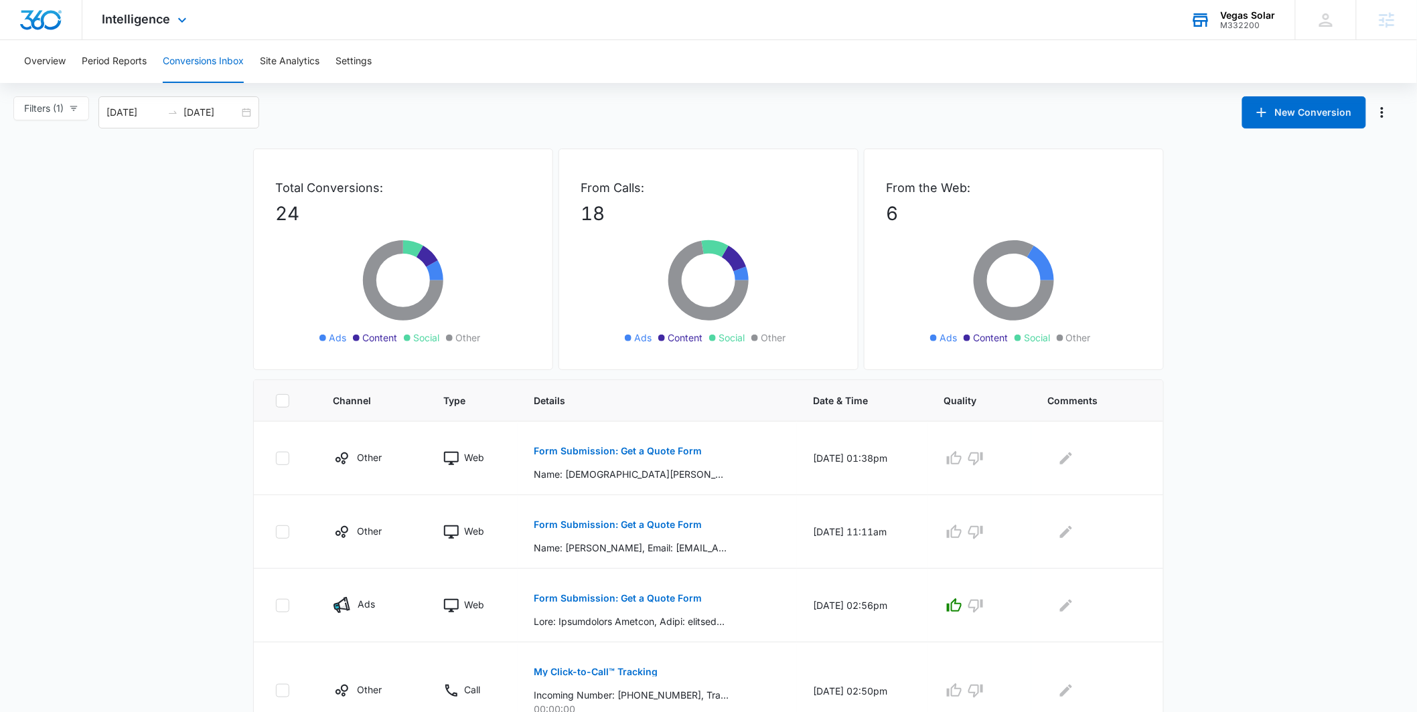
click at [185, 27] on div "Intelligence Apps Reputation Websites Forms CRM Email Social Payments POS Conte…" at bounding box center [146, 19] width 128 height 39
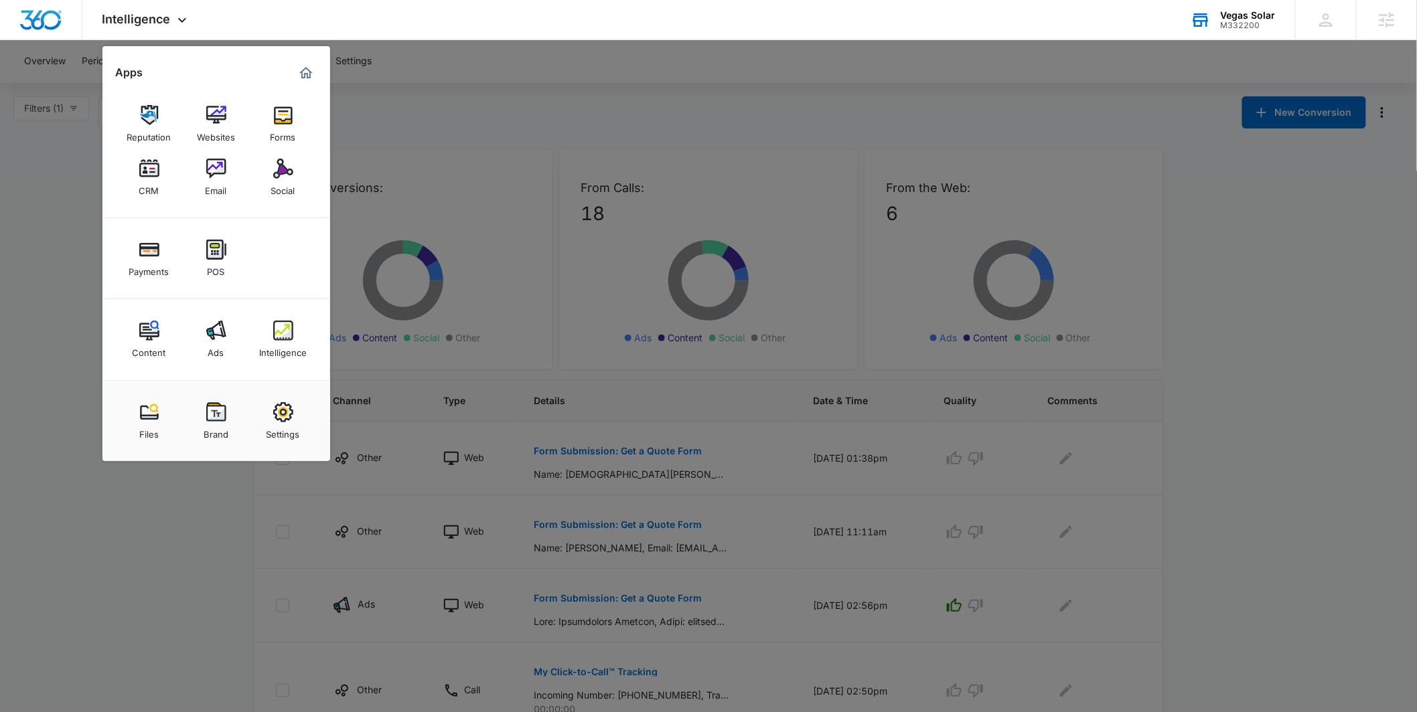
click at [200, 335] on link "Ads" at bounding box center [216, 339] width 51 height 51
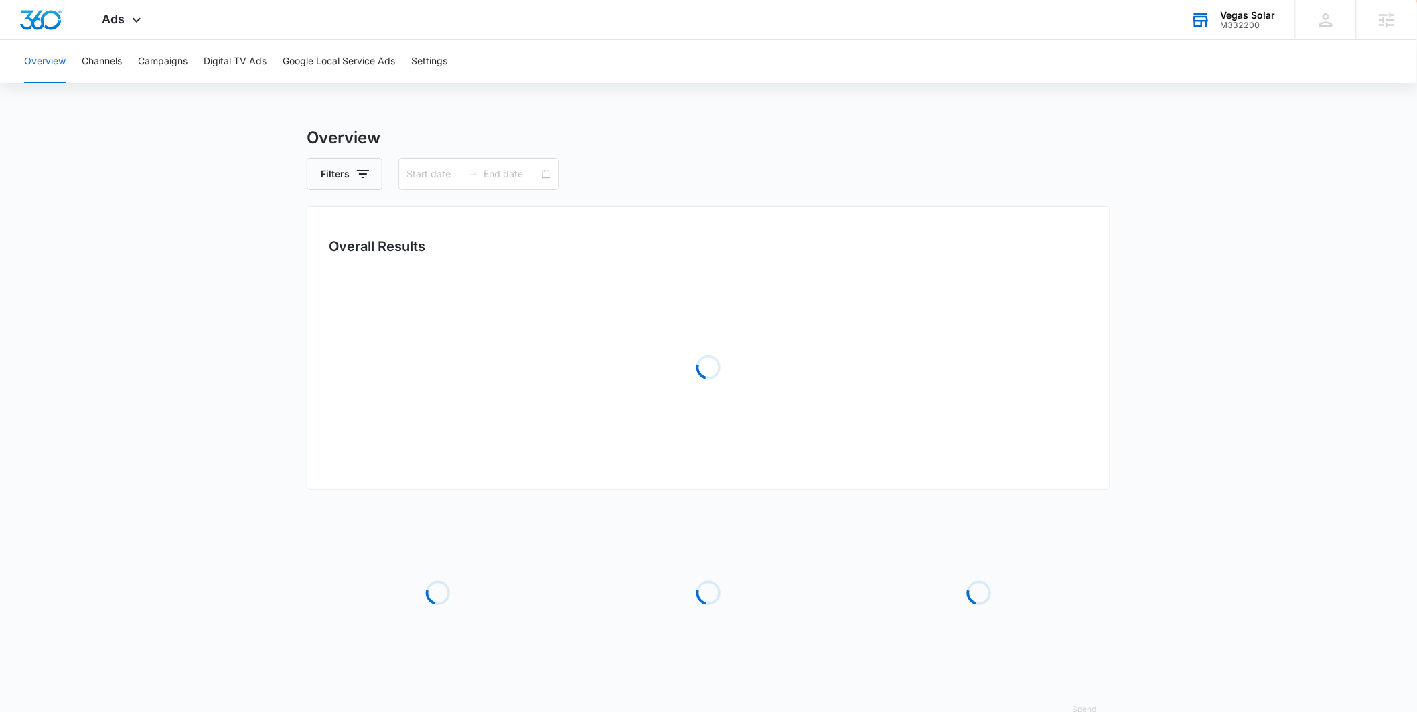
type input "06/04/2025"
type input "09/02/2025"
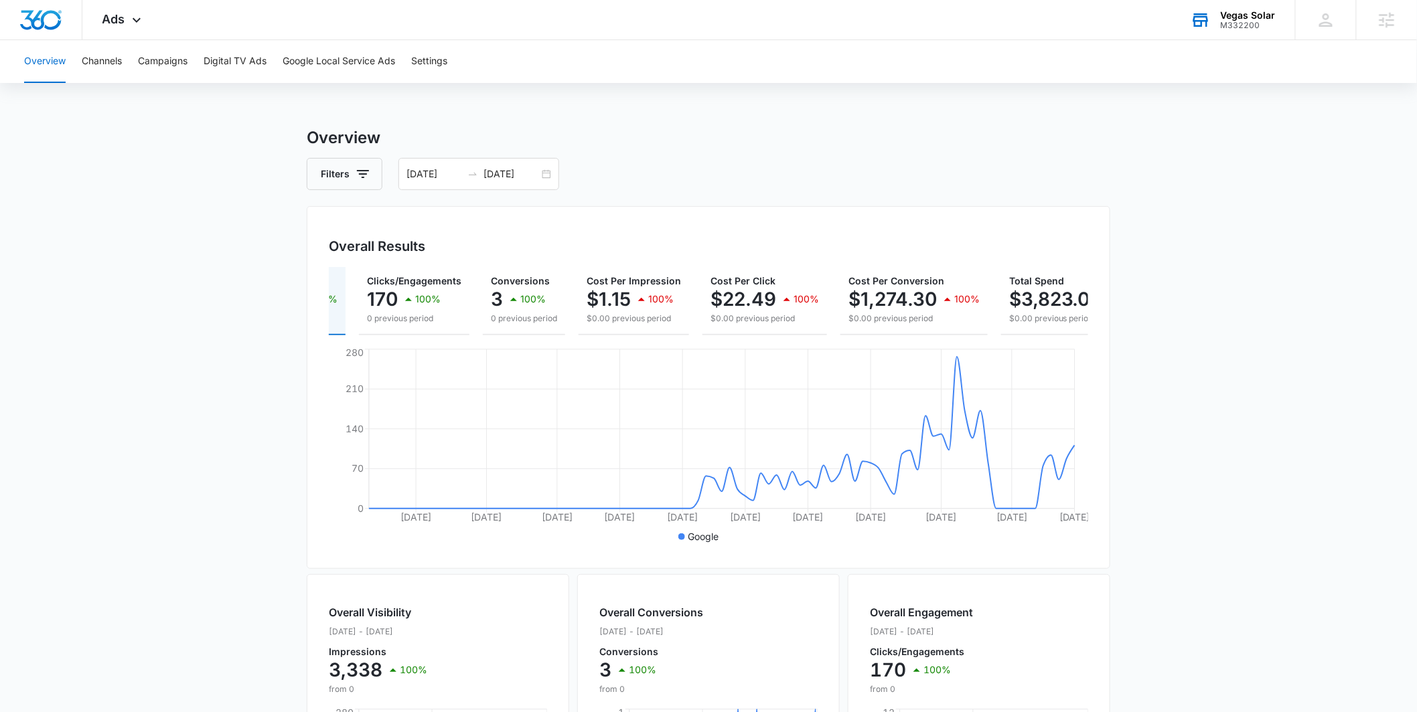
scroll to position [0, 151]
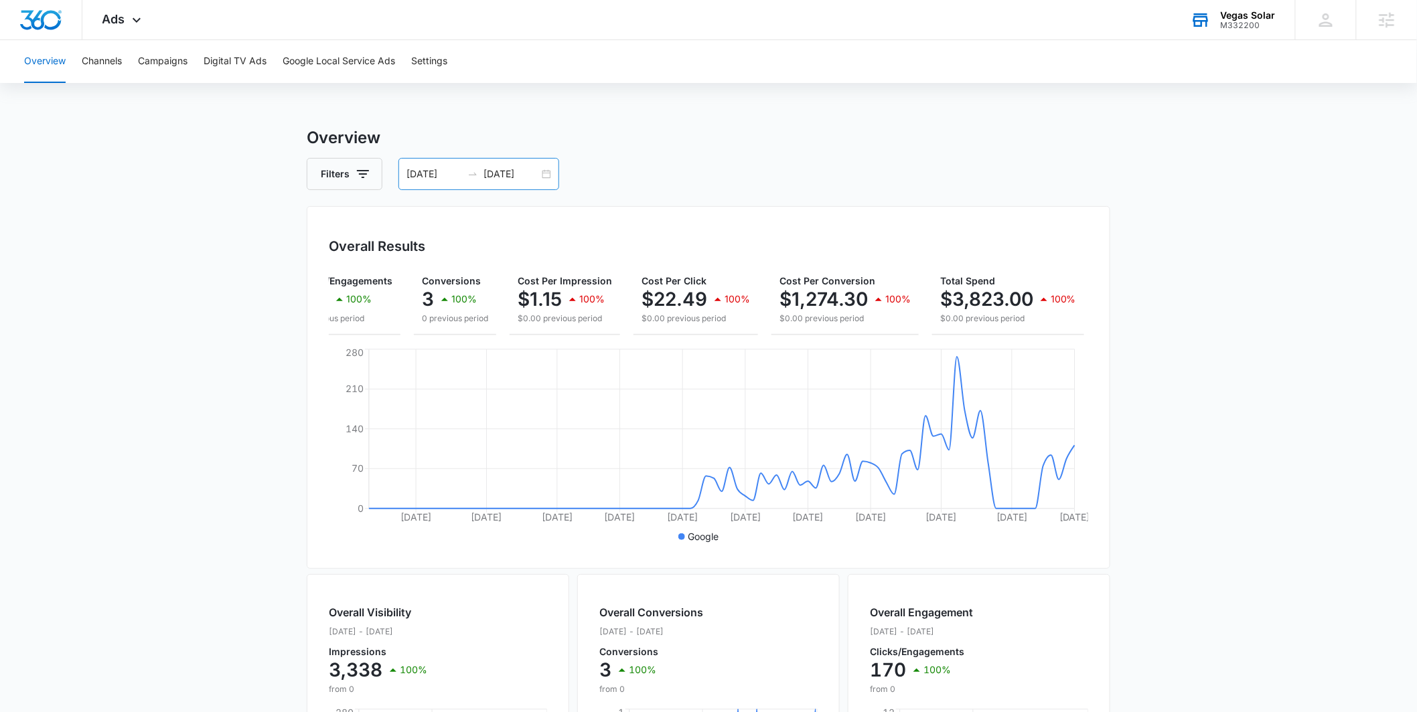
click at [534, 175] on input "09/02/2025" at bounding box center [511, 174] width 56 height 15
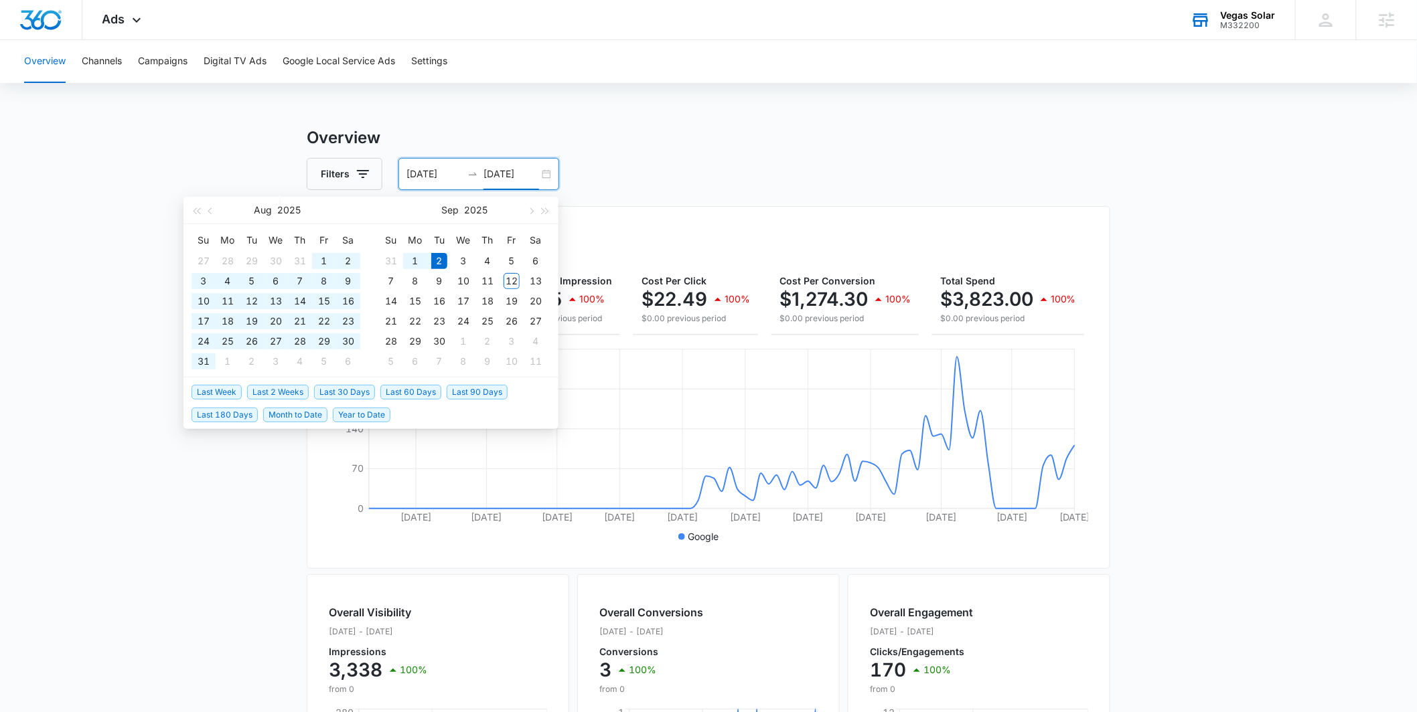
click at [540, 173] on div "06/04/2025 09/02/2025" at bounding box center [478, 174] width 161 height 32
click at [541, 173] on div "06/04/2025 09/02/2025" at bounding box center [478, 174] width 161 height 32
click at [595, 161] on div "Filters 06/04/2025 09/02/2025" at bounding box center [708, 174] width 803 height 32
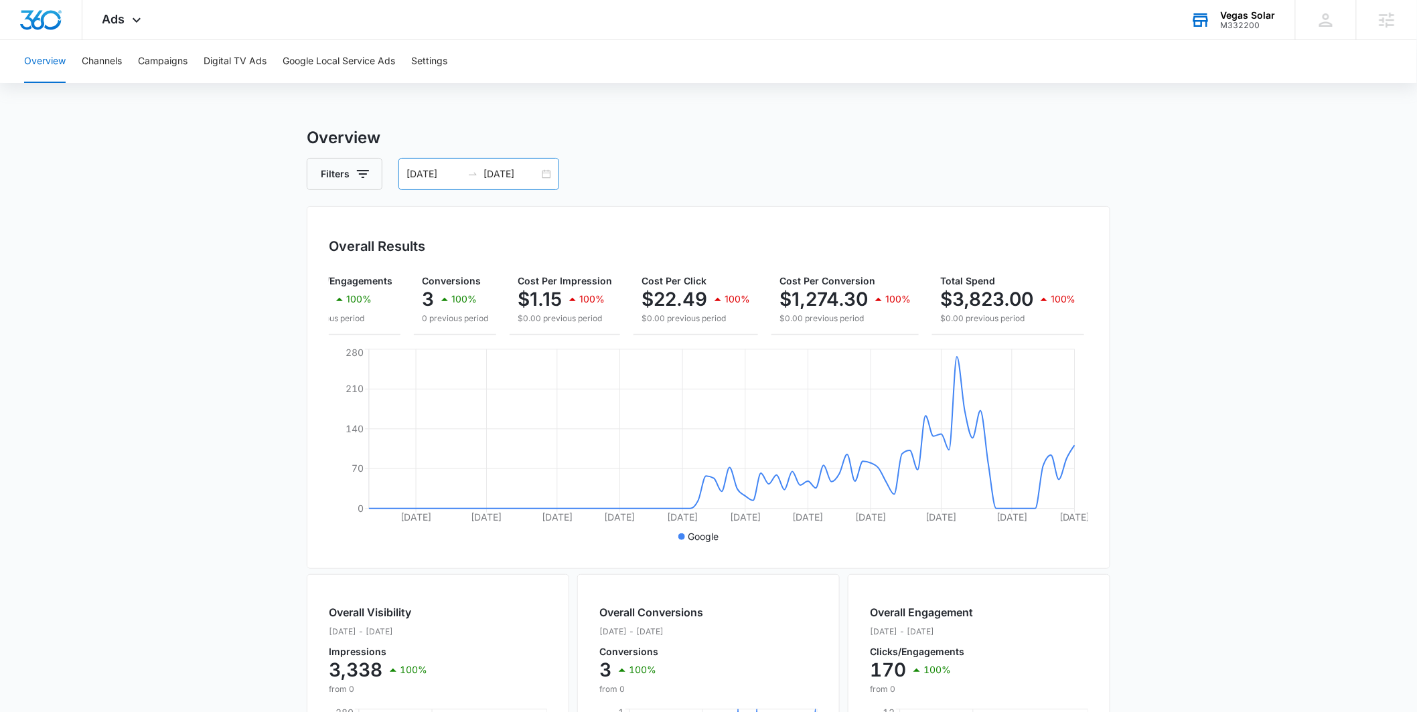
click at [545, 169] on div "06/04/2025 09/02/2025" at bounding box center [478, 174] width 161 height 32
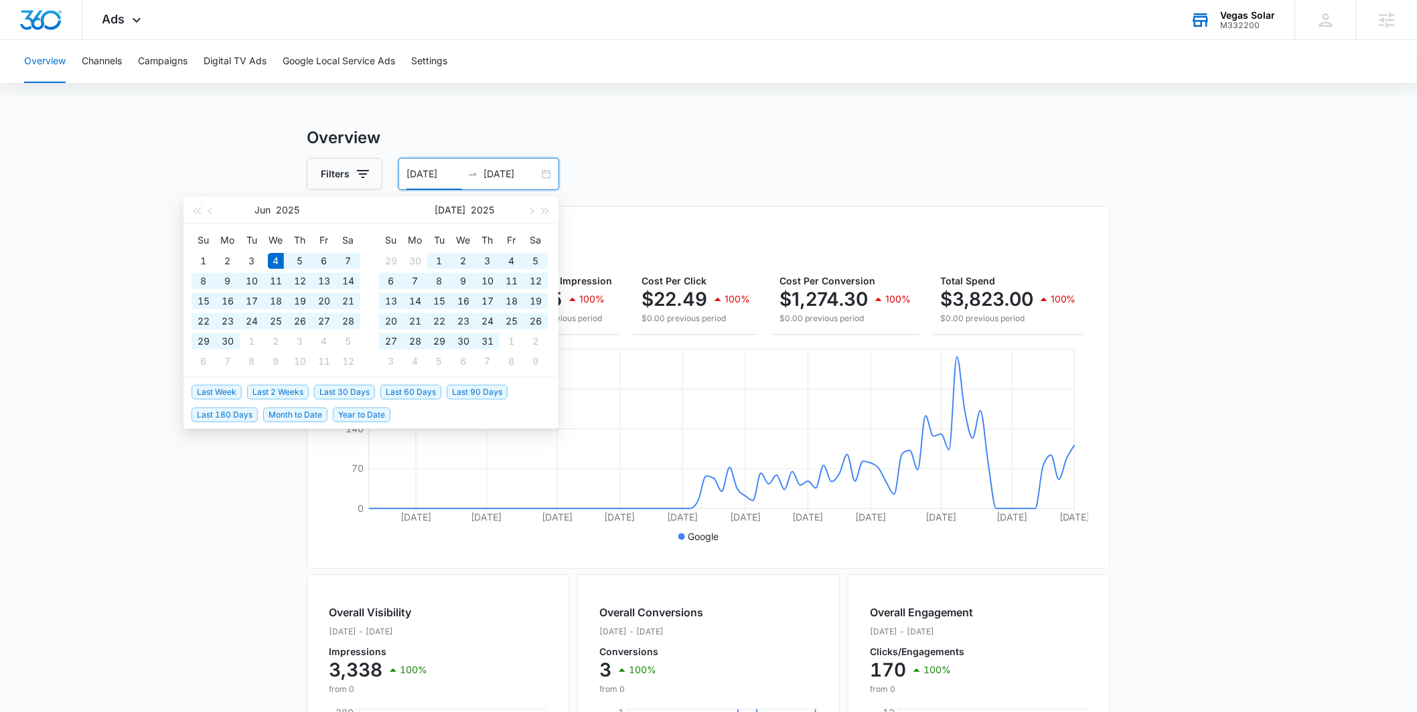
click at [542, 174] on div "06/04/2025 09/02/2025" at bounding box center [478, 174] width 161 height 32
click at [214, 214] on button "button" at bounding box center [211, 210] width 15 height 27
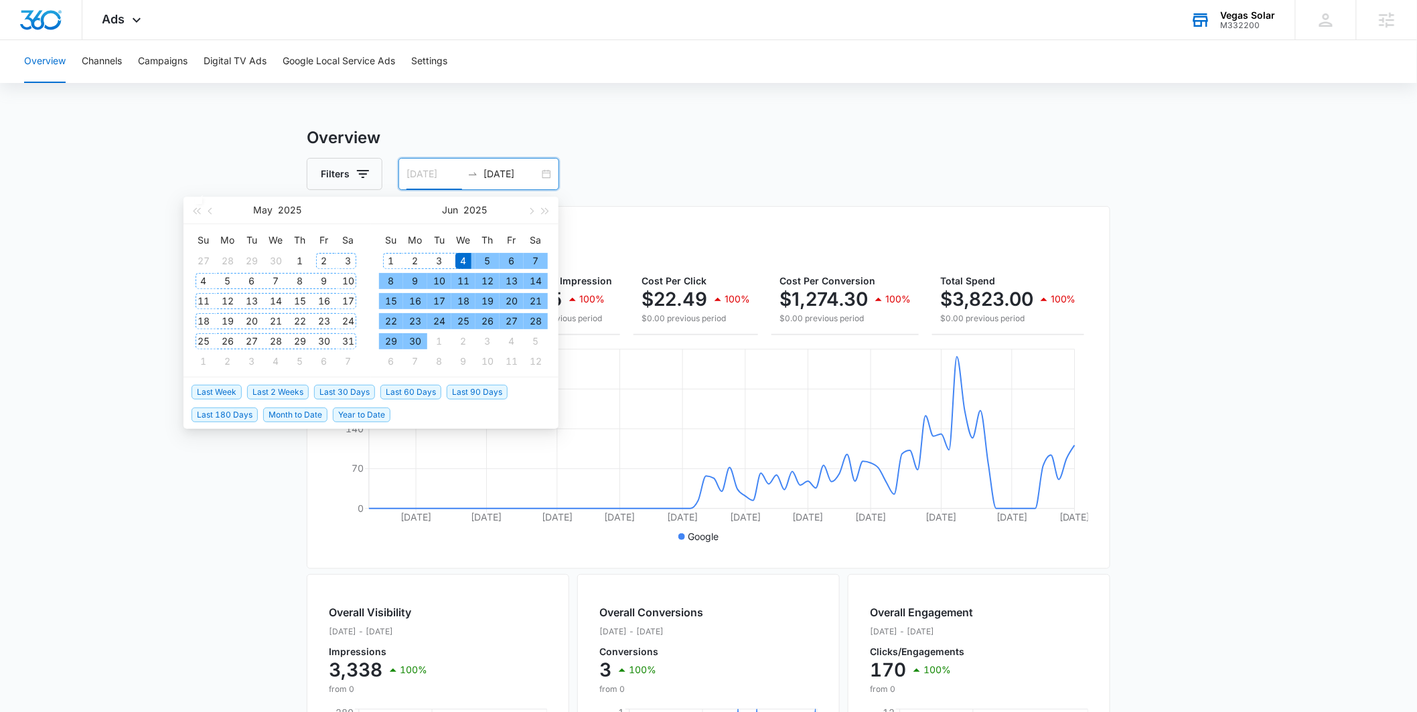
type input "06/04/2025"
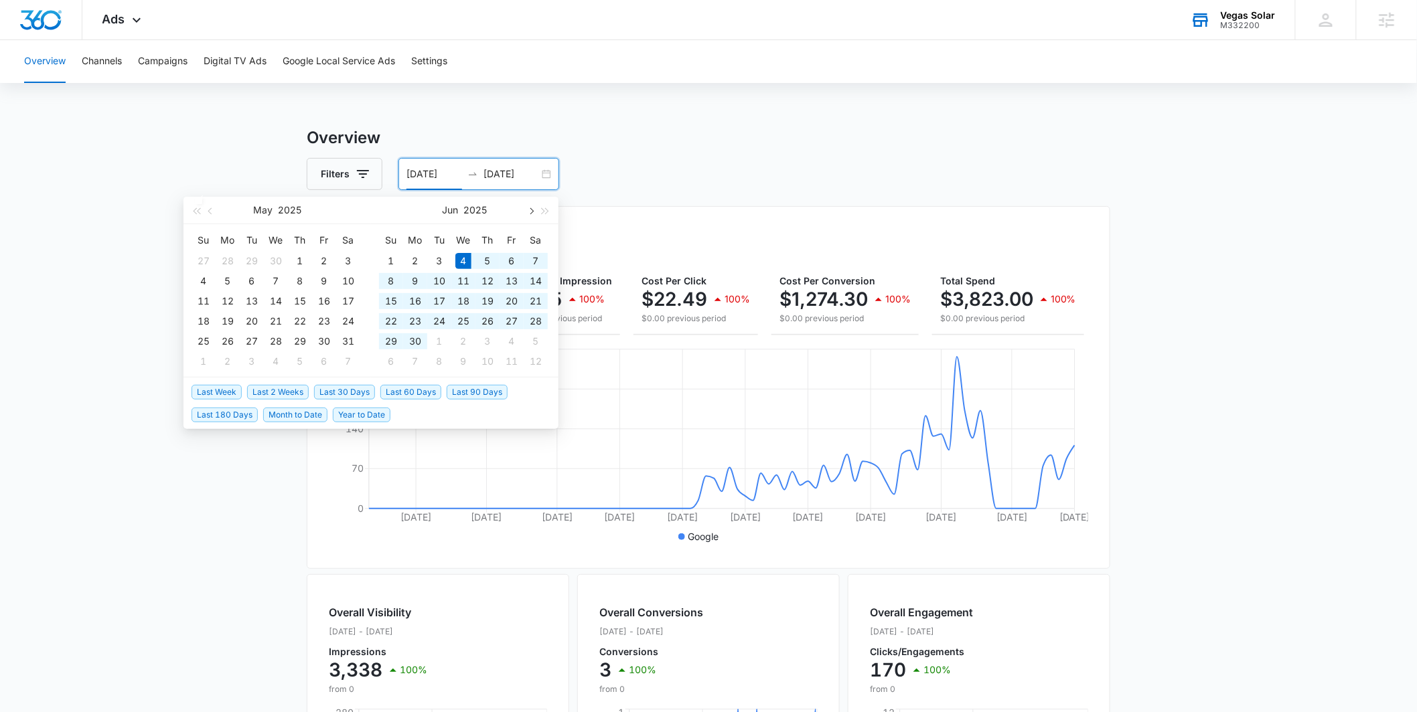
click at [530, 212] on span "button" at bounding box center [530, 211] width 7 height 7
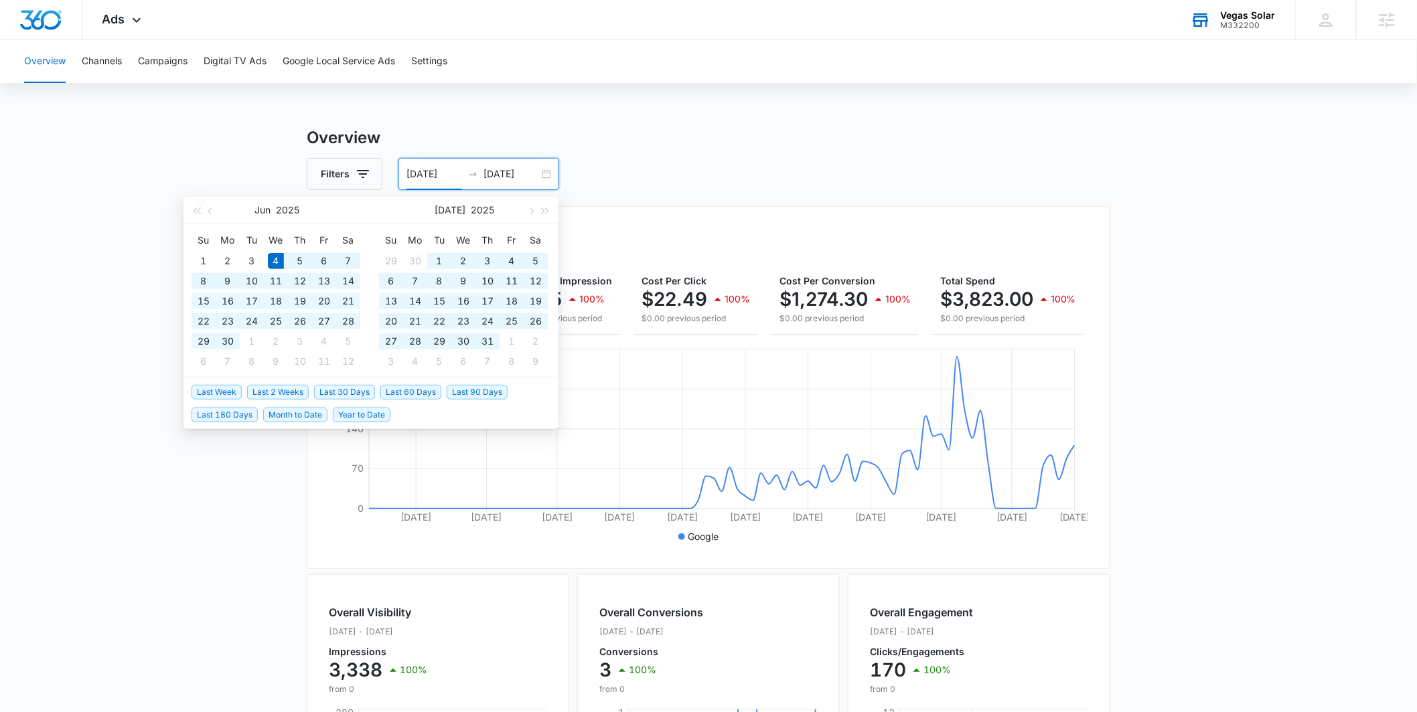
click at [424, 210] on div "Jul 2025" at bounding box center [464, 210] width 116 height 27
click at [548, 170] on div "06/04/2025 09/02/2025" at bounding box center [478, 174] width 161 height 32
click at [635, 129] on h3 "Overview" at bounding box center [708, 138] width 803 height 24
